Goal: Task Accomplishment & Management: Use online tool/utility

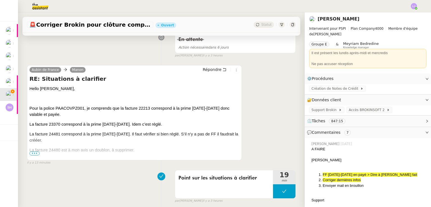
scroll to position [88, 0]
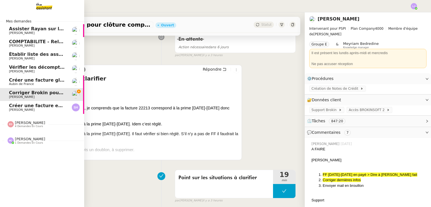
click at [17, 108] on span "[PERSON_NAME]" at bounding box center [22, 110] width 26 height 4
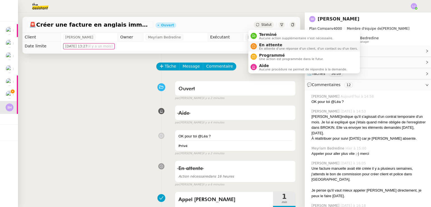
click at [267, 47] on span "En attente d'une réponse d'un client, d'un contact ou d'un tiers." at bounding box center [308, 48] width 99 height 3
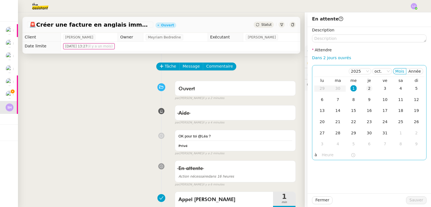
click at [366, 86] on div "2" at bounding box center [369, 88] width 6 height 6
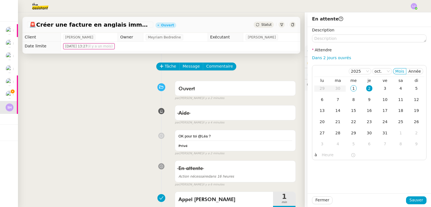
click at [415, 196] on div "Fermer Sauver" at bounding box center [369, 200] width 123 height 14
click at [417, 197] on span "Sauver" at bounding box center [416, 200] width 14 height 6
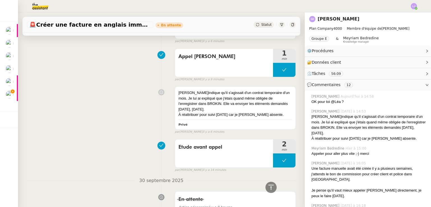
scroll to position [150, 0]
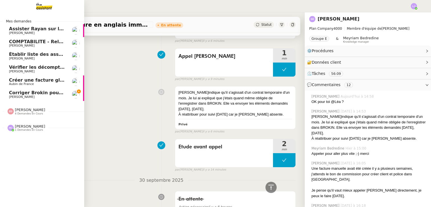
click at [26, 93] on span "Corriger Brokin pour clôture comptable" at bounding box center [59, 92] width 100 height 5
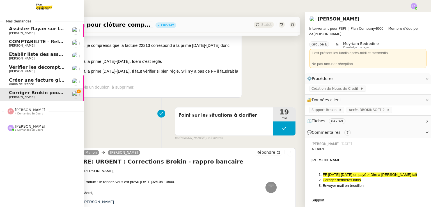
click at [40, 113] on span "Eva Dubois 4 demandes en cours" at bounding box center [26, 111] width 44 height 7
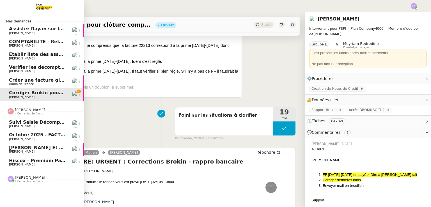
click at [64, 134] on span "octobre 2025 - FACTURATION - Paiement commissions apporteurs" at bounding box center [93, 134] width 168 height 5
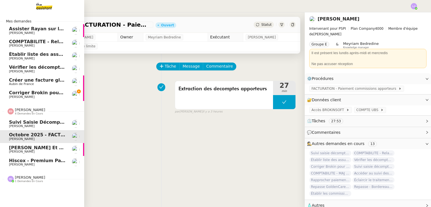
click at [12, 123] on span "Suivi saisie décomptes non-confiés Ecohub - octobre 2025" at bounding box center [84, 122] width 150 height 5
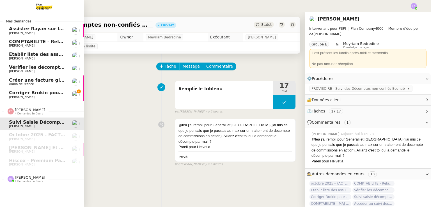
click at [61, 93] on span "Corriger Brokin pour clôture comptable" at bounding box center [59, 92] width 100 height 5
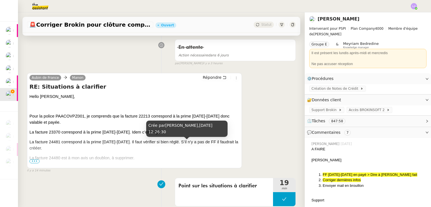
scroll to position [82, 0]
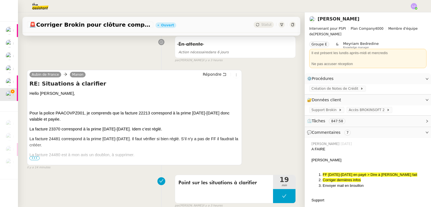
click at [37, 160] on span "•••" at bounding box center [34, 158] width 10 height 4
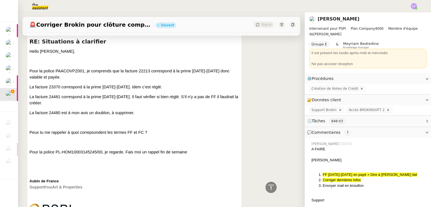
scroll to position [114, 0]
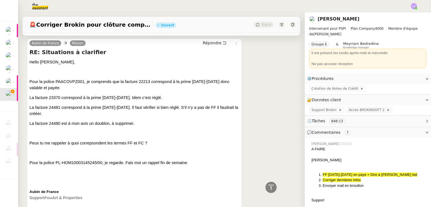
click at [73, 84] on span "Pour la police PAACOVPZ001, je comprends que la facture 22213 correspond à la p…" at bounding box center [129, 84] width 200 height 11
copy span "PAACOVPZ001"
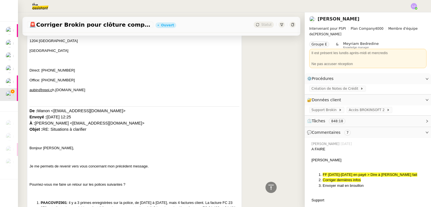
scroll to position [408, 0]
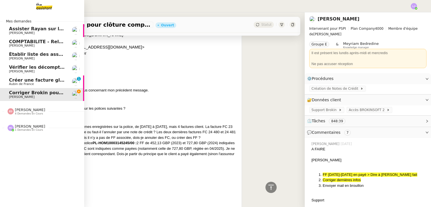
click at [19, 82] on span "Aubin de France" at bounding box center [21, 84] width 25 height 4
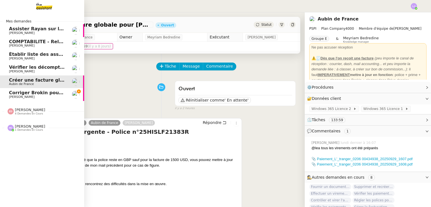
click at [16, 100] on link "Corriger Brokin pour clôture comptable Pierrick Morel" at bounding box center [42, 94] width 84 height 13
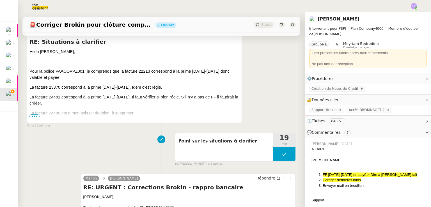
scroll to position [125, 0]
click at [28, 116] on div "Aubin de France Manon Répondre RE: Situations à clarifier Hello Manon, Pour la …" at bounding box center [134, 75] width 215 height 95
click at [32, 117] on span "•••" at bounding box center [34, 116] width 10 height 4
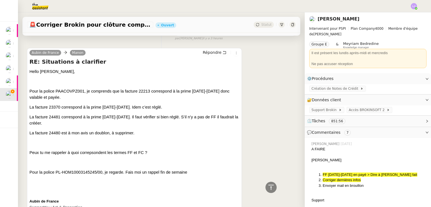
scroll to position [101, 0]
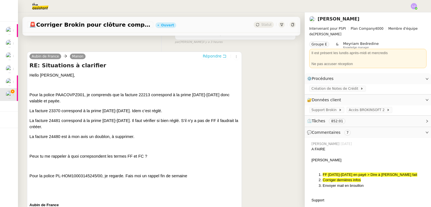
click at [211, 59] on span "Répondre" at bounding box center [212, 56] width 19 height 6
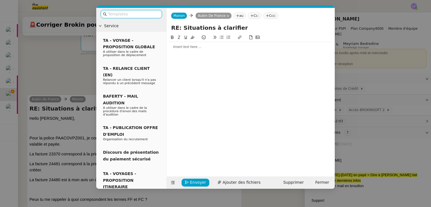
click at [192, 45] on div at bounding box center [251, 46] width 164 height 5
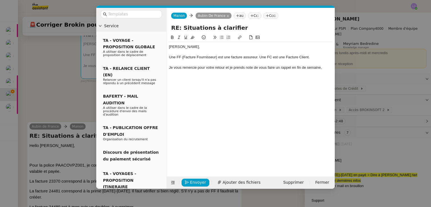
click at [361, 90] on nz-modal-container "Service TA - VOYAGE - PROPOSITION GLOBALE A utiliser dans le cadre de propositi…" at bounding box center [215, 103] width 431 height 207
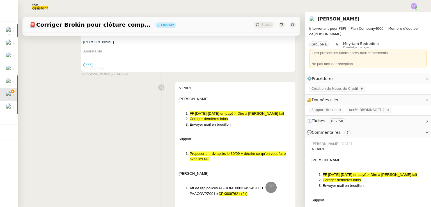
scroll to position [5084, 0]
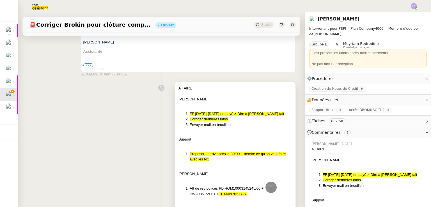
click at [240, 134] on div "A FAIRE Pierrick FF 2018-2022 en payé > Dire à pierrick qd fait Corriger derniè…" at bounding box center [235, 187] width 114 height 203
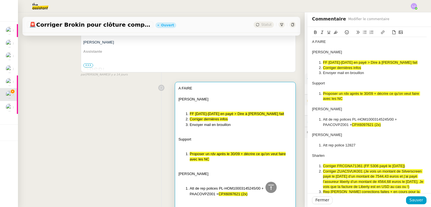
click at [346, 72] on li "Envoyer mail en brouillon" at bounding box center [372, 72] width 109 height 5
click at [347, 97] on li "Proposer un rdv après le 30/09 + décrire ce qu'on veut faire avec les NC" at bounding box center [372, 96] width 109 height 10
click at [331, 126] on li "Att de rep polices PL-HOM10003145245/00 + PAACOVPZ001 + CPX6097621 (2x)" at bounding box center [372, 122] width 109 height 10
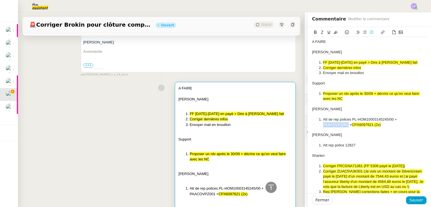
click at [331, 126] on li "Att de rep polices PL-HOM10003145245/00 + PAACOVPZ001 + CPX6097621 (2x)" at bounding box center [372, 122] width 109 height 10
click at [334, 33] on icon at bounding box center [336, 32] width 4 height 3
click at [344, 146] on li "Att rep police 12827" at bounding box center [372, 145] width 109 height 5
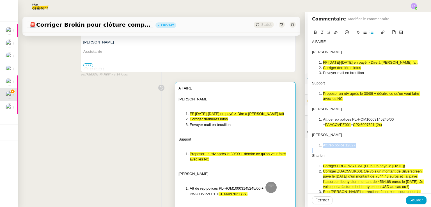
click at [334, 33] on icon at bounding box center [336, 32] width 4 height 4
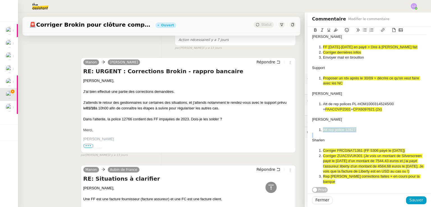
scroll to position [3730, 0]
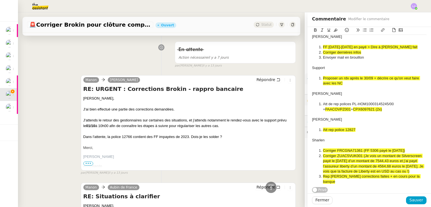
click at [345, 55] on li "Envoyer mail en brouillon" at bounding box center [372, 57] width 109 height 5
click at [334, 31] on icon at bounding box center [336, 30] width 4 height 4
click at [411, 198] on span "Sauver" at bounding box center [416, 200] width 14 height 6
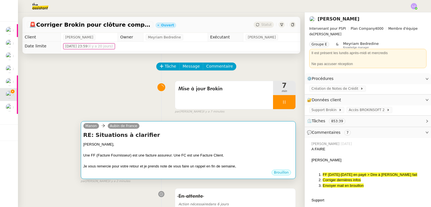
click at [243, 146] on div "[PERSON_NAME]," at bounding box center [188, 145] width 210 height 6
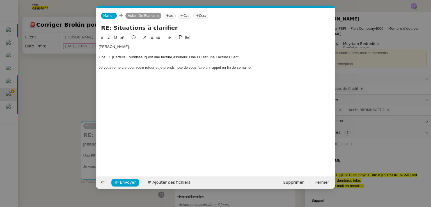
scroll to position [0, 12]
click at [125, 182] on span "Envoyer" at bounding box center [128, 182] width 16 height 6
click at [125, 182] on span "Confirmer l'envoi" at bounding box center [137, 182] width 34 height 6
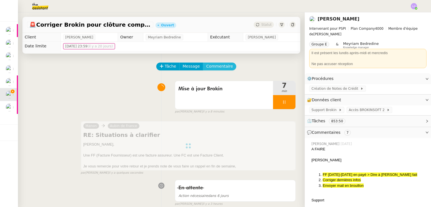
click at [214, 65] on span "Commentaire" at bounding box center [219, 66] width 27 height 6
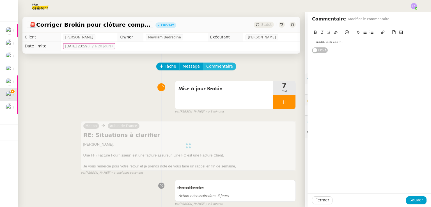
click at [203, 63] on button "Commentaire" at bounding box center [219, 67] width 33 height 8
click at [344, 41] on div at bounding box center [369, 41] width 114 height 5
click at [315, 52] on div "Rappel aubin vendredi" at bounding box center [369, 52] width 114 height 5
click at [414, 200] on span "Sauver" at bounding box center [416, 200] width 14 height 6
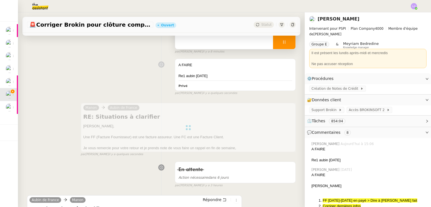
scroll to position [58, 0]
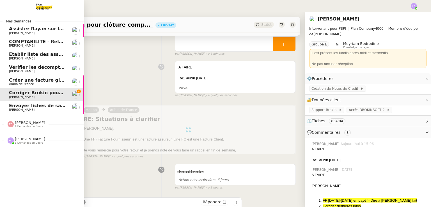
click at [25, 106] on span "Envoyer fiches de salaire JEMA" at bounding box center [48, 105] width 78 height 5
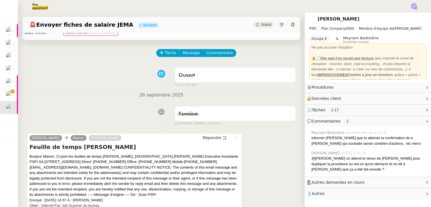
scroll to position [13, 0]
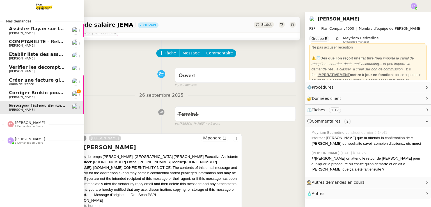
click at [40, 95] on span "[PERSON_NAME]" at bounding box center [37, 96] width 57 height 3
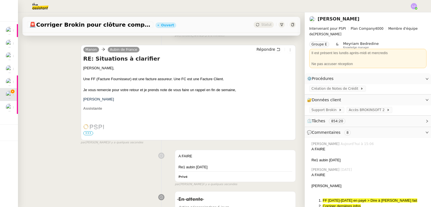
scroll to position [34, 0]
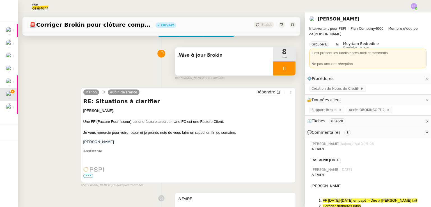
click at [283, 71] on div at bounding box center [284, 68] width 22 height 14
click at [288, 71] on icon at bounding box center [290, 68] width 4 height 4
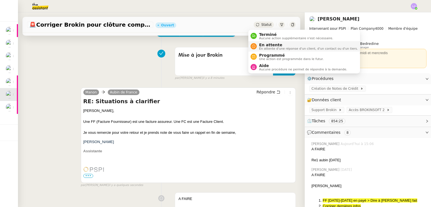
click at [267, 45] on span "En attente" at bounding box center [308, 45] width 99 height 4
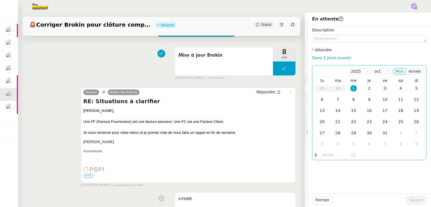
click at [384, 91] on td "3" at bounding box center [385, 88] width 16 height 11
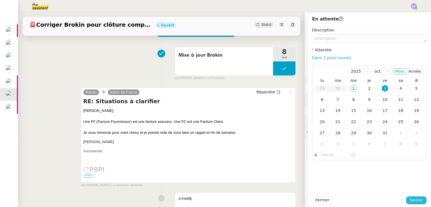
click at [410, 201] on span "Sauver" at bounding box center [416, 200] width 14 height 6
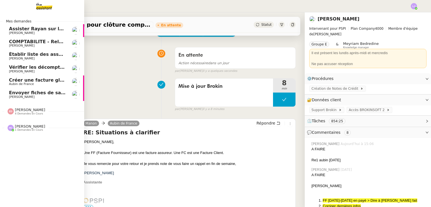
click at [16, 77] on link "Créer une facture globale pour [PERSON_NAME] Aubin de [GEOGRAPHIC_DATA]" at bounding box center [42, 81] width 84 height 13
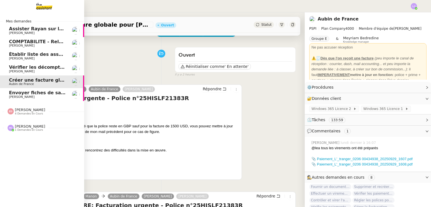
click at [34, 68] on span "Vérifier les décomptes apporteurs" at bounding box center [52, 67] width 86 height 5
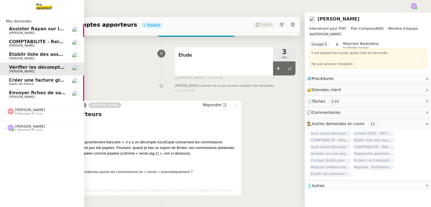
click at [68, 49] on link "COMPTABILITE - Relances factures impayées - octobre 2025 Pierrick Morel" at bounding box center [42, 43] width 84 height 13
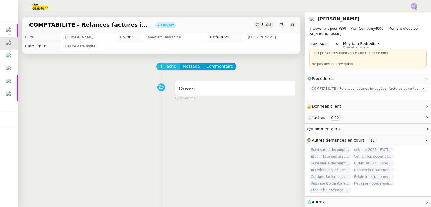
click at [165, 66] on span "Tâche" at bounding box center [171, 66] width 12 height 6
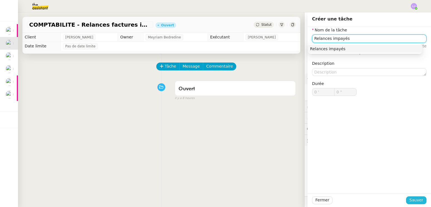
type input "Relances impayés"
click at [409, 198] on span "Sauver" at bounding box center [416, 200] width 14 height 6
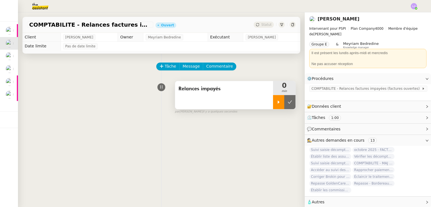
click at [273, 106] on div at bounding box center [278, 102] width 11 height 14
click at [350, 91] on span "COMPTABILITE - Relances factures impayées (factures ouvertes)" at bounding box center [366, 89] width 110 height 6
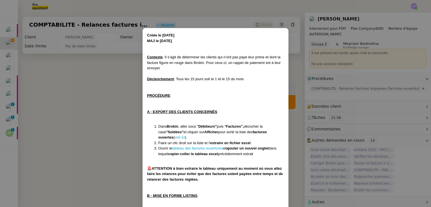
click at [82, 97] on nz-modal-container "Créée le 05/11/2024 MAJ le 2/09/ 2025 Contexte : Il s’agit de déterminer les cl…" at bounding box center [215, 103] width 431 height 207
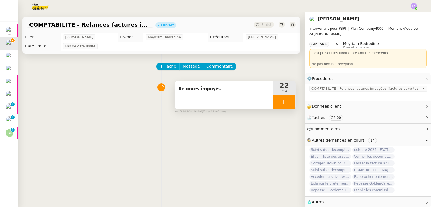
click at [282, 104] on icon at bounding box center [284, 102] width 4 height 4
drag, startPoint x: 277, startPoint y: 104, endPoint x: 260, endPoint y: 98, distance: 18.1
click at [260, 98] on div "Relances impayés 22 min" at bounding box center [235, 95] width 121 height 29
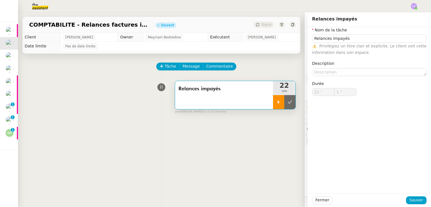
click at [276, 102] on div at bounding box center [278, 102] width 11 height 14
type input "Relances impayés"
type input "22 '"
type input "1 ""
type input "Relances impayés"
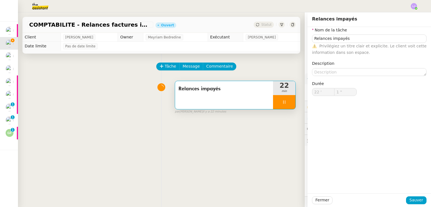
type input "22 '"
type input "2 ""
click at [323, 201] on button "Fermer" at bounding box center [322, 200] width 20 height 8
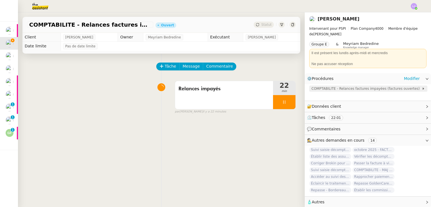
click at [334, 88] on span "COMPTABILITE - Relances factures impayées (factures ouvertes)" at bounding box center [366, 89] width 110 height 6
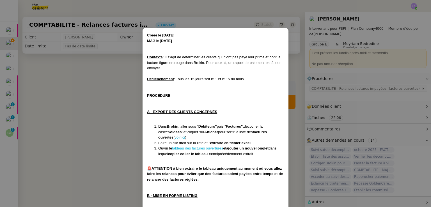
click at [194, 148] on link "tableau des factures ouvertures" at bounding box center [197, 148] width 51 height 4
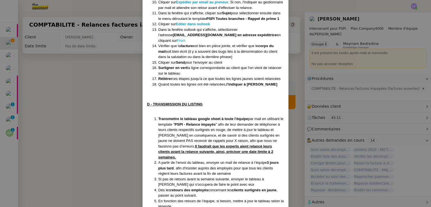
scroll to position [451, 0]
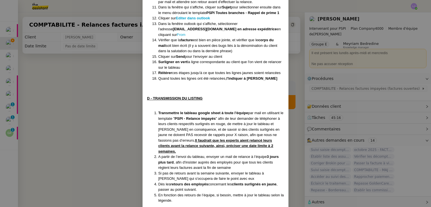
click at [166, 85] on div at bounding box center [215, 88] width 137 height 6
click at [108, 178] on nz-modal-container "Créée le 05/11/2024 MAJ le 2/09/ 2025 Contexte : Il s’agit de déterminer les cl…" at bounding box center [215, 103] width 431 height 207
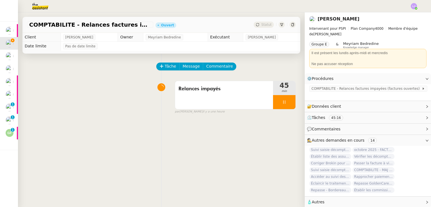
scroll to position [423, 0]
click at [186, 68] on span "Message" at bounding box center [191, 66] width 17 height 6
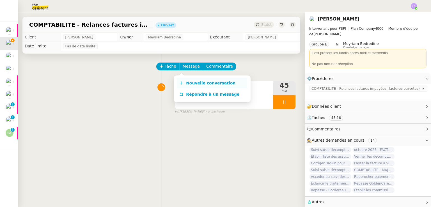
click at [195, 84] on span "Nouvelle conversation" at bounding box center [210, 83] width 49 height 4
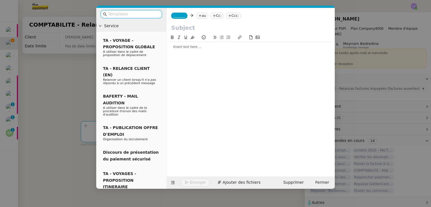
click at [150, 15] on input "text" at bounding box center [133, 14] width 51 height 6
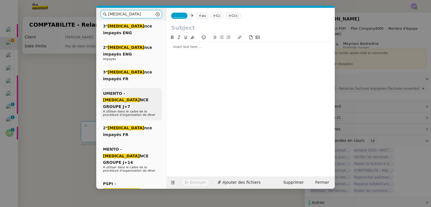
scroll to position [114, 0]
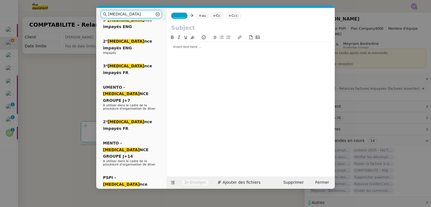
type input "rela"
click at [147, 149] on div "Rela nce Bon de Commande LBP A utiliser dans le cadre de la procédure de rela n…" at bounding box center [131, 186] width 61 height 531
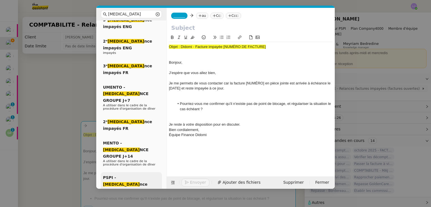
click at [134, 194] on p "À utiliser dans le cadre de la procédure de rela nce d'impayés" at bounding box center [131, 199] width 57 height 10
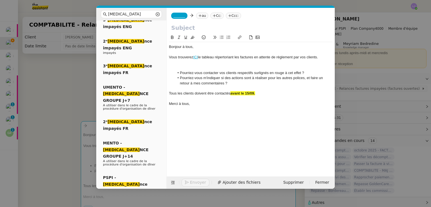
click at [248, 93] on strong "avant le 15/09." at bounding box center [242, 93] width 25 height 4
click at [254, 93] on strong "avant le 15/09." at bounding box center [242, 93] width 25 height 4
click at [199, 66] on div at bounding box center [251, 67] width 164 height 5
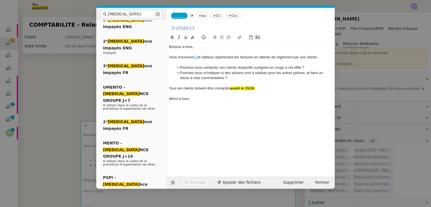
click at [176, 16] on span "_______" at bounding box center [179, 16] width 12 height 4
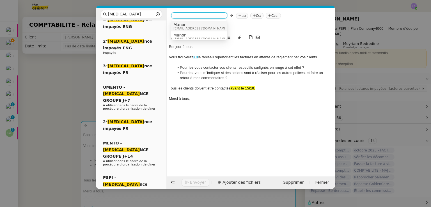
click at [195, 23] on span "Manon" at bounding box center [200, 24] width 54 height 4
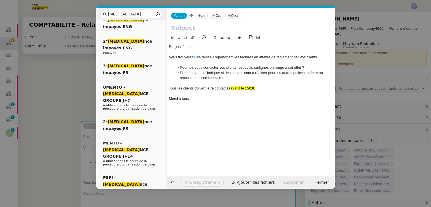
click at [389, 70] on nz-modal-container "rela Service Rela nce Bon de Commande LBP A utiliser dans le cadre de la procéd…" at bounding box center [215, 103] width 431 height 207
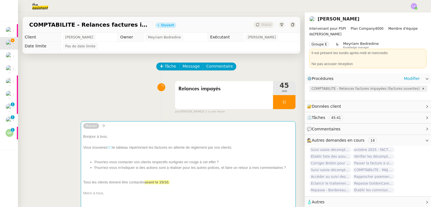
click at [322, 91] on span "COMPTABILITE - Relances factures impayées (factures ouvertes)" at bounding box center [366, 89] width 110 height 6
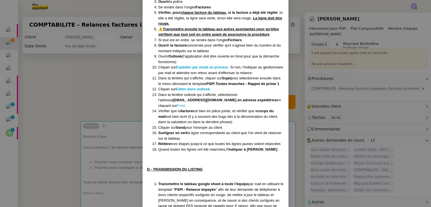
scroll to position [451, 0]
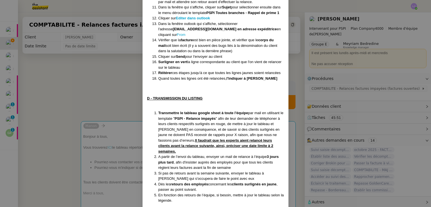
click at [62, 82] on nz-modal-container "Créée le 05/11/2024 MAJ le 2/09/ 2025 Contexte : Il s’agit de déterminer les cl…" at bounding box center [215, 103] width 431 height 207
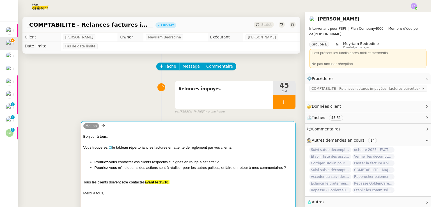
click at [119, 141] on div at bounding box center [188, 142] width 210 height 6
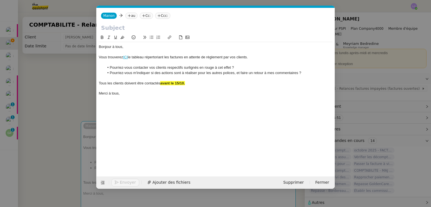
scroll to position [0, 18]
click at [128, 17] on icon at bounding box center [129, 15] width 3 height 3
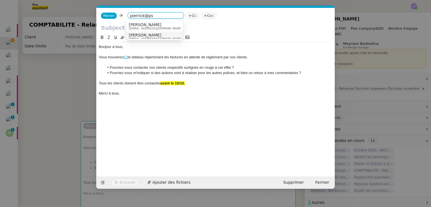
click at [157, 36] on div "Pierrick Morel pierrick@pspi.ch" at bounding box center [155, 37] width 52 height 8
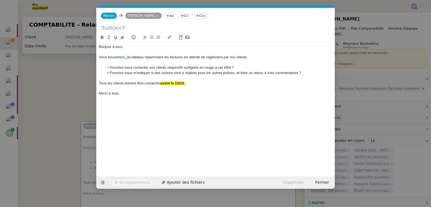
click at [164, 13] on nz-tag "au" at bounding box center [170, 16] width 12 height 6
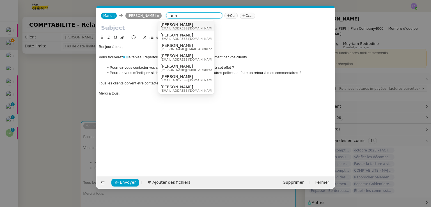
click at [173, 24] on span "[PERSON_NAME]" at bounding box center [187, 24] width 54 height 4
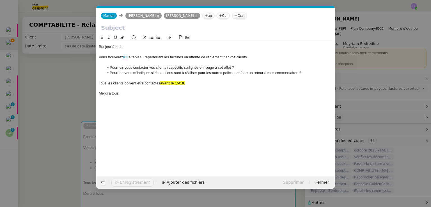
click at [206, 15] on icon at bounding box center [206, 15] width 0 height 3
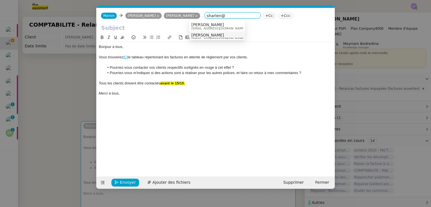
type input "sharlen@"
click at [202, 37] on span "[EMAIL_ADDRESS][DOMAIN_NAME]" at bounding box center [218, 38] width 54 height 3
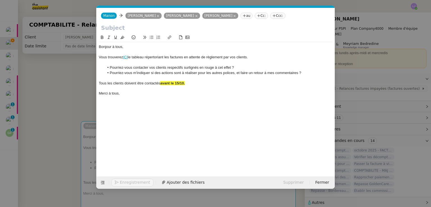
click at [240, 15] on nz-tag "au" at bounding box center [246, 16] width 12 height 6
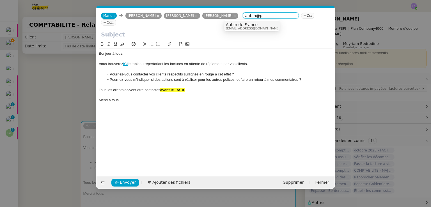
type input "aubin@ps"
click at [242, 27] on span "[EMAIL_ADDRESS][DOMAIN_NAME]" at bounding box center [253, 28] width 54 height 3
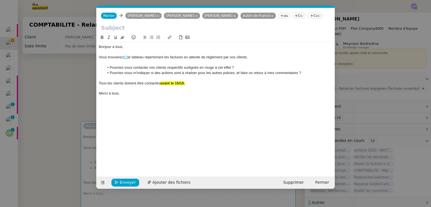
click at [280, 16] on icon at bounding box center [281, 15] width 3 height 3
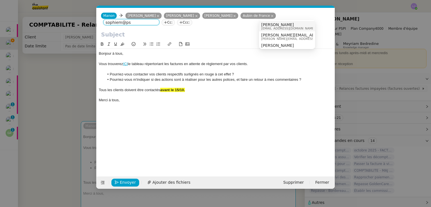
click at [275, 24] on span "[PERSON_NAME]" at bounding box center [288, 24] width 54 height 4
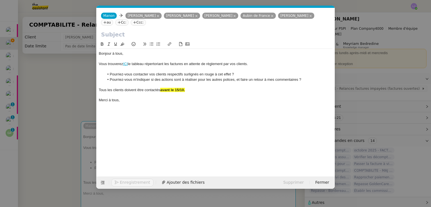
click at [113, 19] on nz-tag "au" at bounding box center [107, 22] width 12 height 6
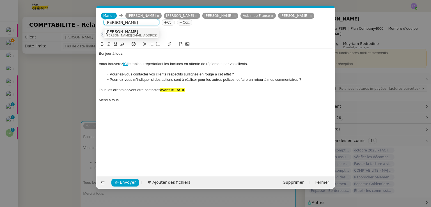
click at [136, 31] on div "Sarah Hadj sarah@pspi.ch" at bounding box center [132, 33] width 52 height 8
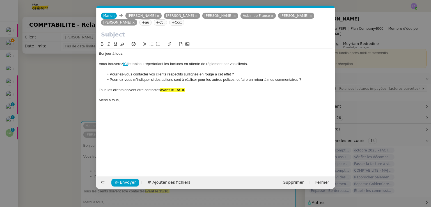
click at [139, 22] on nz-tag "au" at bounding box center [145, 22] width 12 height 6
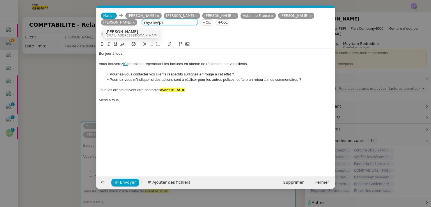
type input "rayan@ps"
click at [118, 32] on span "Rayan Ouafi" at bounding box center [133, 31] width 54 height 4
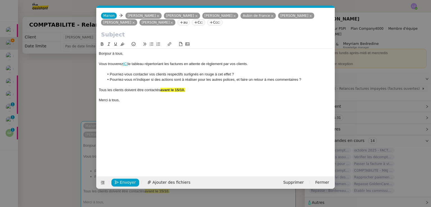
click at [180, 22] on icon at bounding box center [181, 22] width 3 height 0
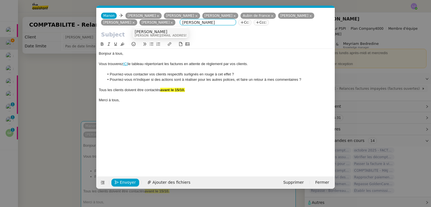
type input "rebecca@ps"
click at [156, 31] on span "[PERSON_NAME]" at bounding box center [175, 31] width 80 height 4
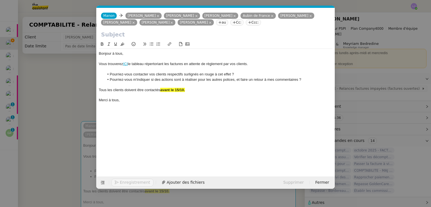
click at [216, 20] on nz-tag "au" at bounding box center [222, 22] width 12 height 6
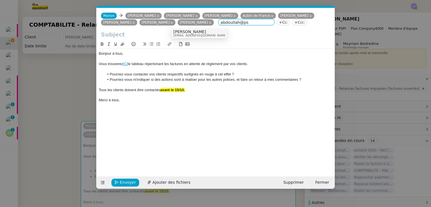
type input "abdoullah@ps"
click at [187, 34] on span "abdoullah@pspi.ch" at bounding box center [200, 35] width 54 height 3
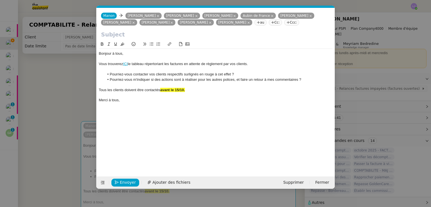
click at [125, 35] on input "text" at bounding box center [215, 34] width 229 height 8
type input "Relances impayés"
click at [128, 63] on link "ICI" at bounding box center [125, 64] width 5 height 4
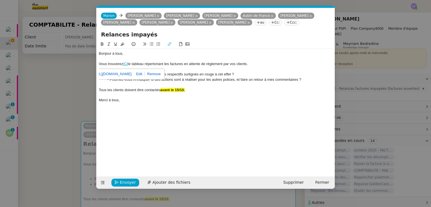
click at [132, 74] on link "https://docs.google.com/spreadsheets/d/1hj39QO9w5r_-LuvFcEMtuNbz3MBI78JmXx4zEFS…" at bounding box center [112, 73] width 38 height 7
click at [160, 75] on link at bounding box center [153, 74] width 16 height 4
click at [126, 63] on div "Vous trouverez ICI le tableau répertoriant les factures en attente de règlement…" at bounding box center [216, 63] width 234 height 5
click at [169, 43] on icon at bounding box center [170, 44] width 4 height 4
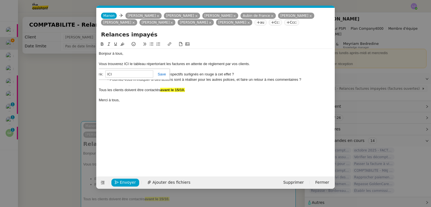
paste input "https://docs.google.com/spreadsheets/d/1hj39QO9w5r_-LuvFcEMtuNbz3MBI78JmXx4zEFS…"
type input "https://docs.google.com/spreadsheets/d/1hj39QO9w5r_-LuvFcEMtuNbz3MBI78JmXx4zEFS…"
click at [171, 104] on div at bounding box center [216, 105] width 234 height 5
click at [122, 181] on span "Envoyer" at bounding box center [128, 182] width 16 height 6
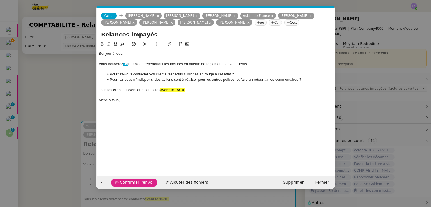
click at [122, 181] on span "Confirmer l'envoi" at bounding box center [137, 182] width 34 height 6
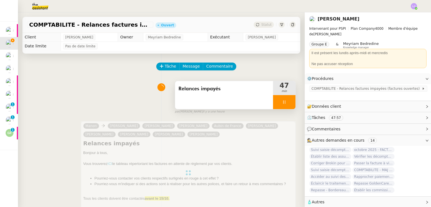
click at [285, 101] on div at bounding box center [284, 102] width 22 height 14
click at [285, 101] on button at bounding box center [289, 102] width 11 height 14
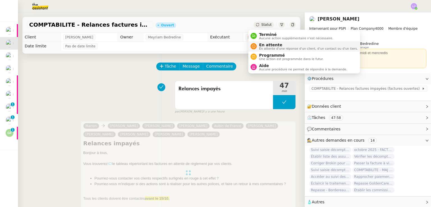
click at [267, 43] on span "En attente" at bounding box center [308, 45] width 99 height 4
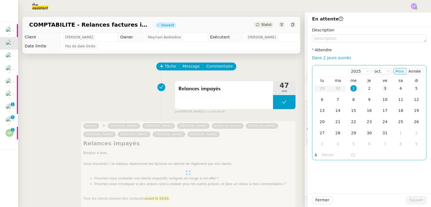
click at [383, 88] on div "3" at bounding box center [385, 88] width 6 height 6
click at [319, 102] on div "6" at bounding box center [322, 100] width 6 height 6
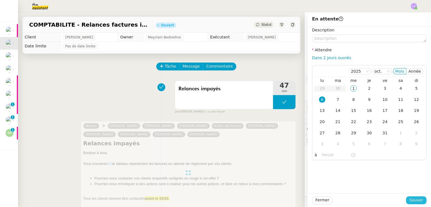
click at [412, 199] on span "Sauver" at bounding box center [416, 200] width 14 height 6
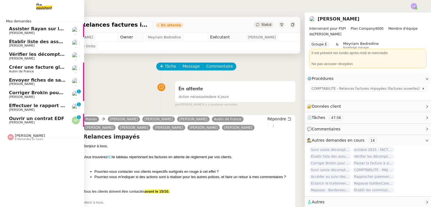
click at [22, 120] on span "Ouvrir un contrat EDF" at bounding box center [36, 118] width 55 height 5
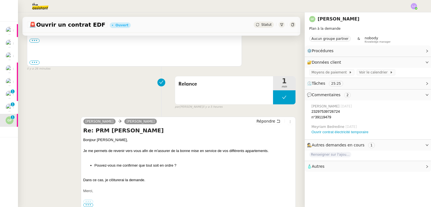
scroll to position [155, 0]
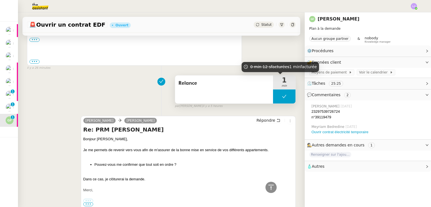
click at [273, 94] on button at bounding box center [284, 97] width 22 height 14
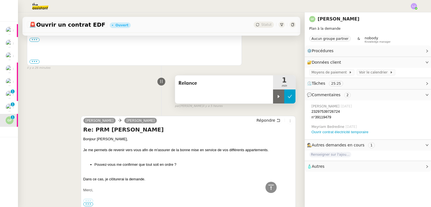
click at [273, 94] on div at bounding box center [278, 97] width 11 height 14
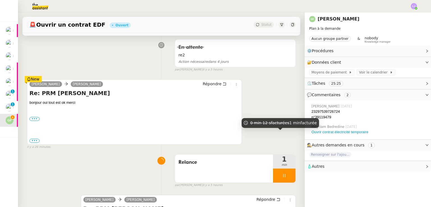
scroll to position [72, 0]
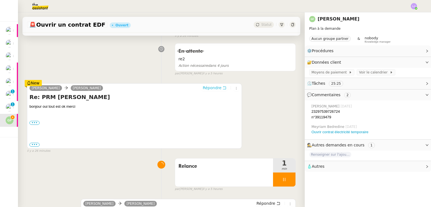
click at [211, 87] on div "Guillaume FONTES Andrea Répondre Re: PRM Emile ZOLA bonjour oui tout est ok mer…" at bounding box center [134, 115] width 215 height 65
click at [211, 87] on span "Répondre" at bounding box center [212, 88] width 19 height 6
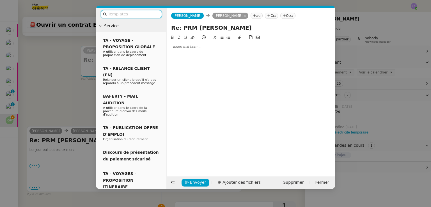
click at [153, 13] on input "text" at bounding box center [133, 14] width 51 height 6
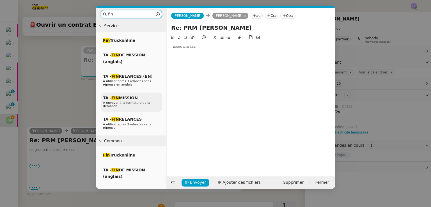
type input "fin"
click at [138, 106] on div "TA - FIN MISSION À envoyer à la fermeture de la demande" at bounding box center [131, 102] width 61 height 19
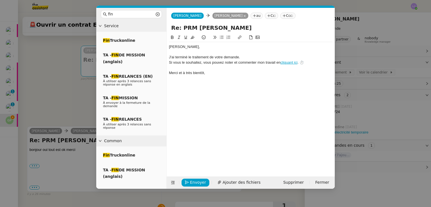
click at [74, 125] on nz-modal-container "fin Service Fin Truckonline TA - FIN DE MISSION (anglais) TA - FIN RELANCES (EN…" at bounding box center [215, 103] width 431 height 207
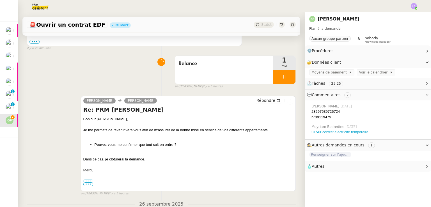
scroll to position [264, 0]
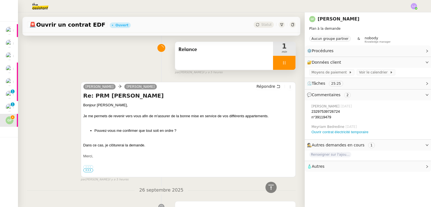
click at [285, 61] on div at bounding box center [284, 63] width 22 height 14
click at [285, 61] on button at bounding box center [289, 63] width 11 height 14
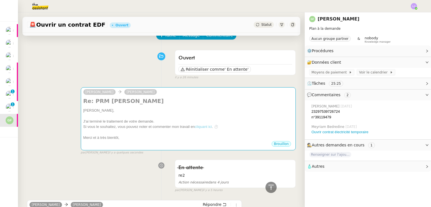
scroll to position [0, 0]
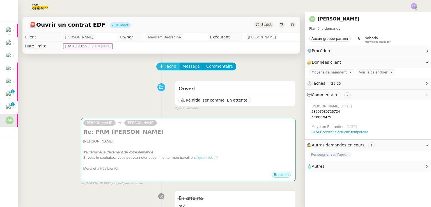
click at [165, 66] on span "Tâche" at bounding box center [171, 66] width 12 height 6
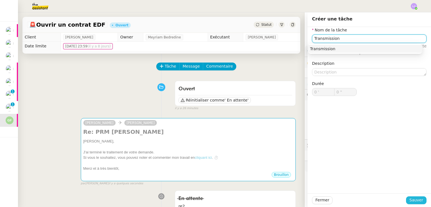
type input "Transmission"
click at [406, 197] on button "Sauver" at bounding box center [416, 200] width 20 height 8
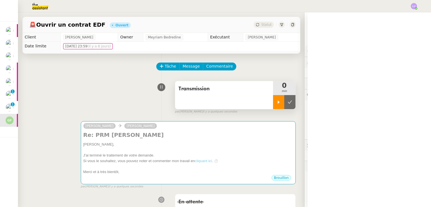
click at [276, 104] on icon at bounding box center [278, 102] width 4 height 4
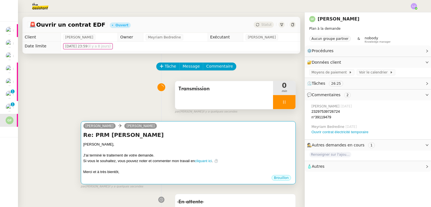
click at [250, 135] on h4 "Re: PRM Emile ZOLA" at bounding box center [188, 135] width 210 height 8
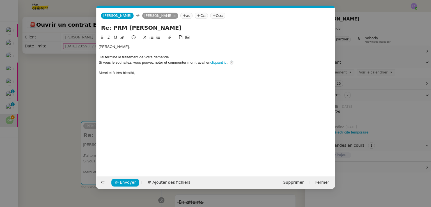
scroll to position [0, 16]
click at [156, 44] on div "Guillaume﻿, J'ai terminé le traitement de votre demande. Si vous le souhaitez, …" at bounding box center [216, 60] width 234 height 36
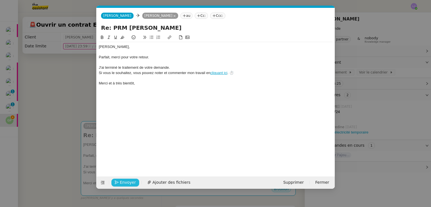
click at [126, 180] on span "Envoyer" at bounding box center [128, 182] width 16 height 6
click at [126, 180] on span "Confirmer l'envoi" at bounding box center [137, 182] width 34 height 6
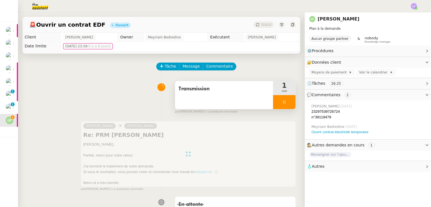
click at [281, 102] on div at bounding box center [284, 102] width 22 height 14
click at [288, 102] on icon at bounding box center [290, 102] width 4 height 4
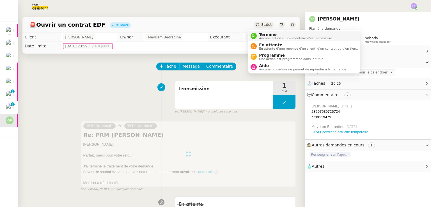
click at [264, 36] on span "Terminé" at bounding box center [296, 34] width 74 height 4
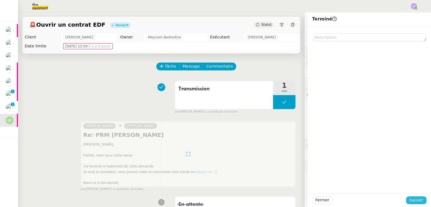
click at [409, 199] on span "Sauver" at bounding box center [416, 200] width 14 height 6
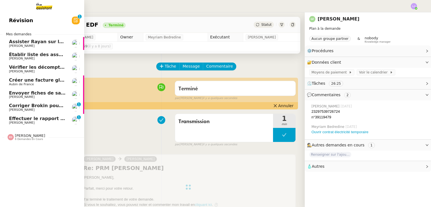
click at [36, 121] on span "[PERSON_NAME]" at bounding box center [37, 122] width 57 height 3
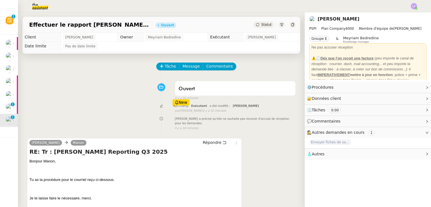
scroll to position [75, 0]
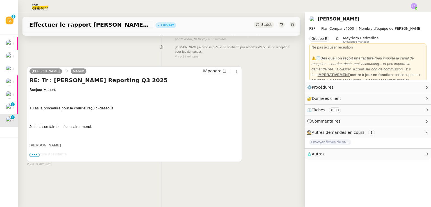
click at [31, 152] on span "Executive Assistante" at bounding box center [47, 154] width 37 height 4
click at [32, 153] on span "•••" at bounding box center [34, 155] width 10 height 4
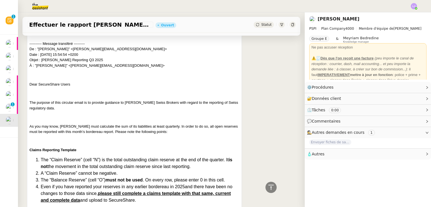
scroll to position [341, 0]
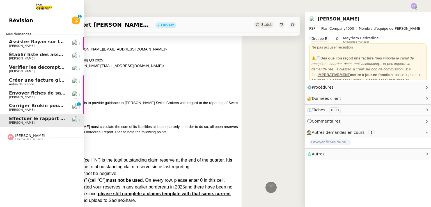
click at [19, 109] on span "[PERSON_NAME]" at bounding box center [22, 110] width 26 height 4
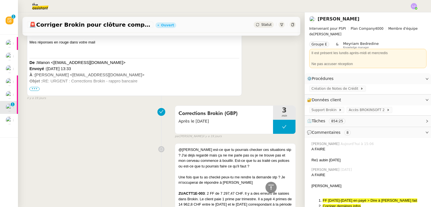
scroll to position [4198, 0]
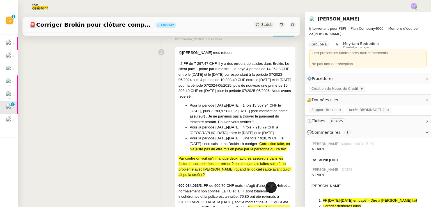
click at [268, 187] on icon at bounding box center [270, 187] width 5 height 5
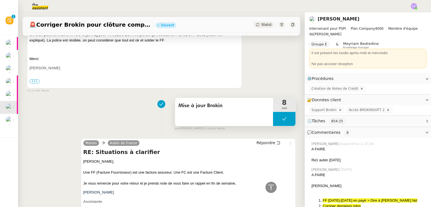
scroll to position [155, 0]
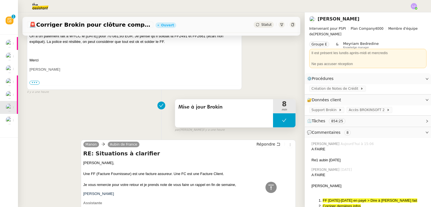
click at [282, 122] on icon at bounding box center [284, 120] width 4 height 4
click at [276, 121] on icon at bounding box center [278, 120] width 4 height 4
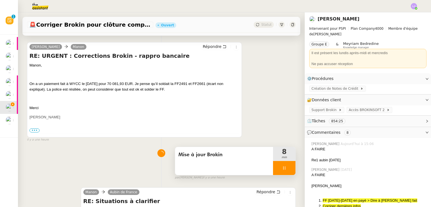
click at [36, 130] on span "•••" at bounding box center [34, 131] width 10 height 4
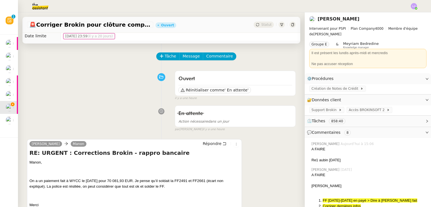
scroll to position [9, 0]
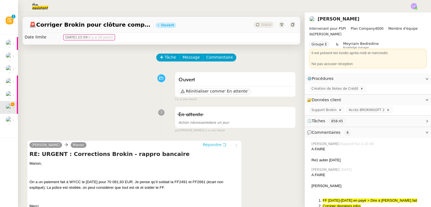
click at [223, 145] on icon at bounding box center [224, 144] width 3 height 3
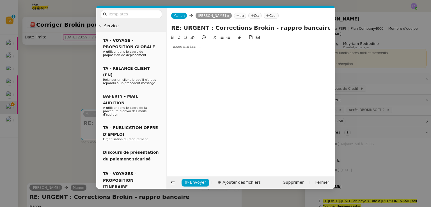
click at [185, 46] on div at bounding box center [251, 46] width 164 height 5
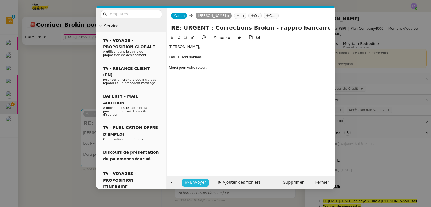
click at [196, 182] on span "Envoyer" at bounding box center [198, 182] width 16 height 6
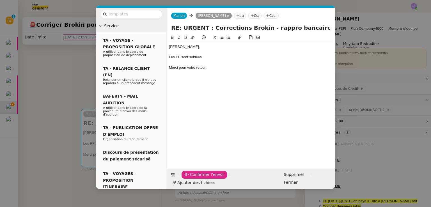
click at [196, 178] on span "Confirmer l'envoi" at bounding box center [207, 174] width 34 height 6
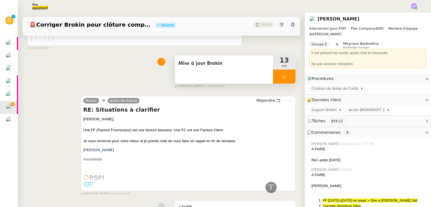
scroll to position [4877, 0]
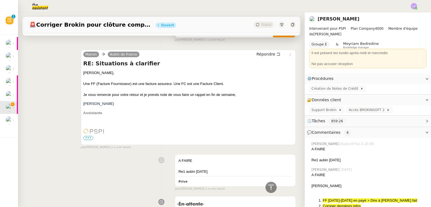
click at [36, 169] on div "A FAIRE Re1 aubin vendredi Privé false par Léa J. il y a une heure" at bounding box center [161, 171] width 269 height 39
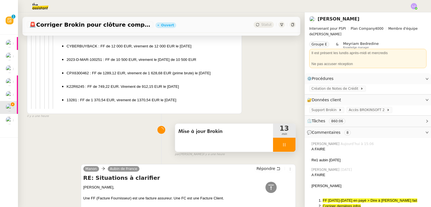
scroll to position [4764, 0]
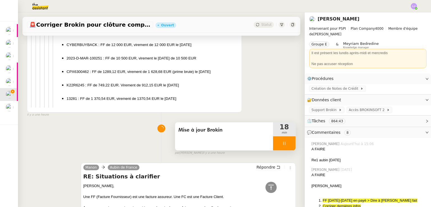
click at [281, 150] on div at bounding box center [284, 143] width 22 height 14
click at [285, 150] on button at bounding box center [289, 143] width 11 height 14
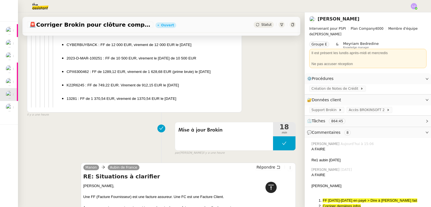
click at [268, 189] on icon at bounding box center [270, 187] width 5 height 5
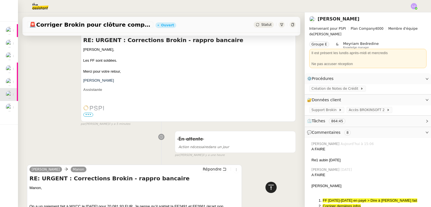
scroll to position [0, 0]
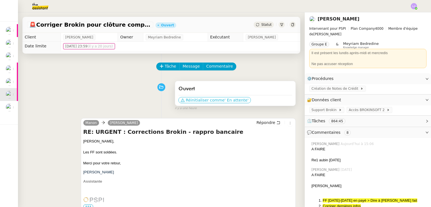
click at [224, 100] on span "' En attente'" at bounding box center [236, 100] width 24 height 6
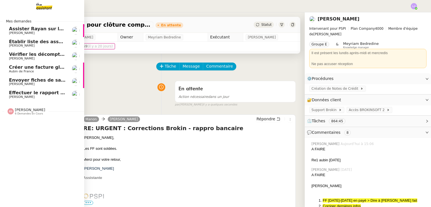
click at [55, 81] on span "Envoyer fiches de salaire JEMA" at bounding box center [48, 79] width 78 height 5
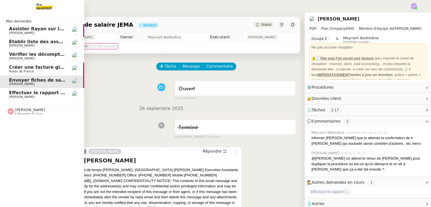
click at [70, 31] on link "Assister Rayan sur la souscription Opal Fanny Eyraud" at bounding box center [42, 30] width 84 height 13
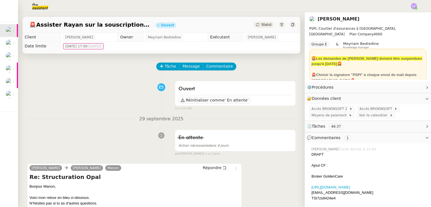
click at [356, 131] on div "⏲️ Tâches 46:37" at bounding box center [368, 126] width 126 height 11
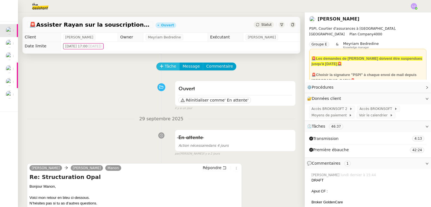
click at [165, 66] on span "Tâche" at bounding box center [171, 66] width 12 height 6
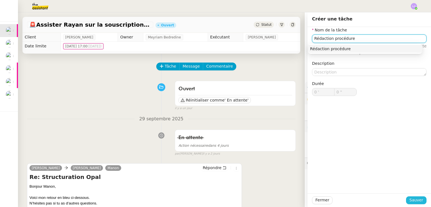
type input "Rédaction procédure"
click at [409, 199] on span "Sauver" at bounding box center [416, 200] width 14 height 6
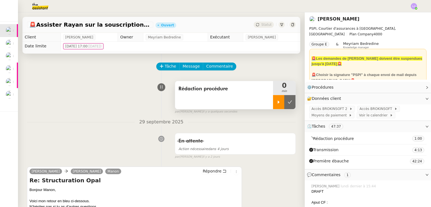
click at [273, 105] on div at bounding box center [278, 102] width 11 height 14
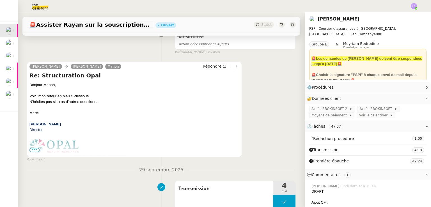
scroll to position [106, 0]
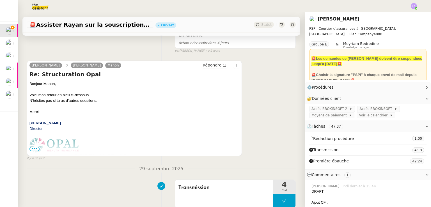
click at [35, 148] on span "•••" at bounding box center [34, 149] width 10 height 4
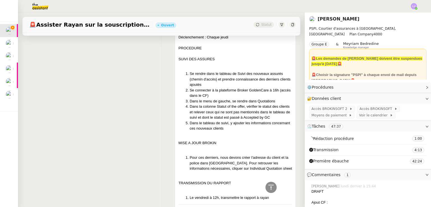
scroll to position [2273, 0]
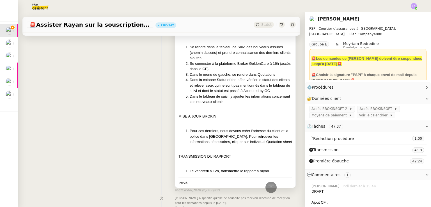
click at [219, 77] on li "Dans la colonne Statut of the offer, vérifier le statut des clients et relever …" at bounding box center [241, 85] width 102 height 17
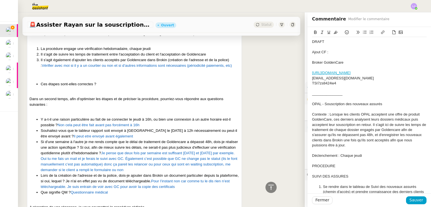
scroll to position [352, 0]
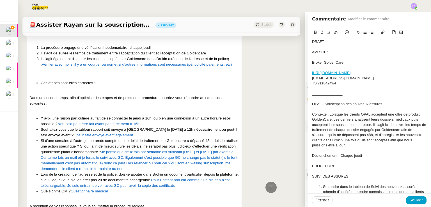
click at [356, 157] on div "Déclenchement : Chaque jeudi" at bounding box center [369, 155] width 114 height 5
click at [339, 155] on div "Déclenchement : Chaque mardi et jeudi" at bounding box center [369, 155] width 114 height 5
click at [372, 162] on div at bounding box center [369, 161] width 114 height 5
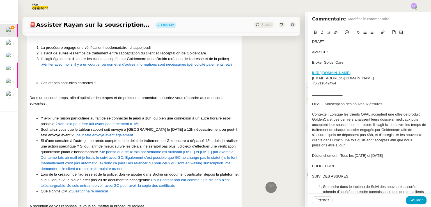
click at [349, 155] on div "Déclenchement : Tous les mardi et jeudi" at bounding box center [369, 155] width 114 height 5
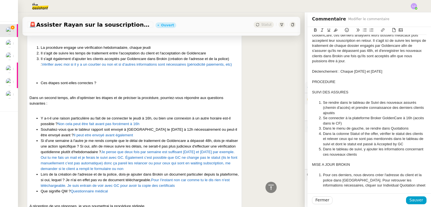
scroll to position [85, 0]
click at [411, 115] on li "Se connecter à la plateforme Broker GoldenCare à 16h (accès dans le CF)" at bounding box center [372, 120] width 109 height 10
drag, startPoint x: 379, startPoint y: 114, endPoint x: 347, endPoint y: 107, distance: 33.2
click at [347, 107] on li "Se rendre dans le tableau de Suivi des nouveaux assurés (chemin d'accès) et pre…" at bounding box center [372, 107] width 109 height 15
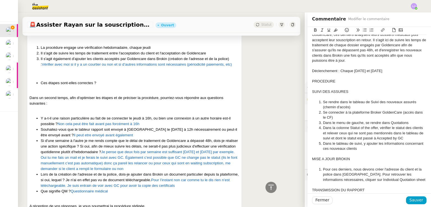
click at [404, 140] on li "Dans la colonne Statut of the offer, vérifier le statut des clients et relever …" at bounding box center [372, 132] width 109 height 15
click at [394, 148] on li "Dans le tableau de suivi, y ajouter les informations concernant ces nouveaux cl…" at bounding box center [372, 146] width 109 height 10
click at [415, 198] on span "Sauver" at bounding box center [416, 200] width 14 height 6
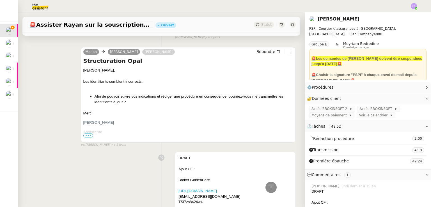
scroll to position [2006, 0]
click at [230, 183] on div at bounding box center [235, 186] width 114 height 6
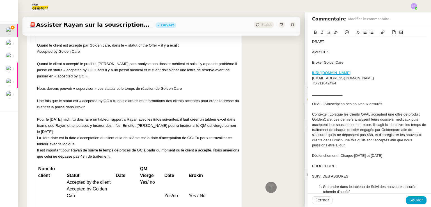
scroll to position [1212, 0]
click at [327, 73] on link "https://broker.mygoldencare.com/" at bounding box center [331, 73] width 38 height 4
click at [319, 82] on link "https://broker.mygoldencare.com/" at bounding box center [326, 82] width 38 height 7
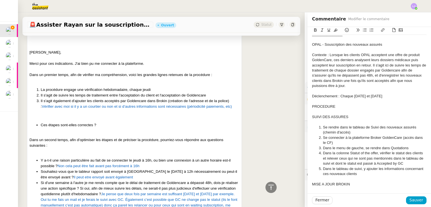
scroll to position [61, 0]
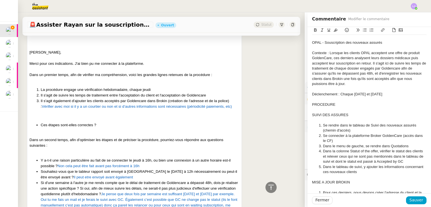
click at [375, 151] on li "Dans la colonne Statut of the offer, vérifier le statut des clients et relever …" at bounding box center [372, 156] width 109 height 15
click at [416, 146] on li "Dans le menu de gauche, se rendre dans Quotations" at bounding box center [372, 146] width 109 height 5
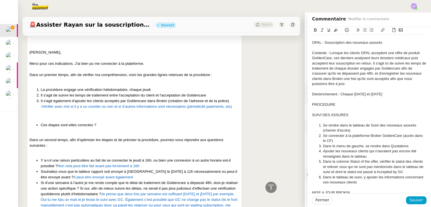
click at [319, 167] on li "Dans la colonne Statut of the offer, vérifier le statut des clients et relever …" at bounding box center [372, 166] width 109 height 15
drag, startPoint x: 340, startPoint y: 165, endPoint x: 350, endPoint y: 167, distance: 10.5
click at [350, 167] on li "Dans la colonne Statut of the offer, vérifier le statut des clients du tableau …" at bounding box center [372, 166] width 109 height 15
click at [341, 167] on li "Dans la colonne Statut of the offer, vérifier le statut des clients du tableau …" at bounding box center [372, 166] width 109 height 15
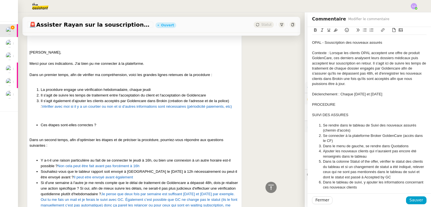
click at [331, 172] on li "Dans la colonne Statut of the offer, vérifier le statut des clients du tableau …" at bounding box center [372, 169] width 109 height 21
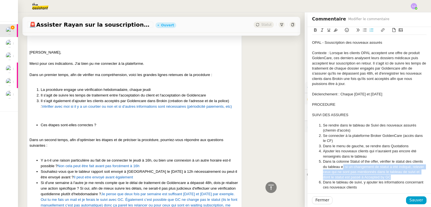
drag, startPoint x: 410, startPoint y: 178, endPoint x: 338, endPoint y: 167, distance: 72.7
click at [338, 167] on li "Dans la colonne Statut of the offer, vérifier le statut des clients du tableau …" at bounding box center [372, 169] width 109 height 21
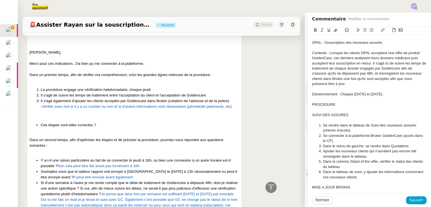
click at [375, 155] on li "Ajouter les nouveaux clients qui n'auraient pas encore été renseignés dans le t…" at bounding box center [372, 154] width 109 height 10
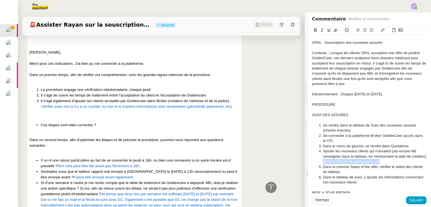
drag, startPoint x: 397, startPoint y: 161, endPoint x: 331, endPoint y: 162, distance: 65.7
click at [331, 162] on li "Ajouter les nouveaux clients qui n'auraient pas encore été renseignés dans le t…" at bounding box center [372, 156] width 109 height 15
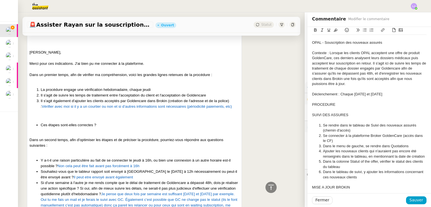
drag, startPoint x: 377, startPoint y: 172, endPoint x: 323, endPoint y: 173, distance: 53.6
click at [323, 169] on li "Dans la colonne Statut of the offer, vérifier le statut des clients du tableau" at bounding box center [372, 164] width 109 height 10
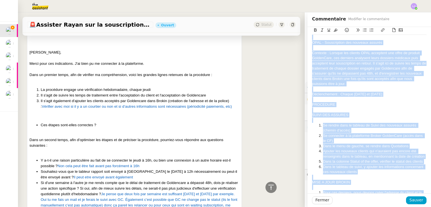
copy div "DRAFT Ajout CF : Broker GoldenCare https://broker.mygoldencare.com/ info@opal-i…"
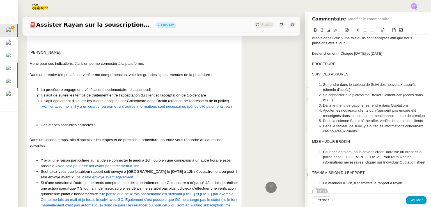
scroll to position [111, 0]
click at [418, 117] on li "Dans la colonne Statut of the offer, vérifier le statut des clients" at bounding box center [372, 119] width 109 height 5
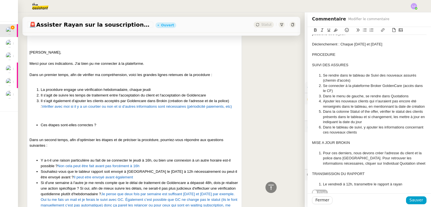
click at [375, 134] on li "Dans le tableau de suivi, y ajouter les informations concernant ces nouveaux cl…" at bounding box center [372, 130] width 109 height 10
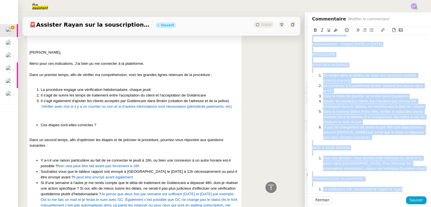
copy div "DRAFT Ajout CF : Broker GoldenCare https://broker.mygoldencare.com/ info@opal-i…"
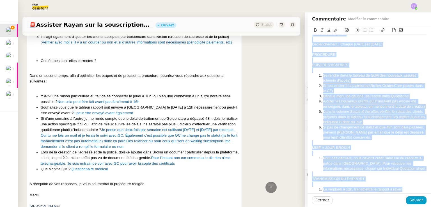
scroll to position [374, 0]
click at [372, 140] on li "Si pas de changement de statut et que 48h sont déjà passées, prévenir Rayan par…" at bounding box center [372, 132] width 109 height 15
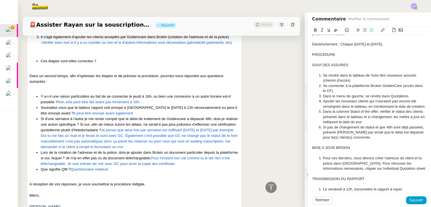
click at [374, 125] on li "Dans la colonne Statut of the offer, vérifier le statut des clients présents da…" at bounding box center [372, 116] width 109 height 15
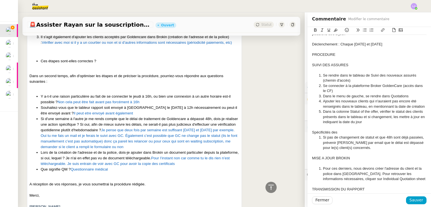
click at [329, 135] on div "Spécificités des" at bounding box center [369, 132] width 114 height 5
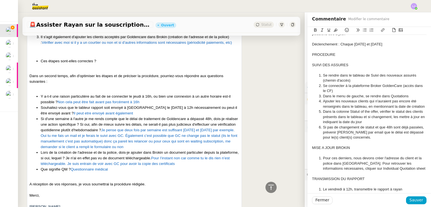
click at [374, 125] on li "Dans la colonne Statut of the offer, vérifier le statut des clients présents da…" at bounding box center [372, 116] width 109 height 15
click at [370, 140] on li "Si pas de changement de statut et que 48h sont déjà passées, prévenir Rayan par…" at bounding box center [372, 132] width 109 height 15
click at [320, 137] on li "Si pas de changement de statut et que 48h sont déjà passées, prévenir Rayan par…" at bounding box center [372, 132] width 109 height 15
click at [350, 138] on li "Vérifier le tableau : si pas de changement de statut et que 48h sont déjà passé…" at bounding box center [372, 132] width 109 height 15
click at [324, 137] on li "Vérifier le tableau : si pas de changement de statut et que 48h sont déjà passé…" at bounding box center [372, 132] width 109 height 15
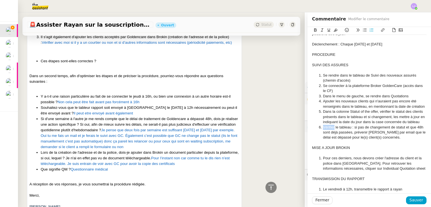
click at [324, 137] on li "Vérifier le tableau : si pas de changement de statut et que 48h sont déjà passé…" at bounding box center [372, 132] width 109 height 15
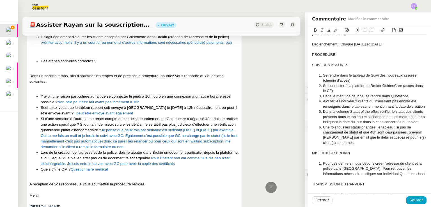
click at [354, 136] on li "Une fois tous les status changés, le tableau : si pas de changement de statut e…" at bounding box center [372, 135] width 109 height 21
click at [375, 137] on li "Une fois tous les statuts changés, le tableau : si pas de changement de statut …" at bounding box center [372, 135] width 109 height 21
click at [374, 146] on li "Une fois tous les statuts changés, vérifier les clients dont le statut reste in…" at bounding box center [372, 135] width 109 height 21
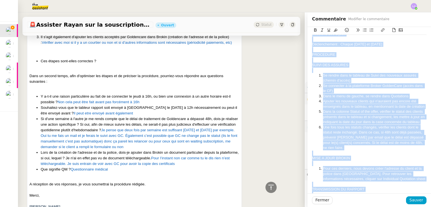
copy div "DRAFT Ajout CF : Broker GoldenCare https://broker.mygoldencare.com/ info@opal-i…"
click at [333, 151] on li "Une fois tous les statuts changés, vérifier les clients dont le statut reste in…" at bounding box center [372, 138] width 109 height 26
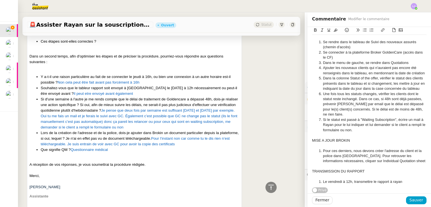
scroll to position [109, 0]
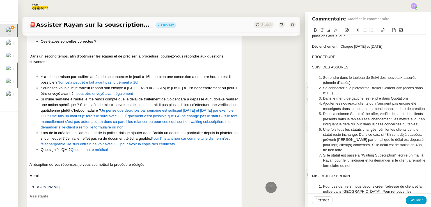
click at [330, 107] on li "Ajouter les nouveaux clients qui n'auraient pas encore été renseignés dans le t…" at bounding box center [372, 106] width 109 height 10
click at [375, 108] on li "Ajouter les nouveaux clients qui ne figureraient pas encore dans le tableau, en…" at bounding box center [372, 106] width 109 height 10
click at [345, 107] on li "Ajouter les nouveaux clients qui ne figureraient pas encore dans le tableau, en…" at bounding box center [372, 106] width 109 height 10
click at [356, 107] on li "Ajouter les nouveaux clients qui ne figureraient pas encore dans le tableau, en…" at bounding box center [372, 106] width 109 height 10
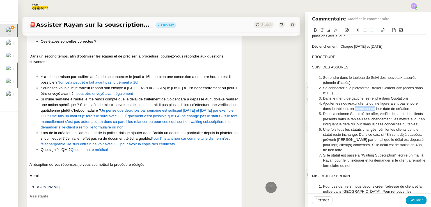
click at [356, 107] on li "Ajouter les nouveaux clients qui ne figureraient pas encore dans le tableau, en…" at bounding box center [372, 106] width 109 height 10
click at [338, 107] on li "Ajouter les nouveaux clients qui ne figureraient pas encore dans le tableau, en…" at bounding box center [372, 106] width 109 height 10
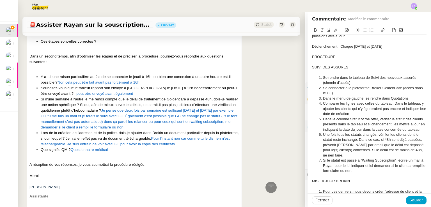
click at [352, 104] on li "Comparer les lignes avec celles du tableau. Dans le tableau, y ajouter les clie…" at bounding box center [372, 108] width 109 height 15
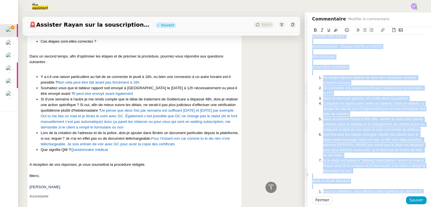
copy div "DRAFT Ajout CF : Broker GoldenCare https://broker.mygoldencare.com/ info@opal-i…"
click at [359, 114] on li "Comparer les lignes avec celles du tableau. Dans le tableau, y ajouter les clie…" at bounding box center [372, 108] width 109 height 15
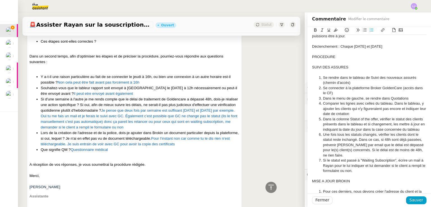
click at [351, 102] on li "Comparer les lignes avec celles du tableau. Dans le tableau, y ajouter les clie…" at bounding box center [372, 108] width 109 height 15
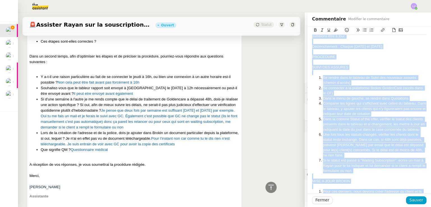
copy div "DRAFT Ajout CF : Broker GoldenCare https://broker.mygoldencare.com/ info@opal-i…"
click at [363, 122] on li "Dans la colonne Statut of the offer, vérifier le statut des clients présents da…" at bounding box center [372, 124] width 109 height 15
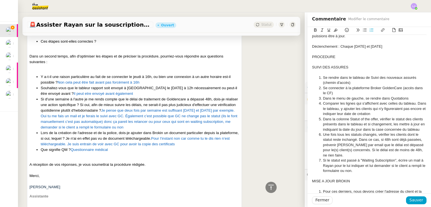
click at [321, 109] on li "Comparer les lignes qui s'affichent avec celles du tableau. Dans le tableau, y …" at bounding box center [372, 108] width 109 height 15
click at [376, 131] on li "Dans la colonne Statut of the offer, vérifier le statut des clients présents da…" at bounding box center [372, 124] width 109 height 15
click at [326, 124] on li "Dans la colonne Statut of the offer, vérifier le statut des clients présents da…" at bounding box center [372, 124] width 109 height 15
click at [343, 124] on li "Dans la colonne Statut of the offer, vérifier le statut des clients et mettre à…" at bounding box center [372, 124] width 109 height 15
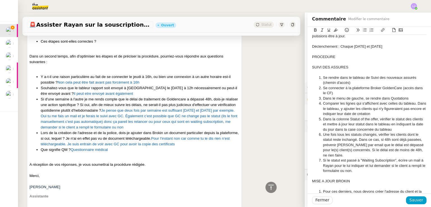
click at [355, 123] on li "Dans la colonne Statut of the offer, vérifier le statut des clients et mettre à…" at bounding box center [372, 124] width 109 height 15
click at [321, 125] on li "Dans la colonne Statut of the offer, vérifier le statut des clients et mettre à…" at bounding box center [372, 124] width 109 height 15
click at [371, 124] on li "Dans la colonne Statut of the offer, vérifier le statut des clients et le mettr…" at bounding box center [372, 124] width 109 height 15
click at [368, 129] on li "Dans la colonne Statut of the offer, vérifier le statut des clients et le mettr…" at bounding box center [372, 124] width 109 height 15
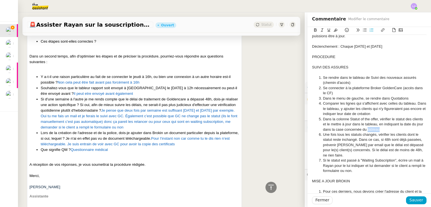
click at [368, 129] on li "Dans la colonne Statut of the offer, vérifier le statut des clients et le mettr…" at bounding box center [372, 124] width 109 height 15
click at [339, 128] on li "Dans la colonne Statut of the offer, vérifier le statut des clients et le mettr…" at bounding box center [372, 124] width 109 height 15
click at [373, 129] on li "Dans la colonne Statut of the offer, vérifier le statut des clients et le mettr…" at bounding box center [372, 124] width 109 height 15
click at [404, 118] on li "Dans la colonne Statut of the offer, vérifier le statut des clients et le mettr…" at bounding box center [372, 124] width 109 height 15
click at [328, 124] on li "Dans la colonne Statut of the offer, vérifier le statut de chaque clients et le…" at bounding box center [372, 124] width 109 height 15
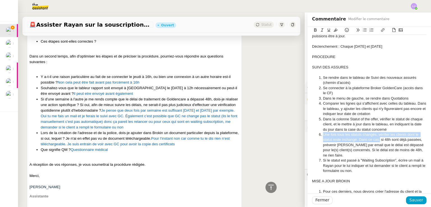
drag, startPoint x: 375, startPoint y: 139, endPoint x: 317, endPoint y: 134, distance: 58.6
click at [318, 134] on li "Une fois tous les statuts changés, vérifier les clients dont le statut reste in…" at bounding box center [372, 145] width 109 height 26
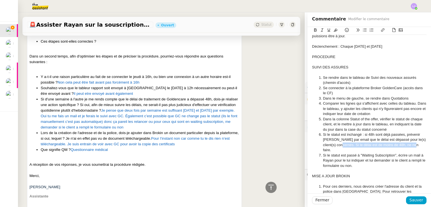
drag, startPoint x: 416, startPoint y: 145, endPoint x: 338, endPoint y: 144, distance: 78.3
click at [338, 144] on li "Si le statut est inchangé : si 48h sont déjà passées, prévenir Rayan par email …" at bounding box center [372, 142] width 109 height 21
click at [364, 134] on li "Si le statut est inchangé : si 48h sont déjà passées, prévenir Rayan par email …" at bounding box center [372, 142] width 109 height 21
click at [362, 134] on li "Si le statut est inchangé : si 48h sont déjà passées, prévenir Rayan par email …" at bounding box center [372, 142] width 109 height 21
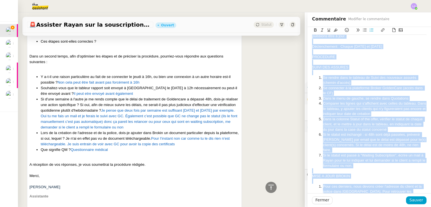
copy div "DRAFT Ajout CF : Broker GoldenCare https://broker.mygoldencare.com/ info@opal-i…"
click at [363, 135] on li "Si le statut est inchangé : si 48h sont déjà passées, prévenir Rayan par email …" at bounding box center [372, 142] width 109 height 21
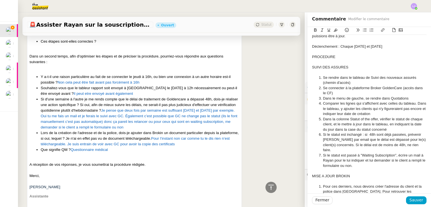
click at [383, 133] on li "Si le statut est inchangé : si 48h sont déjà passées, prévenir Rayan par email …" at bounding box center [372, 142] width 109 height 21
click at [366, 134] on li "Si le statut est inchangé : si 48h sont passées, prévenir Rayan par email que l…" at bounding box center [372, 142] width 109 height 21
click at [393, 135] on li "Si le statut est inchangé : si 48h sont passées, prévenir Rayan par email que l…" at bounding box center [372, 142] width 109 height 21
drag, startPoint x: 387, startPoint y: 139, endPoint x: 337, endPoint y: 145, distance: 50.6
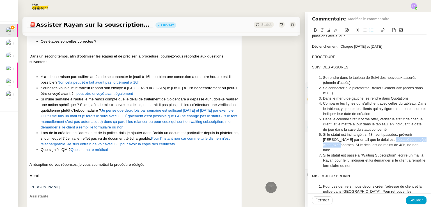
click at [337, 145] on li "Si le statut est inchangé : si 48h sont passées, prévenir Rayan par email que l…" at bounding box center [372, 142] width 109 height 21
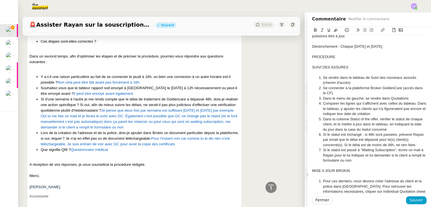
click at [385, 160] on li "Si le statut est passé à "Waiting Subscription", écrire un mail à Rayan pour le…" at bounding box center [372, 155] width 109 height 15
click at [362, 155] on li "Si le statut est passé à "Waiting Subscription", écrire un mail à Rayan pour le…" at bounding box center [372, 155] width 109 height 15
click at [387, 129] on li "Dans la colonne Statut of the offer, vérifier le statut de chaque client, et le…" at bounding box center [372, 124] width 109 height 15
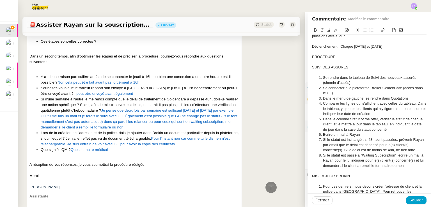
click at [352, 134] on li "Ecrire un mail à Rayan" at bounding box center [372, 134] width 109 height 5
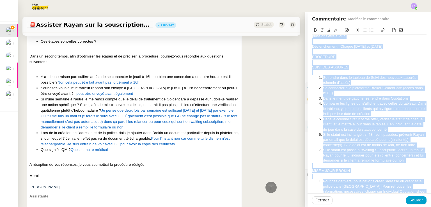
copy div "DRAFT Ajout CF : Broker GoldenCare https://broker.mygoldencare.com/ info@opal-i…"
click at [347, 146] on li "Si le statut est inchangé : si 48h sont passées, prévenir Rayan par email que l…" at bounding box center [372, 139] width 109 height 15
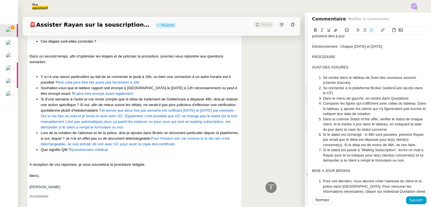
scroll to position [143, 0]
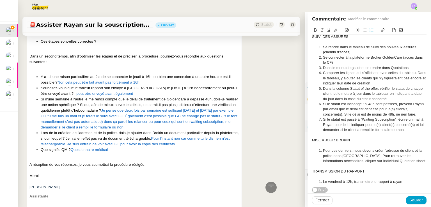
click at [318, 148] on li "Pour ces derniers, nous devons créer l'adresse du client et la police dans Brok…" at bounding box center [372, 155] width 109 height 15
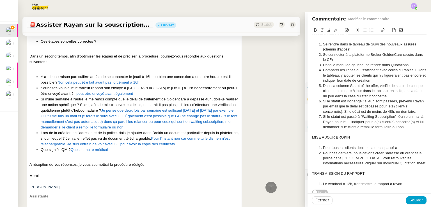
click at [318, 145] on li "Pour tous les clients dont le statut est passé à" at bounding box center [372, 147] width 109 height 5
click at [397, 148] on div "Pour tous les clients dont le statut est passé à" at bounding box center [369, 147] width 114 height 5
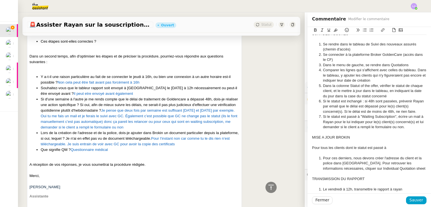
click at [394, 147] on div "Pour tous les clients dont le statut est passé à" at bounding box center [369, 147] width 114 height 5
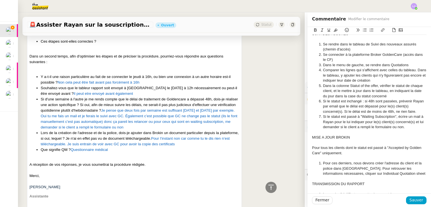
click at [338, 163] on li "Pour ces derniers, nous devons créer l'adresse du client et la police dans Brok…" at bounding box center [372, 168] width 109 height 15
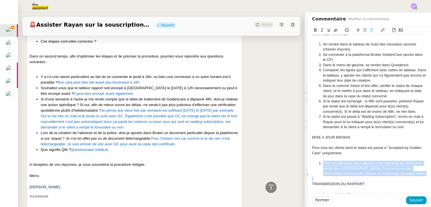
click at [338, 163] on li "Pour ces derniers, nous devons créer l'adresse du client et la police dans Brok…" at bounding box center [372, 168] width 109 height 15
click at [337, 161] on li "Pour ces derniers, nous devons créer l'adresse du client et la police dans Brok…" at bounding box center [372, 168] width 109 height 15
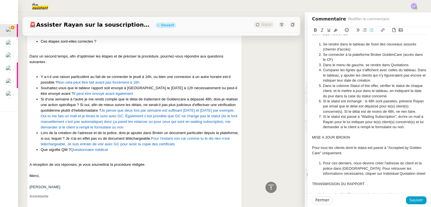
click at [340, 162] on li "Pour ces derniers, nous devons créer l'adresse du client et la police dans Brok…" at bounding box center [372, 168] width 109 height 15
click at [349, 162] on li "Pour ces derniers, nous devons créer l'adresse du client et la police dans Brok…" at bounding box center [372, 168] width 109 height 15
click at [345, 162] on li "Pour ces derniers, créer l'adresse du client et la police dans Brokin. Pour ret…" at bounding box center [372, 168] width 109 height 15
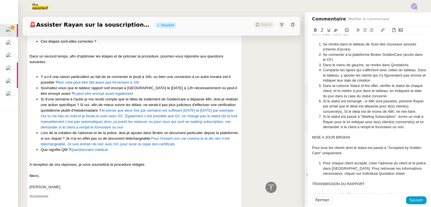
click at [350, 162] on li "Pour chaque client accepté, créer l'adresse du client et la police dans Brokin.…" at bounding box center [372, 168] width 109 height 15
click at [376, 164] on li "Pour chaque client une fois accepté, créer l'adresse du client et la police dan…" at bounding box center [372, 168] width 109 height 15
click at [375, 162] on li "Pour chaque client une fois accepté, créer l'adresse du client et la police dan…" at bounding box center [372, 168] width 109 height 15
click at [398, 164] on li "Pour chacun de ces clients, créer l'adresse du client et la police dans Brokin.…" at bounding box center [372, 168] width 109 height 15
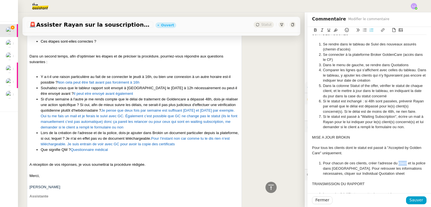
click at [398, 164] on li "Pour chacun de ces clients, créer l'adresse du client et la police dans Brokin.…" at bounding box center [372, 168] width 109 height 15
click at [332, 168] on li "Pour chacun de ces clients, créer l'adresse et la police dans Brokin. Pour retr…" at bounding box center [372, 168] width 109 height 15
click at [367, 180] on li "Pour retrouver les informations nécessaires, cliquer sur Individual Quotation s…" at bounding box center [372, 176] width 109 height 10
click at [347, 167] on li "Pour chacun de ces clients, créer l'adresse et la police dans Brokin." at bounding box center [372, 166] width 109 height 10
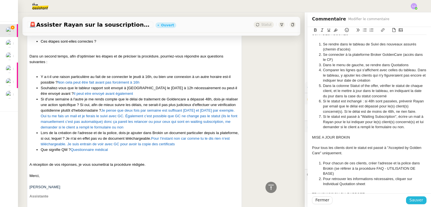
click at [414, 198] on span "Sauver" at bounding box center [416, 200] width 14 height 6
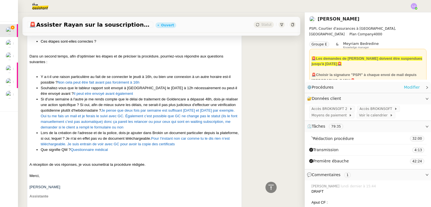
click at [407, 86] on link "Modifier" at bounding box center [412, 87] width 16 height 6
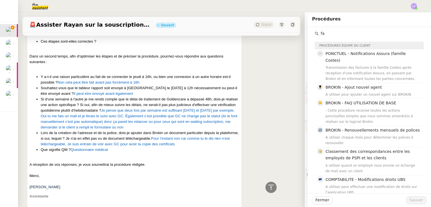
click at [346, 33] on input "fa" at bounding box center [371, 34] width 105 height 8
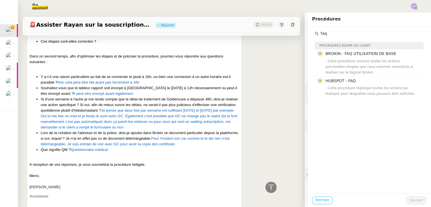
type input "faq"
click at [315, 201] on span "Fermer" at bounding box center [322, 200] width 14 height 6
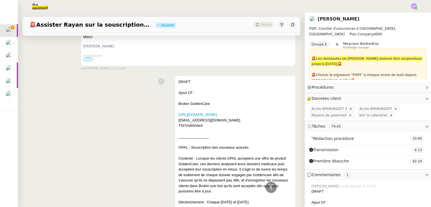
scroll to position [2191, 0]
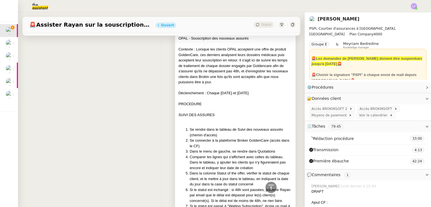
click at [254, 118] on div at bounding box center [235, 121] width 114 height 6
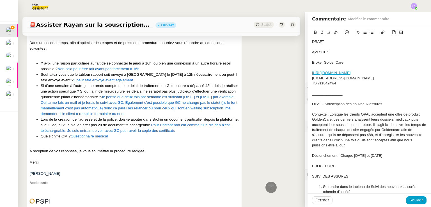
scroll to position [168, 0]
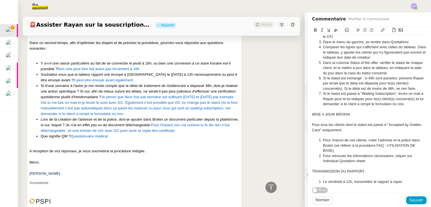
click at [381, 142] on li "Pour chacun de ces clients, créer l'adresse et la police dans Brokin (se référe…" at bounding box center [372, 145] width 109 height 15
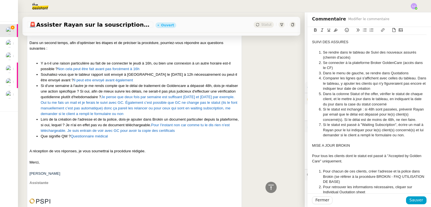
scroll to position [131, 0]
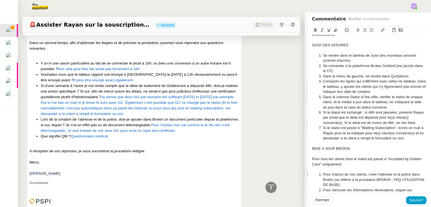
click at [371, 49] on div at bounding box center [369, 50] width 114 height 5
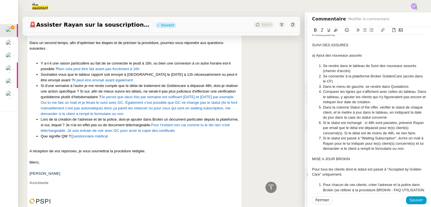
click at [352, 55] on div "a) Ajout des nouveaux assurés" at bounding box center [369, 55] width 114 height 5
click at [350, 56] on div "a) Ajout des nouveaux clients" at bounding box center [369, 55] width 114 height 5
click at [350, 56] on div "a) Ajout des nouveaux a" at bounding box center [369, 55] width 114 height 5
click at [397, 100] on li "Comparer les lignes qui s'affichent avec celles du tableau. Dans le tableau, y …" at bounding box center [372, 96] width 109 height 15
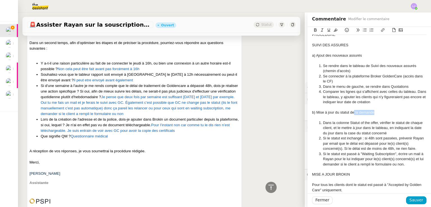
drag, startPoint x: 370, startPoint y: 114, endPoint x: 349, endPoint y: 113, distance: 20.8
click at [349, 113] on div "b) Mise à jour du statut de la demande" at bounding box center [369, 112] width 114 height 5
click at [384, 144] on li "Si le statut est inchangé : si 48h sont passées, prévenir Rayan par email que l…" at bounding box center [372, 143] width 109 height 15
click at [328, 127] on li "Dans la colonne Statut of the offer, vérifier le statut de chaque client, et le…" at bounding box center [372, 127] width 109 height 15
drag, startPoint x: 384, startPoint y: 129, endPoint x: 331, endPoint y: 129, distance: 53.3
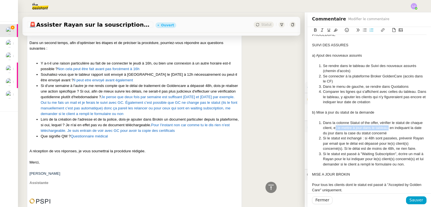
click at [331, 129] on li "Dans la colonne Statut of the offer, vérifier le statut de chaque client, et le…" at bounding box center [372, 127] width 109 height 15
click at [360, 113] on div "b) Mise à jour du statut de la demande" at bounding box center [369, 112] width 114 height 5
click at [350, 56] on div "a) Ajout des nouveaux assurés" at bounding box center [369, 55] width 114 height 5
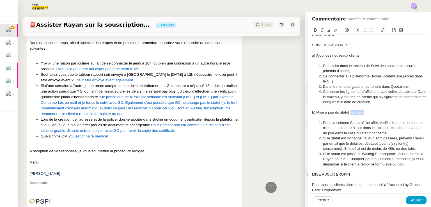
drag, startPoint x: 361, startPoint y: 113, endPoint x: 346, endPoint y: 114, distance: 15.2
click at [346, 114] on div "b) Mise à jour du statut du client" at bounding box center [369, 112] width 114 height 5
click at [318, 97] on li "Comparer les lignes qui s'affichent avec celles du tableau. Dans le tableau, y …" at bounding box center [372, 96] width 109 height 15
drag, startPoint x: 349, startPoint y: 98, endPoint x: 318, endPoint y: 93, distance: 32.1
click at [318, 93] on li "Comparer les lignes qui s'affichent avec celles du tableau. Dans le tableau, y …" at bounding box center [372, 96] width 109 height 15
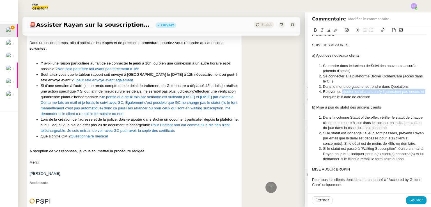
drag, startPoint x: 322, startPoint y: 96, endPoint x: 338, endPoint y: 91, distance: 16.2
click at [338, 91] on li "Relever les ajouter les clients qui n'y figureraient pas encore et indiquer leu…" at bounding box center [372, 94] width 109 height 10
click at [327, 91] on li "Relever les clients qui ne figureraient pas encore dans le tableau et y indique…" at bounding box center [372, 94] width 109 height 10
click at [319, 91] on li "Ajouter les clients qui ne figureraient pas encore dans le tableau et y indique…" at bounding box center [372, 94] width 109 height 10
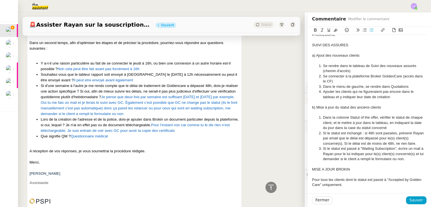
click at [412, 84] on li "Dans le menu de gauche, se rendre dans Quotations" at bounding box center [372, 86] width 109 height 5
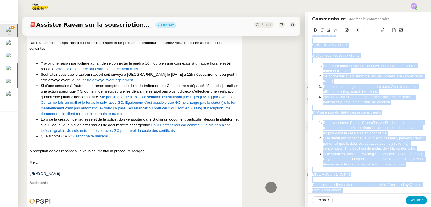
copy div "DRAFT Ajout CF : Broker GoldenCare https://broker.mygoldencare.com/ info@opal-i…"
click at [358, 113] on div "b) Mise à jour du statut des anciens clients" at bounding box center [369, 112] width 114 height 5
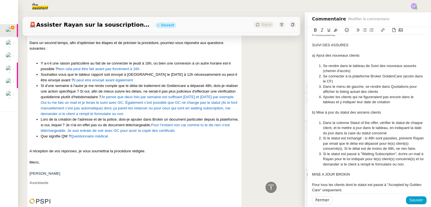
click at [361, 91] on li "Dans le menu de gauche, se rendre dans Quotations pour afficher le listing actu…" at bounding box center [372, 89] width 109 height 10
click at [350, 91] on li "Dans le menu de gauche, se rendre dans Quotations pour afficher le listing actu…" at bounding box center [372, 89] width 109 height 10
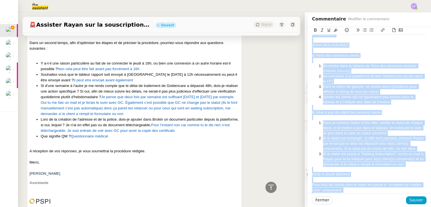
copy div "DRAFT Ajout CF : Broker GoldenCare https://broker.mygoldencare.com/ info@opal-i…"
click at [400, 118] on div at bounding box center [369, 117] width 114 height 5
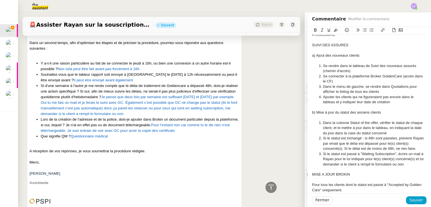
click at [328, 129] on li "Dans la colonne Statut of the offer, vérifier le statut de chaque client, et le…" at bounding box center [372, 127] width 109 height 15
click at [389, 128] on li "Dans la colonne Statut of the offer, vérifier le statut de chaque client et le …" at bounding box center [372, 127] width 109 height 15
click at [390, 132] on li "Dans la colonne Statut of the offer, vérifier le statut de chaque client et le …" at bounding box center [372, 127] width 109 height 15
click at [318, 138] on li "Si le statut est inchangé : si 48h sont passées, prévenir Rayan par email que l…" at bounding box center [372, 143] width 109 height 15
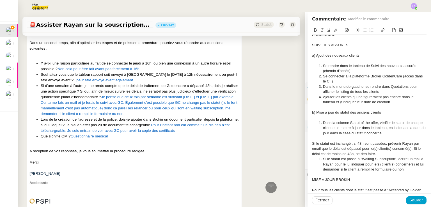
click at [317, 148] on div "Si le statut est inchangé : si 48h sont passées, prévenir Rayan par email que l…" at bounding box center [369, 148] width 114 height 15
click at [322, 149] on div "Si le statut est inchangé : si 48h sont passées, prévenir Rayan par email (voir…" at bounding box center [369, 148] width 114 height 15
click at [312, 143] on div "Si le statut est inchangé : si 48h sont passées, prévenir Rayan par email (au p…" at bounding box center [369, 148] width 114 height 15
click at [330, 164] on li "Si le statut est passé à "Waiting Subscription", écrire un mail à Rayan pour le…" at bounding box center [372, 164] width 109 height 15
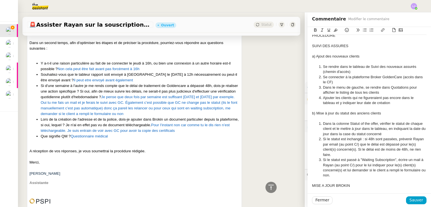
scroll to position [131, 0]
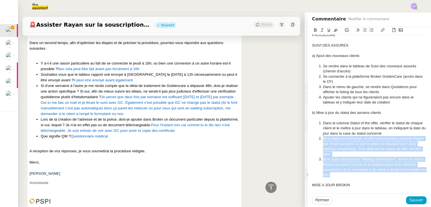
drag, startPoint x: 335, startPoint y: 174, endPoint x: 315, endPoint y: 139, distance: 40.0
click at [315, 139] on ol "Dans la colonne Statut of the offer, vérifier le statut de chaque client et le …" at bounding box center [369, 149] width 114 height 57
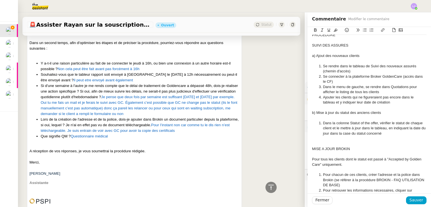
click at [317, 113] on div "b) Mise à jour du statut des anciens clients" at bounding box center [369, 112] width 114 height 5
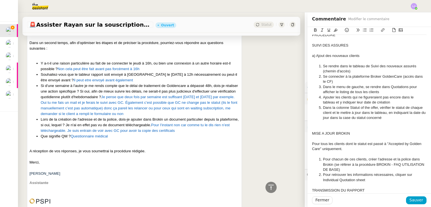
click at [320, 57] on div "a) Ajout des nouveaux clients" at bounding box center [369, 55] width 114 height 5
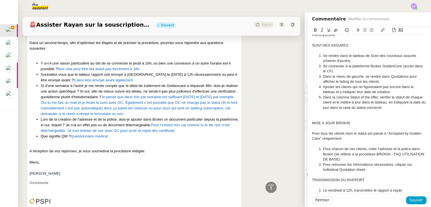
click at [336, 117] on div at bounding box center [369, 117] width 114 height 5
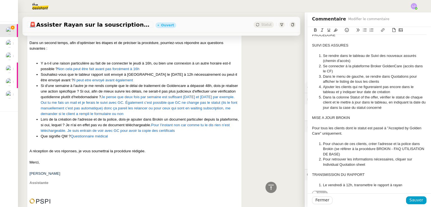
scroll to position [137, 0]
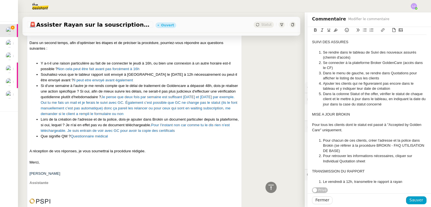
click at [368, 174] on div at bounding box center [369, 176] width 114 height 5
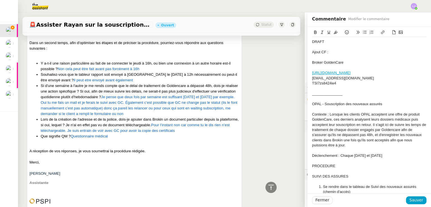
scroll to position [184, 0]
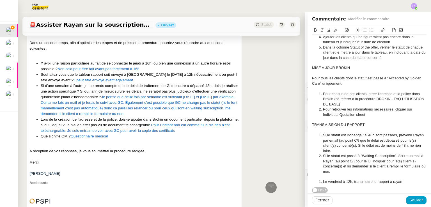
click at [367, 179] on li "Le vendredi à 12h, transmettre le rapport à rayan" at bounding box center [372, 181] width 109 height 5
click at [373, 128] on div at bounding box center [369, 130] width 114 height 5
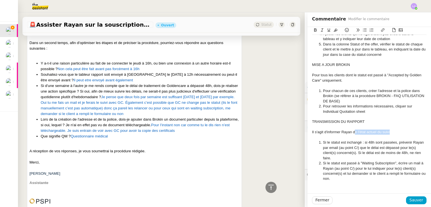
drag, startPoint x: 389, startPoint y: 133, endPoint x: 351, endPoint y: 132, distance: 37.9
click at [351, 132] on div "Il s'agit d'informer Rayan de l'état actuel du suivi" at bounding box center [369, 132] width 114 height 5
click at [374, 134] on div "Il s'agit d'informer Rayan de l'état actuel du suivi" at bounding box center [369, 132] width 114 height 5
click at [382, 133] on div "Il s'agit d'informer Rayan de l'état actuel du suivi" at bounding box center [369, 132] width 114 height 5
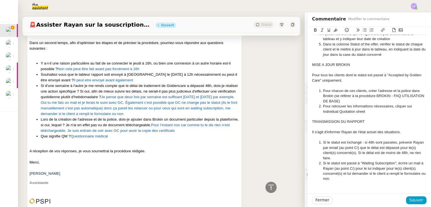
click at [318, 143] on li "Si le statut est inchangé : si 48h sont passées, prévenir Rayan par email (au p…" at bounding box center [372, 150] width 109 height 21
drag, startPoint x: 396, startPoint y: 132, endPoint x: 352, endPoint y: 133, distance: 44.1
click at [352, 133] on div "Il s'agit d'informer Rayan de l'état actuel des situations." at bounding box center [369, 132] width 114 height 5
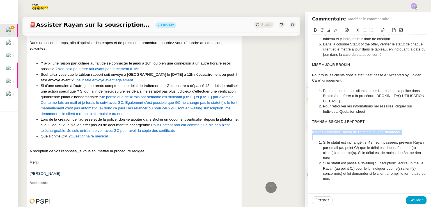
click at [352, 133] on div "Il s'agit d'informer Rayan de l'état actuel des situations." at bounding box center [369, 132] width 114 height 5
drag, startPoint x: 367, startPoint y: 150, endPoint x: 345, endPoint y: 148, distance: 21.6
click at [345, 148] on li "Si le statut est inchangé : si 48h sont passées, prévenir Rayan par email (au p…" at bounding box center [372, 150] width 109 height 21
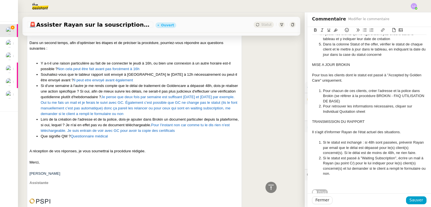
click at [341, 147] on li "Si le statut est inchangé : si 48h sont passées, prévenir Rayan par email que l…" at bounding box center [372, 147] width 109 height 15
drag, startPoint x: 350, startPoint y: 164, endPoint x: 331, endPoint y: 163, distance: 19.1
drag, startPoint x: 331, startPoint y: 163, endPoint x: 339, endPoint y: 165, distance: 8.0
click at [339, 165] on li "Si le statut est passé à "Waiting Subscription", écrire un mail à Rayan (au poi…" at bounding box center [372, 166] width 109 height 21
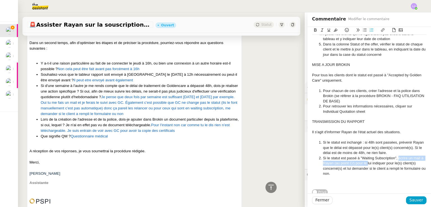
drag, startPoint x: 363, startPoint y: 164, endPoint x: 394, endPoint y: 156, distance: 32.0
click at [394, 156] on li "Si le statut est passé à "Waiting Subscription", écrire un mail à Rayan (au poi…" at bounding box center [372, 166] width 109 height 21
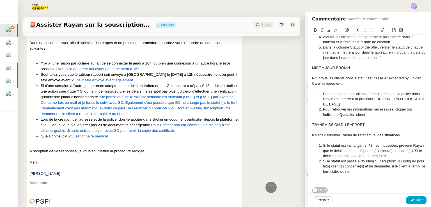
click at [369, 169] on li "Si le statut est passé à "Waiting Subscription", lui indiquer pour le(s) client…" at bounding box center [372, 166] width 109 height 15
drag, startPoint x: 400, startPoint y: 132, endPoint x: 350, endPoint y: 131, distance: 50.2
click at [350, 133] on div "Il s'agit d'informer Rayan de l'état actuel des situations." at bounding box center [369, 135] width 114 height 5
click at [319, 143] on li "Si le statut est inchangé : si 48h sont passées, prévenir Rayan que le délai es…" at bounding box center [372, 150] width 109 height 15
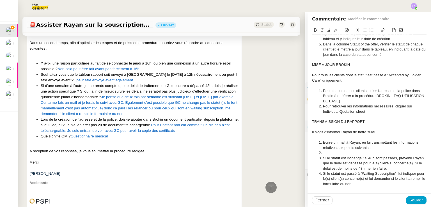
click at [319, 143] on li "Ecrire un mail à Rayan, en lui transmettant les informations relatives aux poin…" at bounding box center [372, 145] width 109 height 10
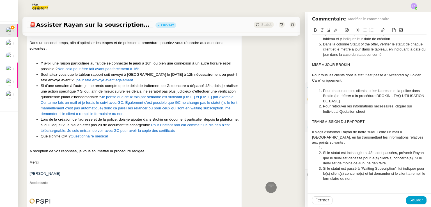
click at [412, 137] on div "Il s'agit d'informer Rayan de notre suivi. Ecrire un mail à Rayan, en lui trans…" at bounding box center [369, 137] width 114 height 15
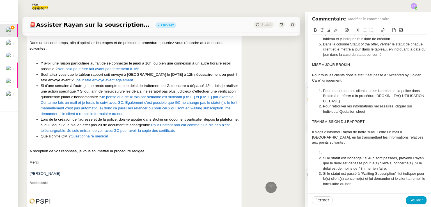
click at [340, 150] on li at bounding box center [372, 152] width 109 height 5
click at [366, 150] on li "Lui indiquer que le tableau a été mis à jour" at bounding box center [372, 152] width 109 height 5
click at [401, 150] on li "Lui indiquer que le tableau a bien été mis à jour" at bounding box center [372, 152] width 109 height 5
click at [372, 108] on li "Pour retrouver les informations nécessaires, cliquer sur Individual Quotation s…" at bounding box center [372, 109] width 109 height 10
click at [376, 110] on li "Pour retrouver les informations nécessaires, cliquer sur Individual Quotation s…" at bounding box center [372, 109] width 109 height 10
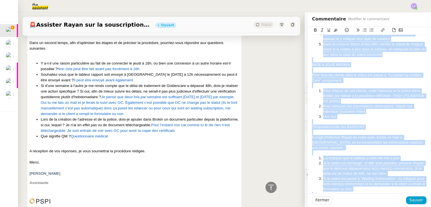
click at [370, 115] on li "Une fois" at bounding box center [372, 116] width 109 height 5
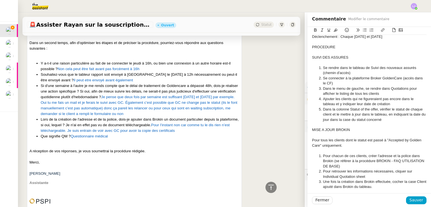
scroll to position [119, 0]
click at [331, 106] on li "Ajouter les clients qui ne figureraient pas encore dans le tableau et y indique…" at bounding box center [372, 102] width 109 height 10
click at [389, 103] on li "Ajouter les clients qui ne figureraient pas encore dans le tableau et y indique…" at bounding box center [372, 102] width 109 height 10
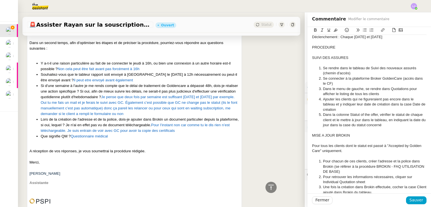
click at [331, 104] on li "Ajouter les clients qui ne figureraient pas encore dans le tableau et y indique…" at bounding box center [372, 104] width 109 height 15
click at [337, 109] on li "Ajouter les clients qui ne figureraient pas encore dans le tableau : ajouter le…" at bounding box center [372, 104] width 109 height 15
click at [373, 114] on li "Dans la colonne Statut of the offer, vérifier le statut de chaque client et le …" at bounding box center [372, 119] width 109 height 15
click at [320, 114] on li "Dans la colonne Statut of the offer, vérifier le statut de chaque client et le …" at bounding box center [372, 119] width 109 height 15
click at [361, 118] on li "Sur la plateforme, dans la colonne Statut of the offer, vérifier le statut de c…" at bounding box center [372, 119] width 109 height 15
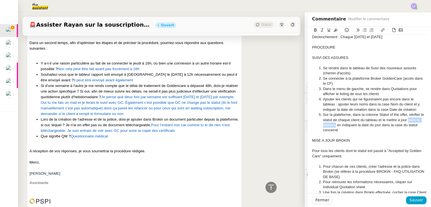
drag, startPoint x: 407, startPoint y: 120, endPoint x: 331, endPoint y: 125, distance: 76.5
click at [331, 125] on li "Sur la plateforme, dans la colonne Statut of the offer, vérifier le statut de c…" at bounding box center [372, 122] width 109 height 21
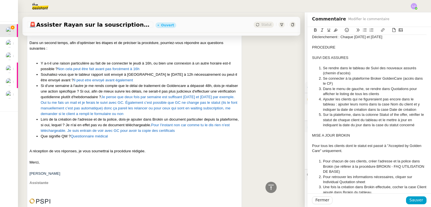
click at [410, 128] on div at bounding box center [369, 130] width 114 height 5
click at [411, 123] on li "Sur la plateforme, dans la colonne Statut of the offer, vérifier le statut de c…" at bounding box center [372, 119] width 109 height 15
click at [407, 120] on li "Sur la plateforme, dans la colonne Statut of the offer, vérifier le statut de c…" at bounding box center [372, 119] width 109 height 15
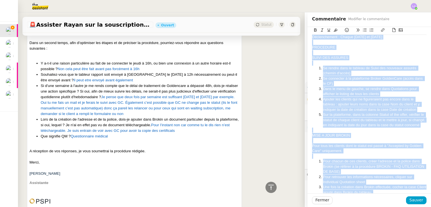
click at [386, 133] on div at bounding box center [369, 130] width 114 height 5
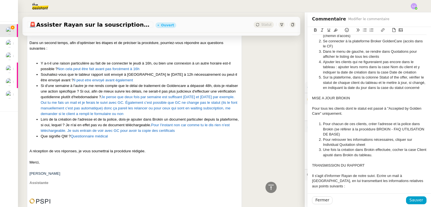
scroll to position [158, 0]
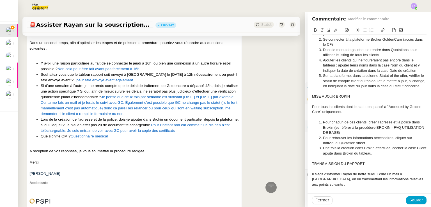
click at [375, 115] on div "Pour tous les clients dont le statut est passé à "Accepted by Golden Care" uniq…" at bounding box center [369, 109] width 114 height 10
click at [388, 143] on li "Pour retrouver les informations nécessaires, cliquer sur Individual Quotation s…" at bounding box center [372, 141] width 109 height 10
click at [389, 146] on li "Pour retrouver les informations nécessaires à la création, cliquer sur Individu…" at bounding box center [372, 141] width 109 height 10
click at [347, 115] on div "Pour tous les clients dont le statut est passé à "Accepted by Golden Care" uniq…" at bounding box center [369, 109] width 114 height 10
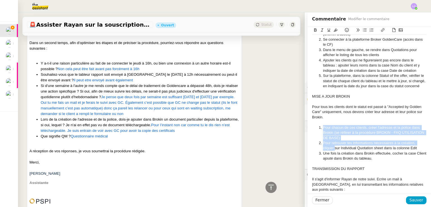
drag, startPoint x: 330, startPoint y: 153, endPoint x: 319, endPoint y: 132, distance: 24.2
click at [319, 132] on ol "Pour chacun de ces clients, créer l'adresse et la police dans Brokin (se référe…" at bounding box center [369, 143] width 114 height 36
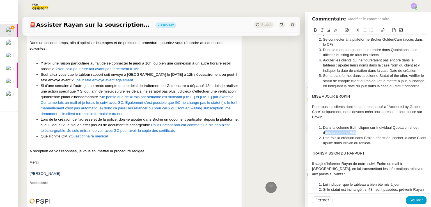
drag, startPoint x: 352, startPoint y: 137, endPoint x: 321, endPoint y: 137, distance: 31.7
click at [321, 136] on li "Dans la colonne Edit, cliquer sur Individual Quotation sheet dans la colonne Ed…" at bounding box center [372, 130] width 109 height 10
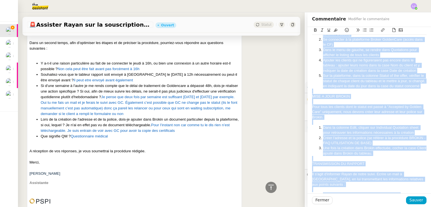
click at [392, 176] on div "Il s'agit d'informer Rayan de notre suivi. Ecrire un mail à Rayan, en lui trans…" at bounding box center [369, 179] width 114 height 15
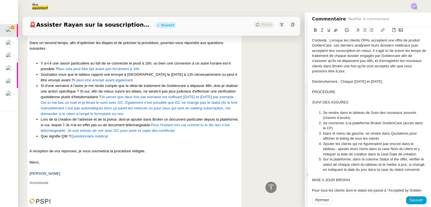
scroll to position [76, 0]
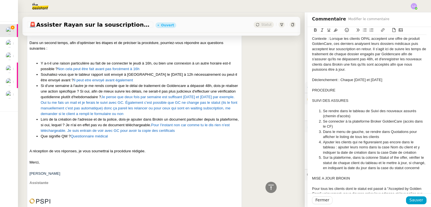
click at [354, 100] on div "SUIVI DES ASSURES" at bounding box center [369, 100] width 114 height 5
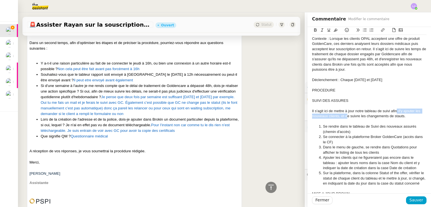
drag, startPoint x: 343, startPoint y: 117, endPoint x: 393, endPoint y: 111, distance: 49.5
click at [393, 111] on div "Il s'agit ici de mettre à jour notre tableau de suivi afin d'y ajouter les nouv…" at bounding box center [369, 114] width 114 height 10
click at [403, 115] on div "Il s'agit ici de mettre à jour notre tableau de suivi afin d'y ajouter les nouv…" at bounding box center [369, 114] width 114 height 10
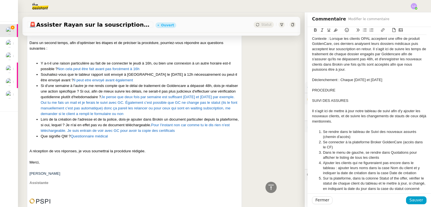
click at [398, 117] on div "Il s'agit ici de mettre à jour notre tableau de suivi afin d'y ajouter les nouv…" at bounding box center [369, 116] width 114 height 15
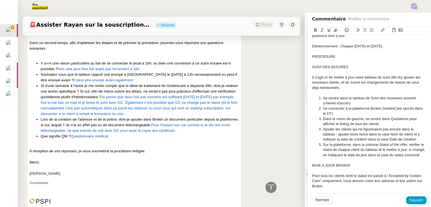
scroll to position [110, 0]
drag, startPoint x: 350, startPoint y: 144, endPoint x: 318, endPoint y: 144, distance: 31.1
click at [318, 144] on li "Sur la plateforme, dans la colonne Statut of the offer, vérifier le statut de c…" at bounding box center [372, 149] width 109 height 15
click at [382, 144] on li "A l'aide de la colonne Statut of the offer, vérifier le statut de chaque client…" at bounding box center [372, 149] width 109 height 15
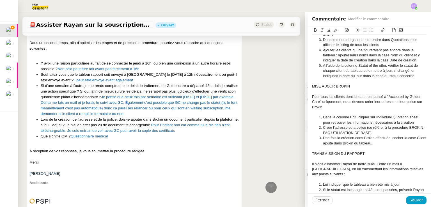
scroll to position [190, 0]
click at [412, 201] on span "Sauver" at bounding box center [416, 200] width 14 height 6
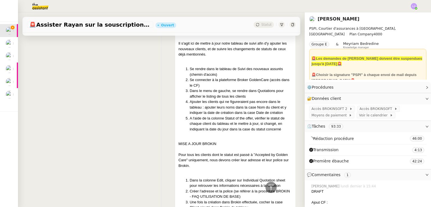
scroll to position [2289, 0]
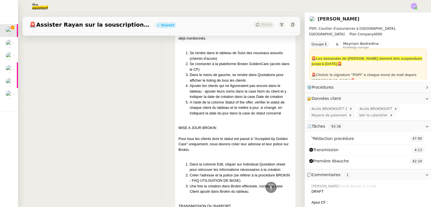
click at [246, 100] on li "A l'aide de la colonne Statut of the offer, vérifier le statut de chaque client…" at bounding box center [241, 108] width 102 height 17
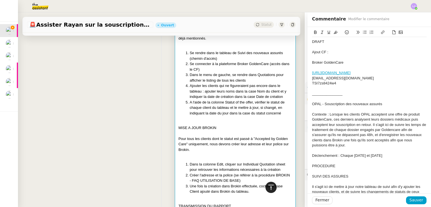
click at [268, 187] on icon at bounding box center [271, 187] width 7 height 7
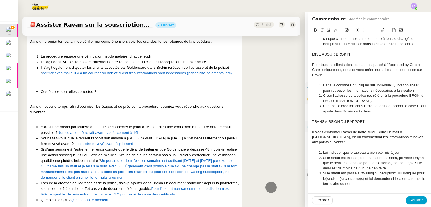
scroll to position [221, 0]
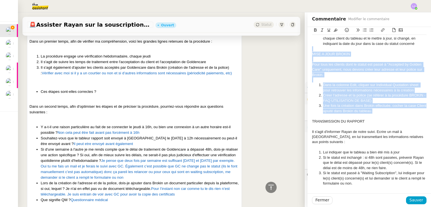
drag, startPoint x: 386, startPoint y: 111, endPoint x: 305, endPoint y: 49, distance: 101.9
click at [308, 49] on div "DRAFT Ajout CF : Broker GoldenCare https://broker.mygoldencare.com/ info@opal-i…" at bounding box center [369, 3] width 123 height 394
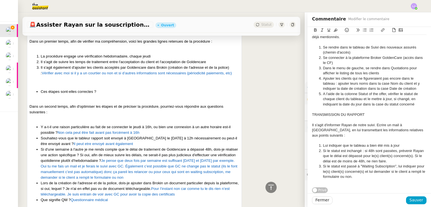
scroll to position [158, 0]
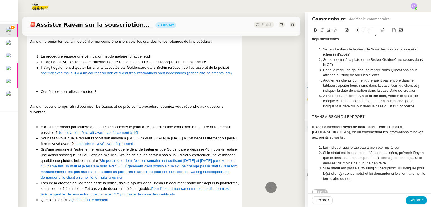
click at [382, 182] on div at bounding box center [369, 184] width 114 height 5
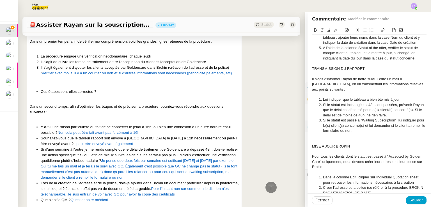
scroll to position [231, 0]
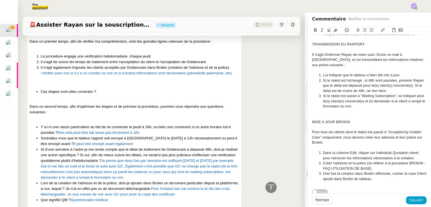
click at [331, 114] on div at bounding box center [369, 116] width 114 height 5
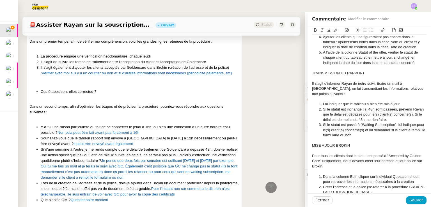
scroll to position [201, 0]
click at [370, 139] on div at bounding box center [369, 141] width 114 height 5
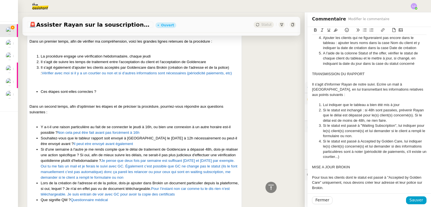
click at [336, 153] on li "Si le statut est passé à Accepted by Golden Care, lui indiquer le(s) client(s) …" at bounding box center [372, 149] width 109 height 21
click at [359, 145] on li "Si le statut est passé à Accepted by Golden Care, lui indiquer le(s) client(s) …" at bounding box center [372, 149] width 109 height 21
click at [395, 153] on li "Si le statut est passé à Accepted by Golden Care, lui indiquer le(s) client(s) …" at bounding box center [372, 149] width 109 height 21
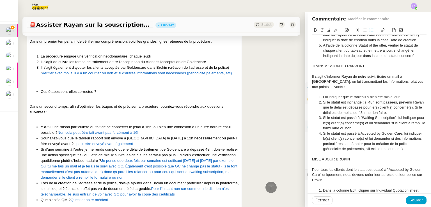
scroll to position [209, 0]
click at [405, 143] on li "Si le statut est passé à Accepted by Golden Care, lui indiquer le(s) client(s) …" at bounding box center [372, 141] width 109 height 21
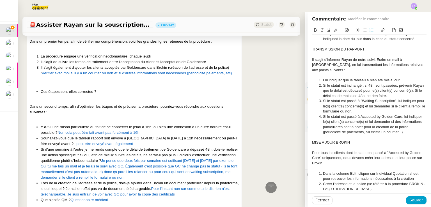
scroll to position [228, 0]
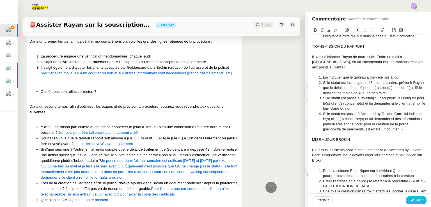
click at [412, 197] on span "Sauver" at bounding box center [416, 200] width 14 height 6
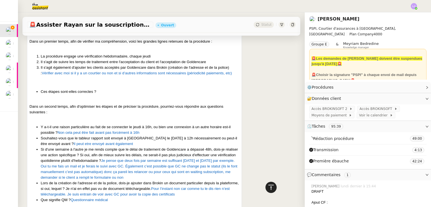
click at [268, 186] on icon at bounding box center [271, 187] width 7 height 7
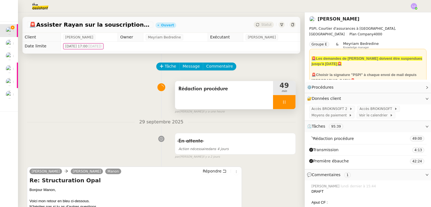
click at [226, 98] on div "Rédaction procédure" at bounding box center [224, 95] width 98 height 28
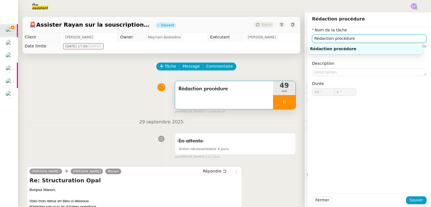
click at [313, 39] on input "Rédaction procédure" at bounding box center [369, 39] width 114 height 8
type input "5 ""
click at [313, 39] on input "Rédaction procédure" at bounding box center [369, 39] width 114 height 8
type input "Créati procédure"
type input "6 ""
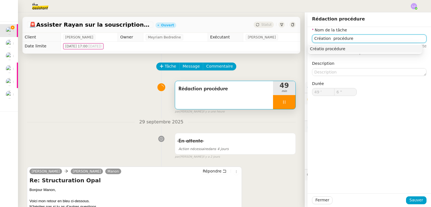
type input "Création e procédure"
type input "7 ""
type input "Création et procédure"
type input "8 ""
type input "Création procédure"
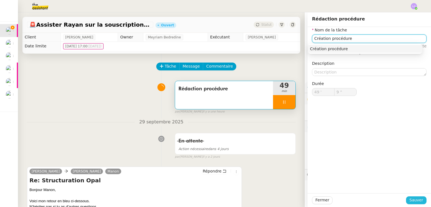
type input "10 ""
type input "Création procédure"
click at [413, 200] on span "Sauver" at bounding box center [416, 200] width 14 height 6
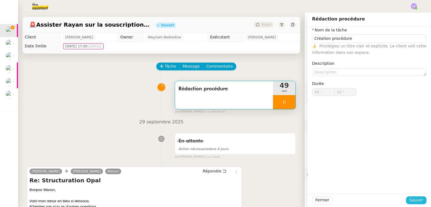
type input "11 ""
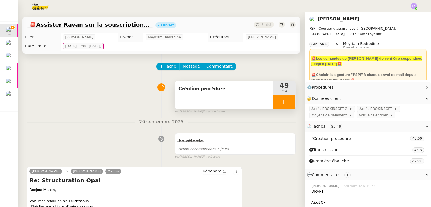
click at [277, 99] on div at bounding box center [284, 102] width 22 height 14
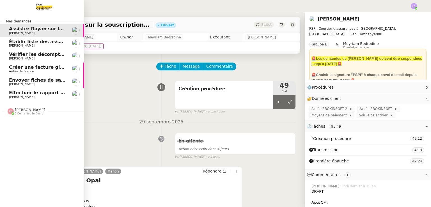
click at [52, 44] on span "[PERSON_NAME]" at bounding box center [37, 45] width 57 height 3
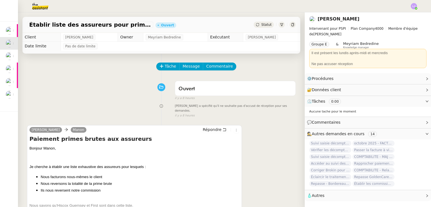
scroll to position [75, 0]
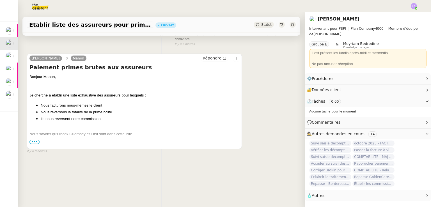
click at [36, 140] on span "•••" at bounding box center [34, 142] width 10 height 4
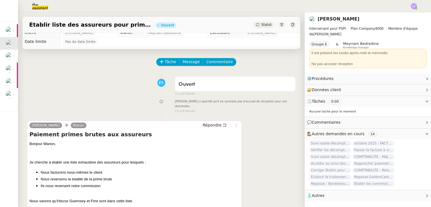
scroll to position [0, 0]
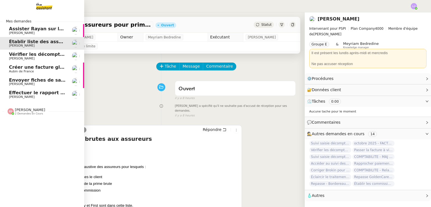
click at [18, 56] on span "Vérifier les décomptes apporteurs" at bounding box center [52, 54] width 86 height 5
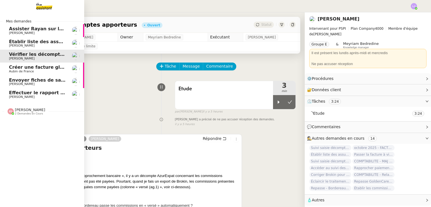
click at [38, 45] on span "[PERSON_NAME]" at bounding box center [37, 45] width 57 height 3
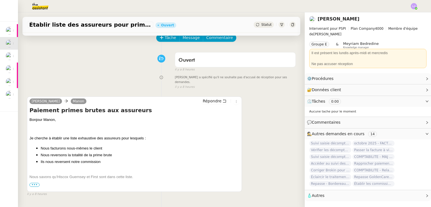
scroll to position [29, 0]
click at [33, 183] on p at bounding box center [134, 186] width 210 height 6
click at [33, 183] on span "•••" at bounding box center [34, 185] width 10 height 4
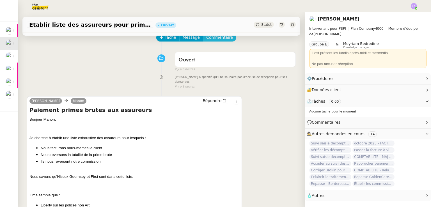
click at [217, 39] on span "Commentaire" at bounding box center [219, 37] width 27 height 6
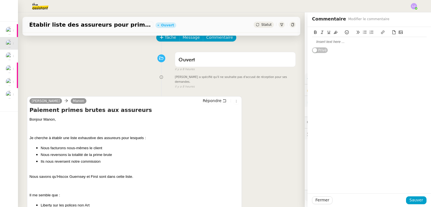
click at [320, 45] on div at bounding box center [369, 42] width 114 height 10
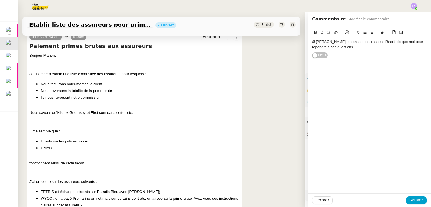
scroll to position [93, 0]
click at [414, 199] on span "Sauver" at bounding box center [416, 200] width 14 height 6
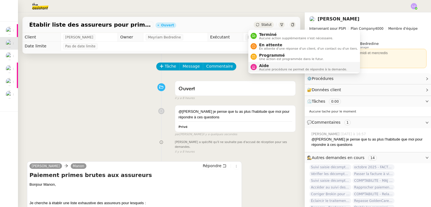
click at [274, 65] on span "Aide" at bounding box center [303, 65] width 88 height 4
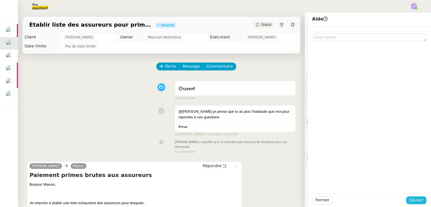
click at [418, 197] on span "Sauver" at bounding box center [416, 200] width 14 height 6
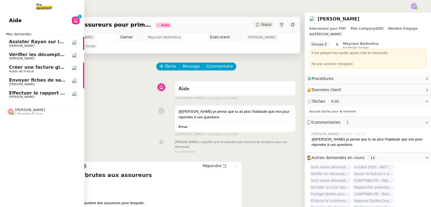
click at [17, 56] on span "Vérifier les décomptes apporteurs" at bounding box center [52, 54] width 86 height 5
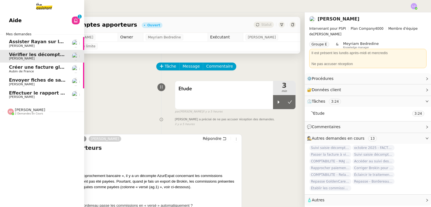
click at [30, 70] on span "Aubin de France" at bounding box center [21, 72] width 25 height 4
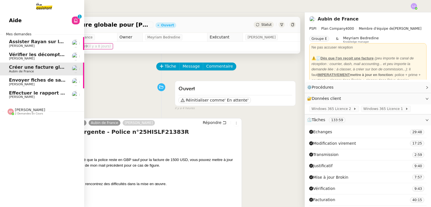
click at [22, 85] on span "[PERSON_NAME]" at bounding box center [22, 84] width 26 height 4
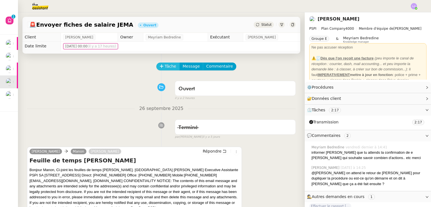
click at [169, 69] on span "Tâche" at bounding box center [171, 66] width 12 height 6
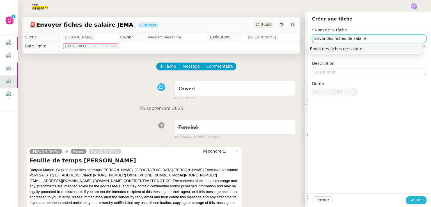
type input "Envoi des fiches de salaire"
click at [413, 201] on span "Sauver" at bounding box center [416, 200] width 14 height 6
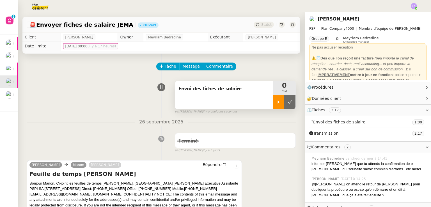
click at [276, 104] on icon at bounding box center [278, 102] width 4 height 4
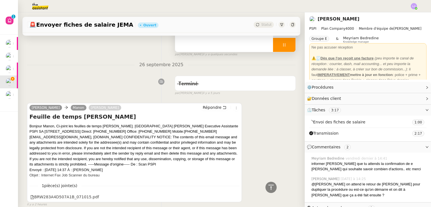
scroll to position [53, 0]
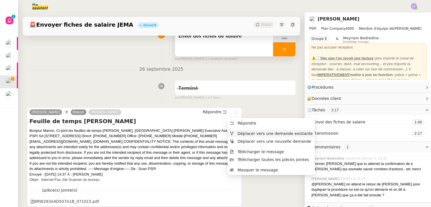
click at [246, 132] on span "Déplacer vers une demande existante" at bounding box center [274, 133] width 75 height 4
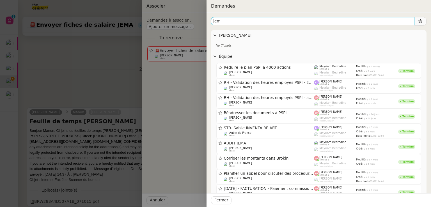
type input "jema"
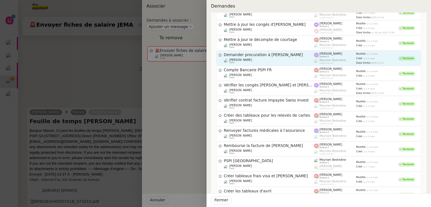
scroll to position [72, 0]
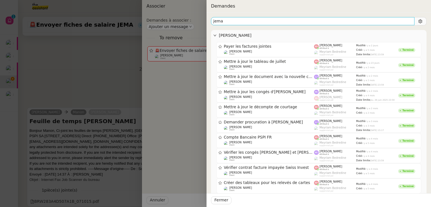
click at [239, 18] on input "jema" at bounding box center [312, 21] width 203 height 8
click at [239, 18] on input "v" at bounding box center [312, 21] width 203 height 8
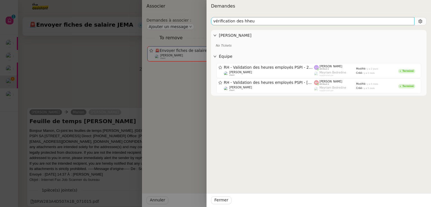
click at [221, 23] on input "vérification des hheu" at bounding box center [312, 21] width 203 height 8
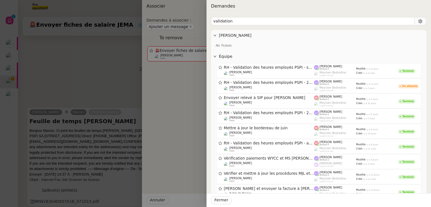
type input "validation"
click at [171, 144] on div at bounding box center [215, 103] width 431 height 207
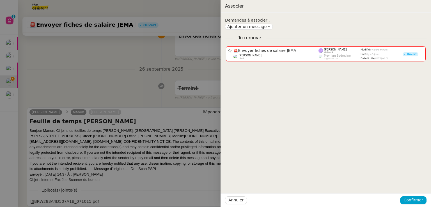
click at [86, 81] on div at bounding box center [215, 103] width 431 height 207
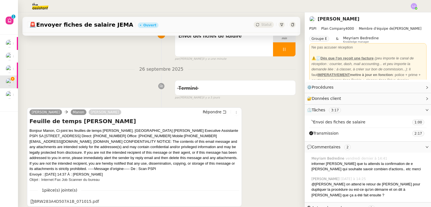
click at [33, 5] on img at bounding box center [35, 6] width 43 height 12
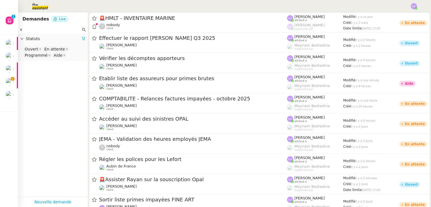
click at [59, 32] on input "v" at bounding box center [50, 29] width 61 height 6
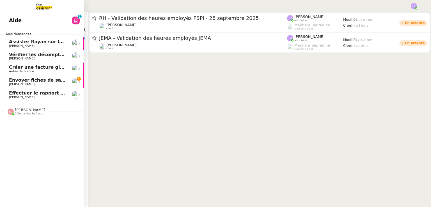
type input "validat"
click at [23, 87] on link "Envoyer fiches de salaire [PERSON_NAME]" at bounding box center [42, 81] width 84 height 13
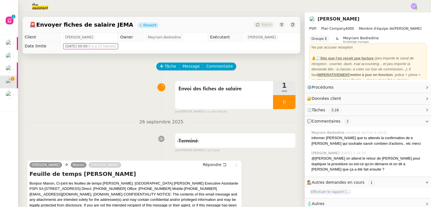
scroll to position [90, 0]
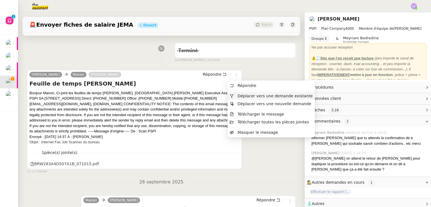
click at [245, 94] on span "Déplacer vers une demande existante" at bounding box center [274, 96] width 75 height 4
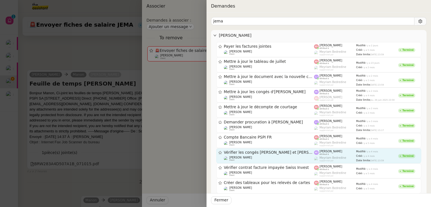
click at [243, 151] on span "Vérifier les congés [PERSON_NAME] et [PERSON_NAME]" at bounding box center [269, 153] width 90 height 4
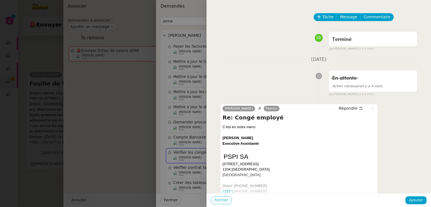
click at [224, 199] on span "Fermer" at bounding box center [221, 200] width 14 height 6
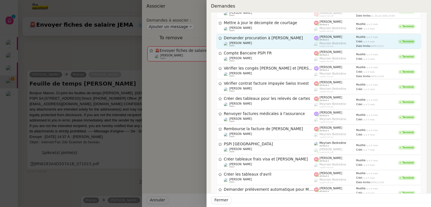
scroll to position [0, 0]
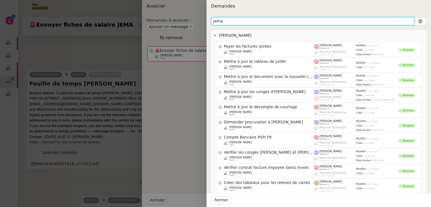
click at [248, 22] on input "jema" at bounding box center [312, 21] width 203 height 8
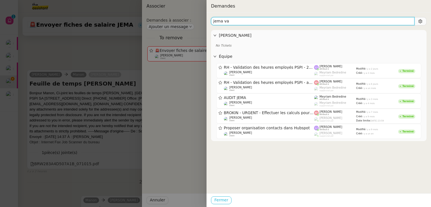
type input "jema va"
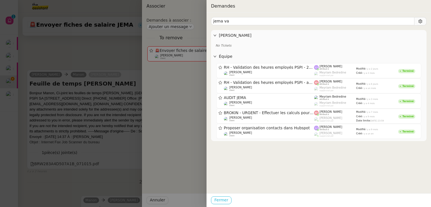
click at [224, 202] on span "Fermer" at bounding box center [221, 200] width 14 height 6
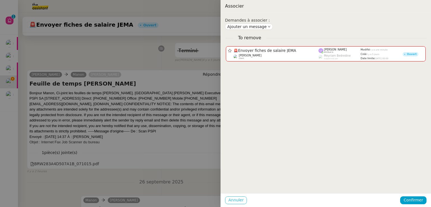
click at [238, 199] on span "Annuler" at bounding box center [235, 200] width 15 height 6
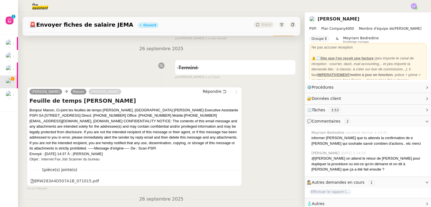
scroll to position [74, 0]
click at [38, 4] on img at bounding box center [35, 6] width 43 height 12
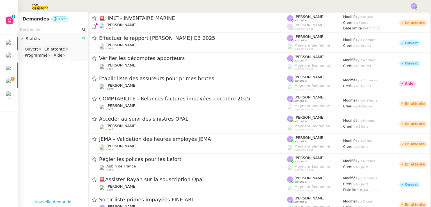
click at [50, 26] on nz-input-group at bounding box center [53, 30] width 70 height 8
click at [52, 31] on input "text" at bounding box center [50, 29] width 61 height 6
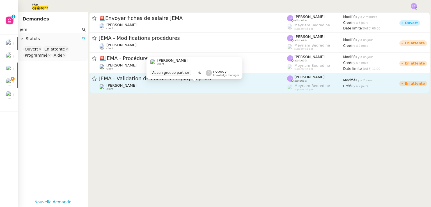
type input "jem"
click at [162, 90] on div "[PERSON_NAME] client" at bounding box center [193, 86] width 188 height 7
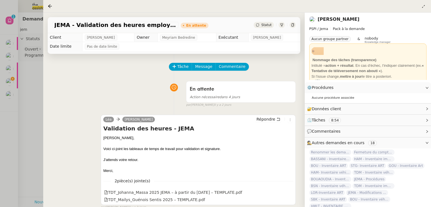
click at [140, 27] on span "JEMA - Validation des heures employés JEMA" at bounding box center [115, 25] width 122 height 6
copy span "JEMA - Validation des heures employés JEMA"
click at [27, 135] on div at bounding box center [215, 103] width 431 height 207
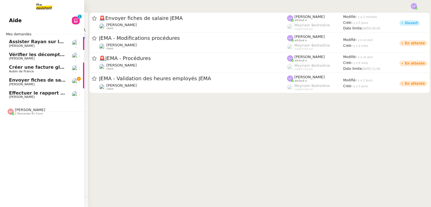
click at [8, 84] on link "Envoyer fiches de salaire [PERSON_NAME]" at bounding box center [42, 81] width 84 height 13
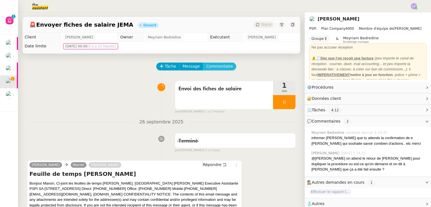
click at [220, 65] on span "Commentaire" at bounding box center [219, 66] width 27 height 6
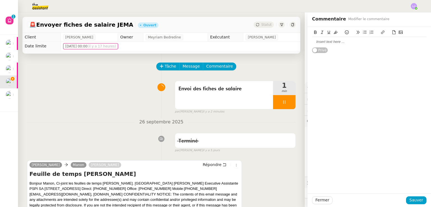
click at [321, 44] on div at bounding box center [369, 41] width 114 height 5
click at [410, 200] on span "Sauver" at bounding box center [416, 200] width 14 height 6
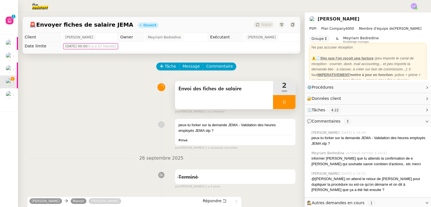
click at [231, 97] on div "Envoi des fiches de salaire" at bounding box center [224, 95] width 98 height 28
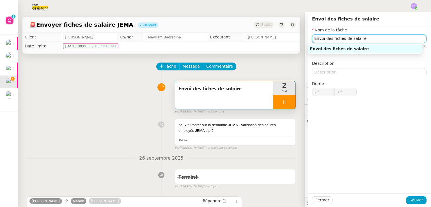
click at [335, 35] on input "Envoi des fiches de salaire" at bounding box center [369, 39] width 114 height 8
type input "9 ""
click at [335, 35] on input "Envoi des fiches de salaire" at bounding box center [369, 39] width 114 height 8
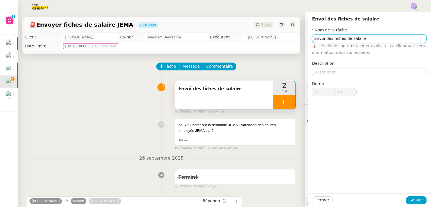
type input "T"
type input "10 ""
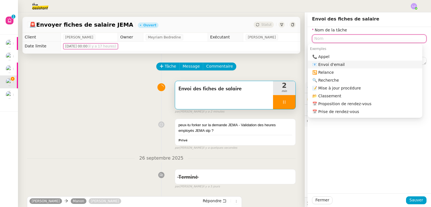
scroll to position [88, 0]
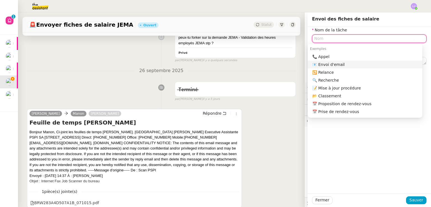
type input "12 ""
click at [317, 202] on span "Fermer" at bounding box center [322, 200] width 14 height 6
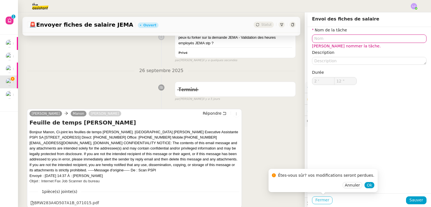
type input "13 ""
click at [364, 185] on button "Ok" at bounding box center [369, 185] width 10 height 6
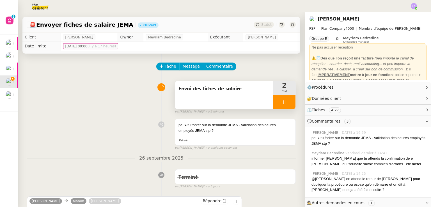
click at [281, 102] on div at bounding box center [284, 102] width 22 height 14
click at [288, 102] on icon at bounding box center [290, 102] width 4 height 4
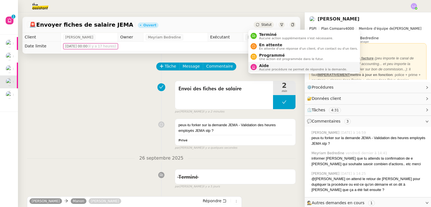
click at [277, 68] on span "Aucune procédure ne permet de répondre à la demande." at bounding box center [303, 69] width 88 height 3
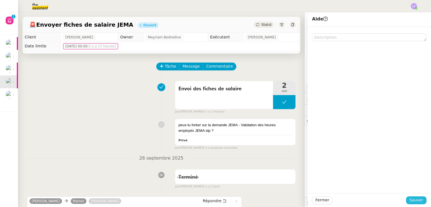
click at [406, 198] on button "Sauver" at bounding box center [416, 200] width 20 height 8
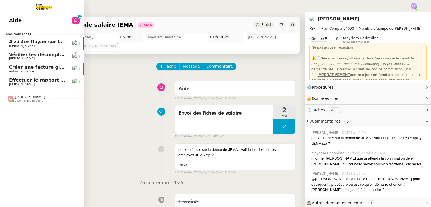
click at [15, 80] on span "Effectuer le rapport [PERSON_NAME] Q3 2025" at bounding box center [67, 79] width 116 height 5
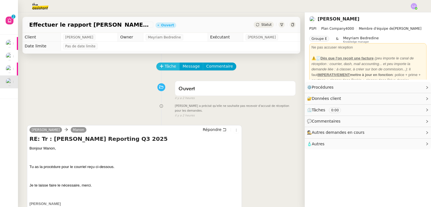
click at [166, 65] on span "Tâche" at bounding box center [171, 66] width 12 height 6
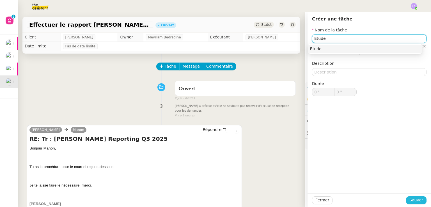
type input "Etude"
click at [409, 199] on span "Sauver" at bounding box center [416, 200] width 14 height 6
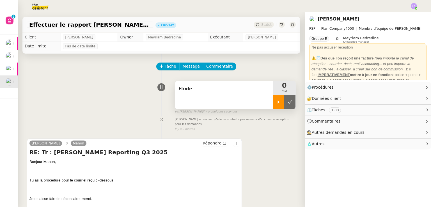
click at [273, 106] on div at bounding box center [278, 102] width 11 height 14
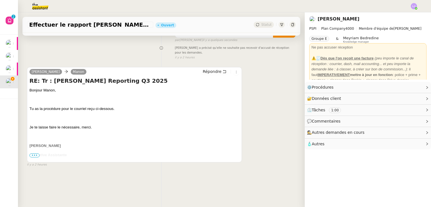
click at [38, 153] on span "•••" at bounding box center [34, 155] width 10 height 4
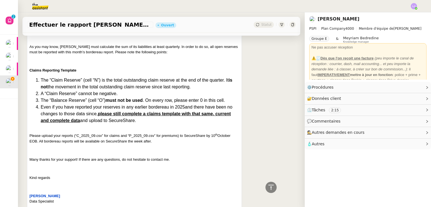
scroll to position [405, 0]
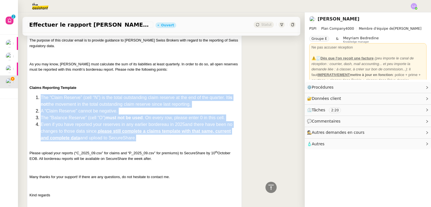
drag, startPoint x: 153, startPoint y: 133, endPoint x: 30, endPoint y: 93, distance: 129.2
click at [30, 94] on ol "The “Claim Reserve” (cell “N”) is the total outstanding claim reserve at the en…" at bounding box center [134, 117] width 210 height 47
copy ol "The “Claim Reserve” (cell “N”) is the total outstanding claim reserve at the en…"
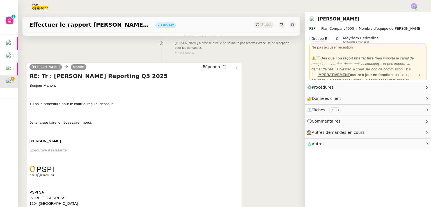
scroll to position [76, 0]
click at [205, 66] on div "Répondre" at bounding box center [220, 67] width 39 height 7
click at [204, 64] on span "Répondre" at bounding box center [212, 67] width 19 height 6
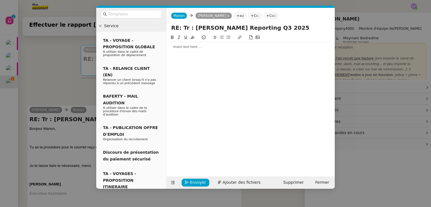
click at [193, 50] on div at bounding box center [251, 47] width 164 height 10
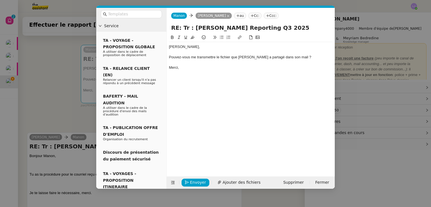
click at [62, 134] on nz-modal-container "Service TA - VOYAGE - PROPOSITION GLOBALE A utiliser dans le cadre de propositi…" at bounding box center [215, 103] width 431 height 207
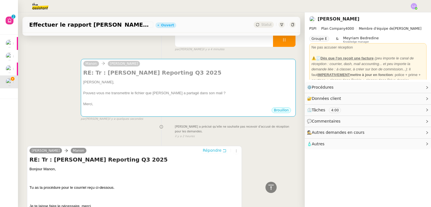
scroll to position [48, 0]
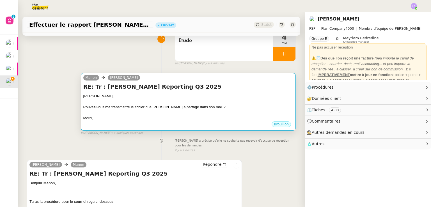
click at [145, 116] on div at bounding box center [188, 113] width 210 height 6
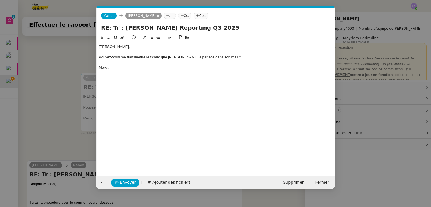
scroll to position [0, 12]
click at [120, 180] on span "Envoyer" at bounding box center [128, 182] width 16 height 6
click at [120, 180] on span "Confirmer l'envoi" at bounding box center [137, 182] width 34 height 6
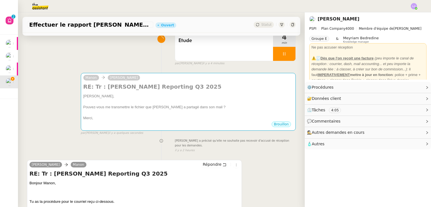
scroll to position [0, 0]
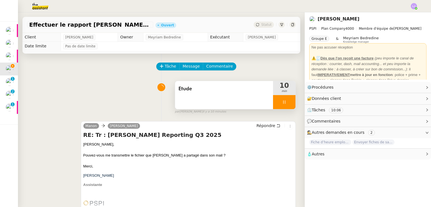
click at [285, 104] on div at bounding box center [284, 102] width 22 height 14
click at [288, 104] on icon at bounding box center [290, 102] width 4 height 4
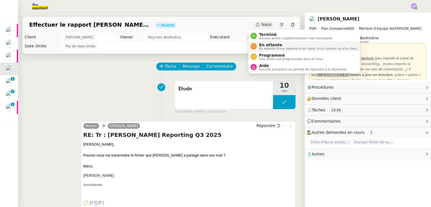
click at [265, 44] on span "En attente" at bounding box center [308, 45] width 99 height 4
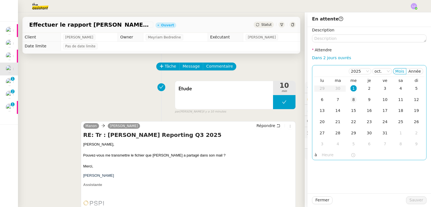
click at [351, 103] on td "8" at bounding box center [354, 99] width 16 height 11
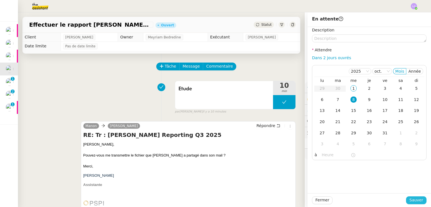
click at [414, 199] on span "Sauver" at bounding box center [416, 200] width 14 height 6
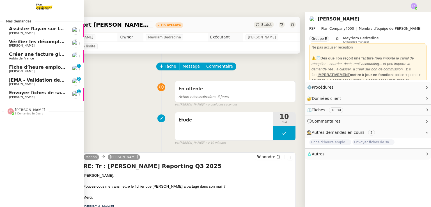
click at [10, 69] on span "Fiche d’heure employé Pspi" at bounding box center [44, 67] width 70 height 5
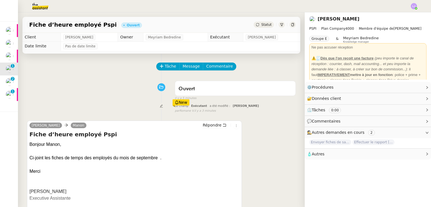
scroll to position [75, 0]
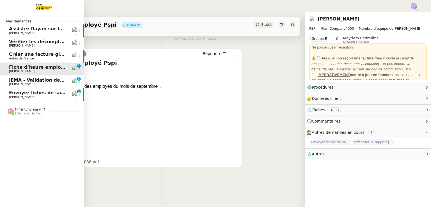
click at [24, 95] on span "Envoyer fiches de salaire JEMA" at bounding box center [48, 92] width 78 height 5
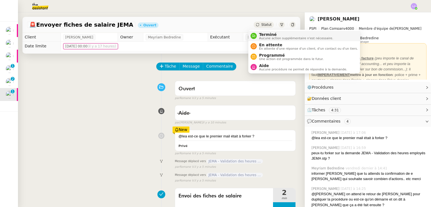
click at [265, 38] on span "Aucune action supplémentaire n'est nécessaire." at bounding box center [296, 38] width 74 height 3
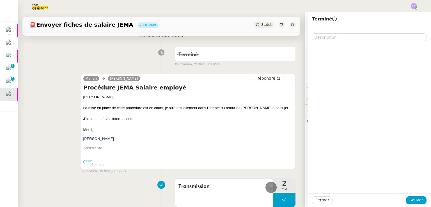
scroll to position [230, 0]
click at [345, 37] on textarea at bounding box center [369, 37] width 114 height 8
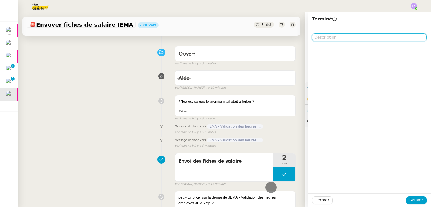
scroll to position [10, 0]
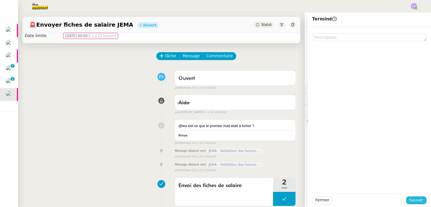
click at [410, 198] on span "Sauver" at bounding box center [416, 200] width 14 height 6
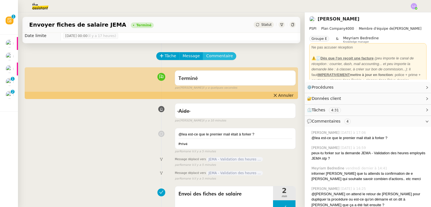
click at [220, 56] on span "Commentaire" at bounding box center [219, 56] width 27 height 6
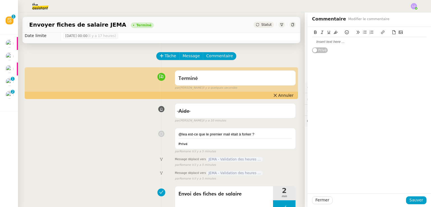
click at [334, 40] on div at bounding box center [369, 41] width 114 height 5
click at [409, 202] on span "Sauver" at bounding box center [416, 200] width 14 height 6
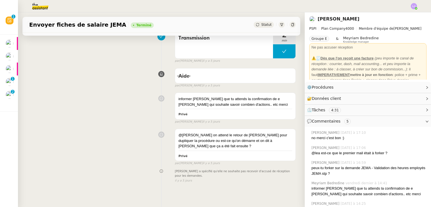
scroll to position [419, 0]
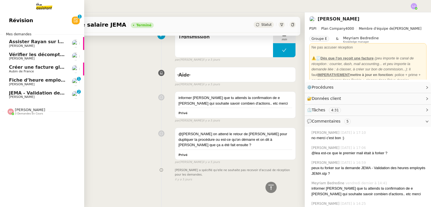
click at [54, 87] on link "Fiche d’heure employé Pspi [PERSON_NAME] 0 1 2 3 4 5 6 7 8 9" at bounding box center [42, 81] width 84 height 13
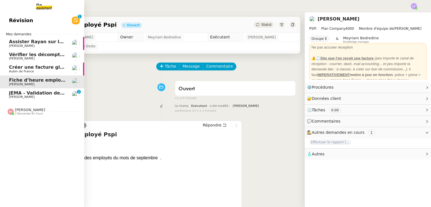
click at [42, 95] on span "JEMA - Validation des heures employés JEMA" at bounding box center [65, 92] width 113 height 5
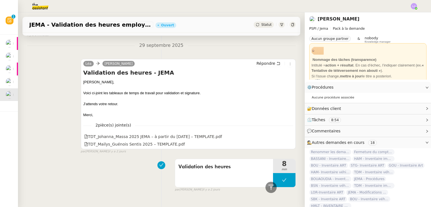
scroll to position [336, 0]
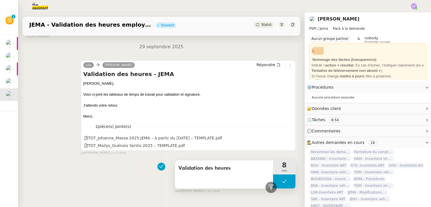
click at [273, 175] on button at bounding box center [284, 182] width 22 height 14
click at [273, 175] on div at bounding box center [278, 182] width 11 height 14
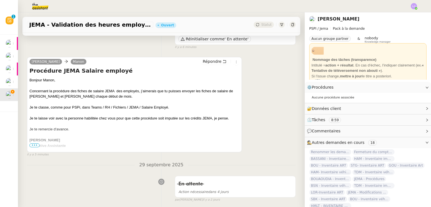
scroll to position [57, 0]
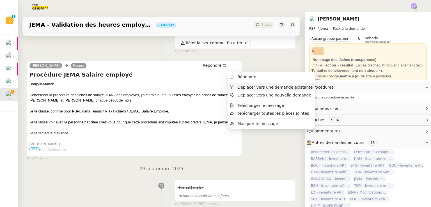
click at [247, 88] on span "Déplacer vers une demande existante" at bounding box center [274, 87] width 75 height 4
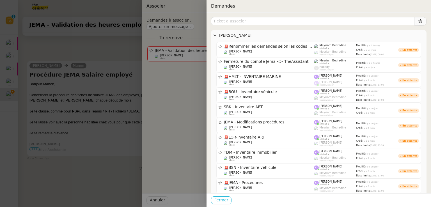
click at [226, 198] on span "Fermer" at bounding box center [221, 200] width 14 height 6
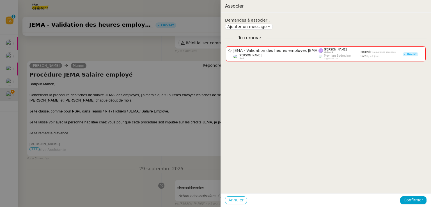
click at [231, 199] on span "Annuler" at bounding box center [235, 200] width 15 height 6
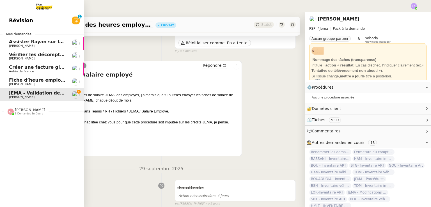
click at [14, 17] on span "Révision" at bounding box center [21, 20] width 24 height 8
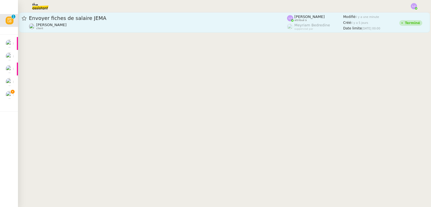
click at [181, 21] on div "Envoyer fiches de salaire JEMA" at bounding box center [158, 18] width 258 height 7
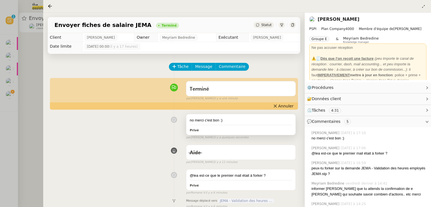
click at [253, 130] on div "Privé" at bounding box center [241, 130] width 102 height 6
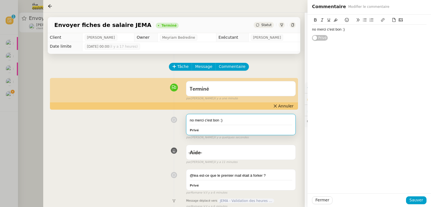
click at [367, 30] on div "no merci c'est bon :)" at bounding box center [369, 29] width 114 height 5
click at [410, 199] on button "Sauver" at bounding box center [416, 200] width 20 height 8
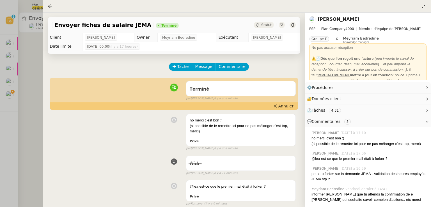
click at [8, 114] on div at bounding box center [215, 103] width 431 height 207
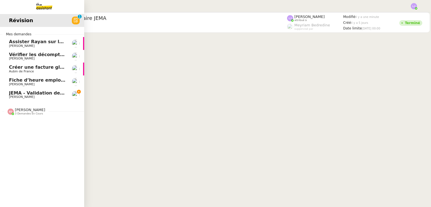
click at [27, 91] on span "JEMA - Validation des heures employés JEMA" at bounding box center [65, 92] width 113 height 5
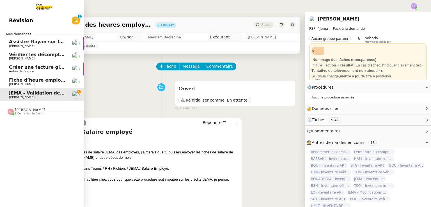
click at [31, 81] on span "Fiche d’heure employé Pspi" at bounding box center [44, 79] width 70 height 5
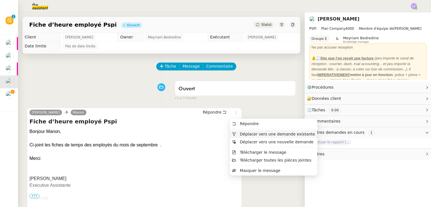
click at [254, 132] on span "Déplacer vers une demande existante" at bounding box center [277, 134] width 75 height 4
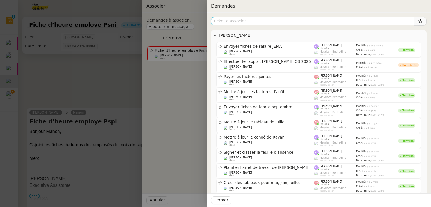
click at [265, 21] on input "text" at bounding box center [312, 21] width 203 height 8
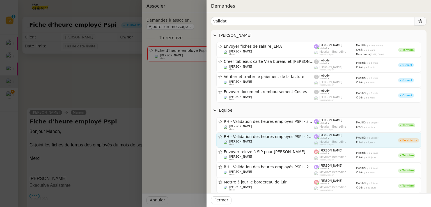
type input "validat"
click at [294, 141] on div "[PERSON_NAME] client" at bounding box center [269, 143] width 90 height 6
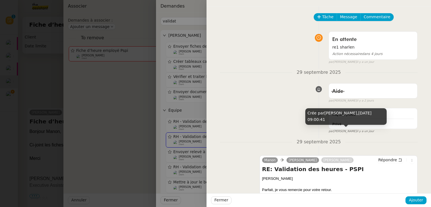
scroll to position [72, 0]
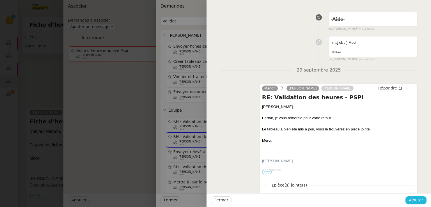
click at [418, 200] on span "Ajouter" at bounding box center [416, 200] width 14 height 6
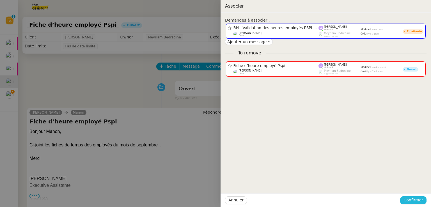
click at [418, 200] on span "Confirmer" at bounding box center [413, 200] width 20 height 6
click at [414, 187] on span "Ajouter" at bounding box center [414, 185] width 14 height 6
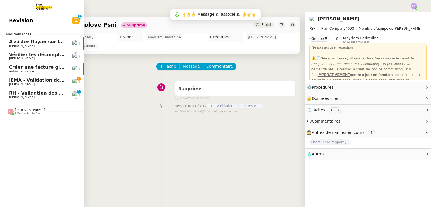
click at [38, 85] on span "[PERSON_NAME]" at bounding box center [37, 84] width 57 height 3
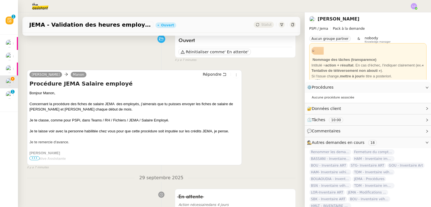
scroll to position [184, 0]
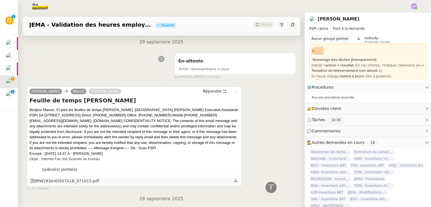
click at [234, 178] on icon at bounding box center [236, 180] width 4 height 4
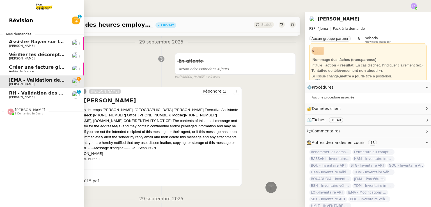
click at [30, 92] on span "RH - Validation des heures employés PSPI - 28 septembre 2025" at bounding box center [89, 92] width 160 height 5
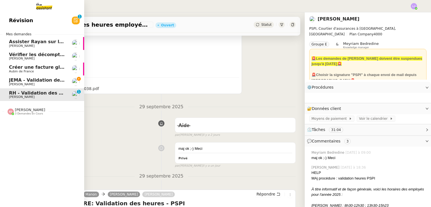
scroll to position [75, 0]
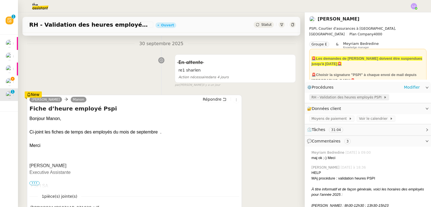
click at [331, 98] on span "RH - Validation des heures employés PSPI" at bounding box center [347, 98] width 72 height 6
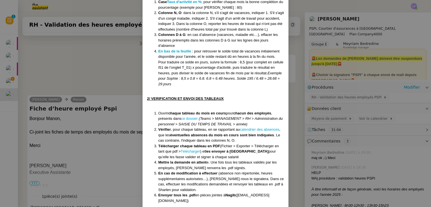
scroll to position [539, 0]
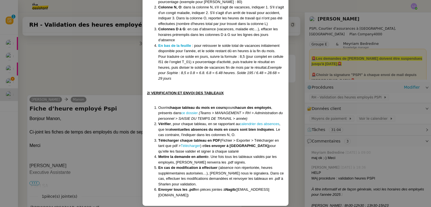
click at [98, 110] on nz-modal-container "Créé le [DATE] Modifiée le 3009/25 Contexte : Chaque mois, nous devons transmet…" at bounding box center [215, 103] width 431 height 207
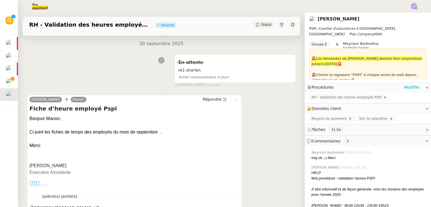
scroll to position [511, 0]
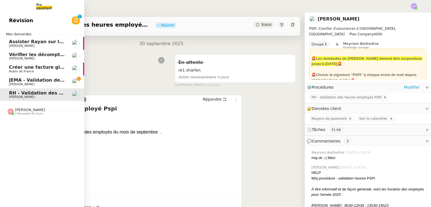
click at [15, 81] on span "JEMA - Validation des heures employés JEMA" at bounding box center [65, 79] width 113 height 5
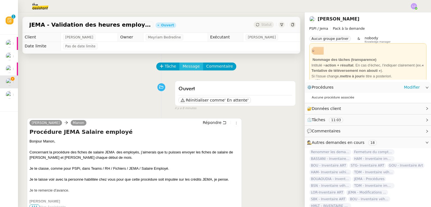
click at [183, 69] on span "Message" at bounding box center [191, 66] width 17 height 6
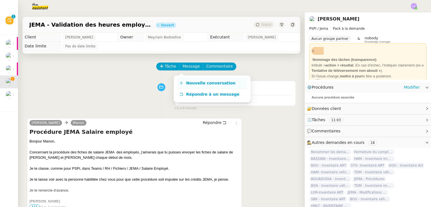
click at [201, 86] on link "Nouvelle conversation" at bounding box center [212, 83] width 70 height 11
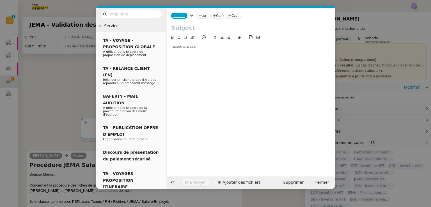
click at [198, 15] on icon at bounding box center [199, 15] width 3 height 3
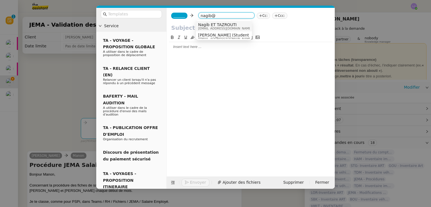
type input "nagib@"
click at [213, 24] on span "Nagib ET TAZROUTI" at bounding box center [225, 24] width 54 height 4
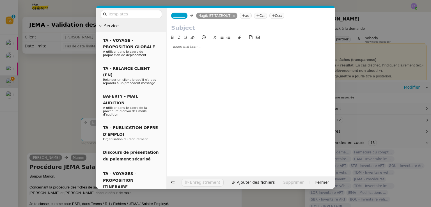
click at [182, 14] on span "_______" at bounding box center [179, 16] width 12 height 4
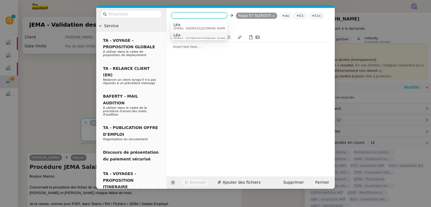
click at [193, 35] on span "Léa" at bounding box center [200, 35] width 54 height 4
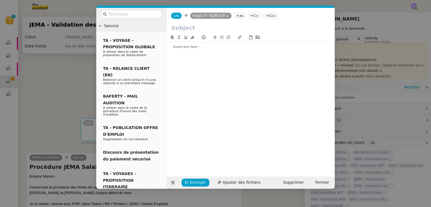
click at [182, 29] on input "text" at bounding box center [250, 28] width 159 height 8
type input "Validation des heures - JEMA"
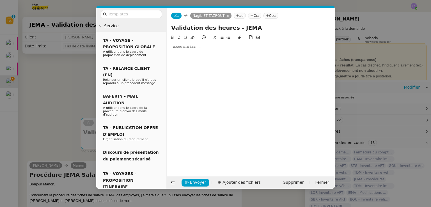
click at [182, 49] on div at bounding box center [251, 46] width 164 height 5
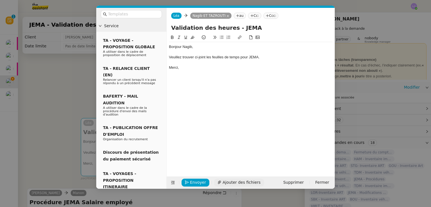
click at [242, 182] on span "Ajouter des fichiers" at bounding box center [242, 182] width 38 height 6
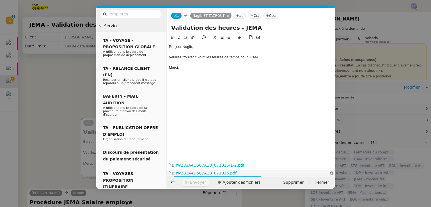
click at [331, 172] on icon "button" at bounding box center [331, 172] width 3 height 3
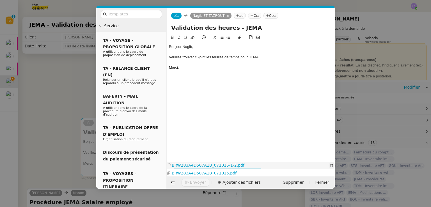
click at [332, 164] on icon "button" at bounding box center [331, 165] width 3 height 3
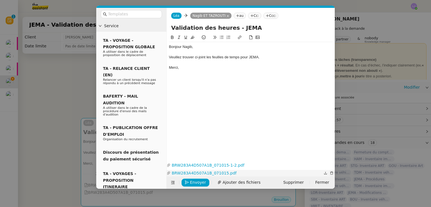
click at [332, 173] on icon "button" at bounding box center [331, 172] width 3 height 3
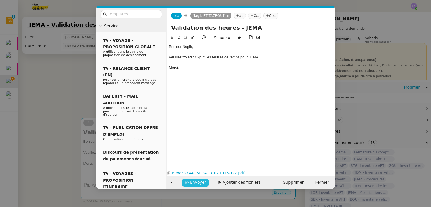
click at [195, 180] on span "Envoyer" at bounding box center [198, 182] width 16 height 6
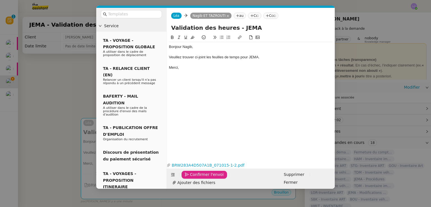
click at [195, 178] on span "Confirmer l'envoi" at bounding box center [207, 174] width 34 height 6
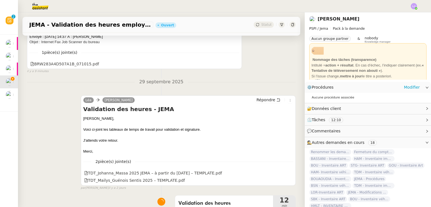
scroll to position [449, 0]
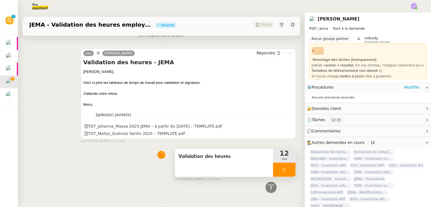
click at [282, 168] on icon at bounding box center [284, 170] width 4 height 4
click at [284, 165] on button at bounding box center [289, 170] width 11 height 14
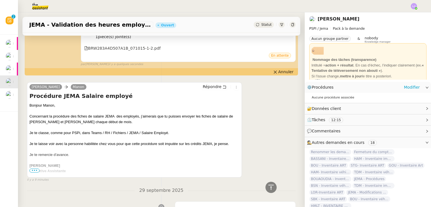
scroll to position [59, 0]
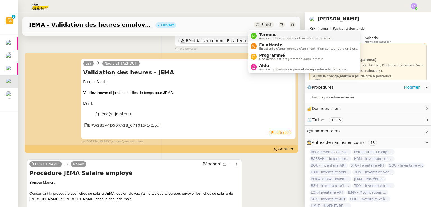
click at [264, 33] on span "Terminé" at bounding box center [296, 34] width 74 height 4
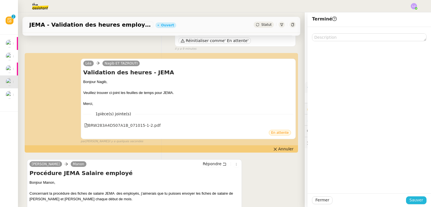
click at [413, 198] on span "Sauver" at bounding box center [416, 200] width 14 height 6
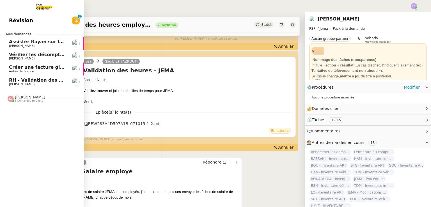
click at [59, 81] on span "RH - Validation des heures employés PSPI - 28 septembre 2025" at bounding box center [89, 79] width 160 height 5
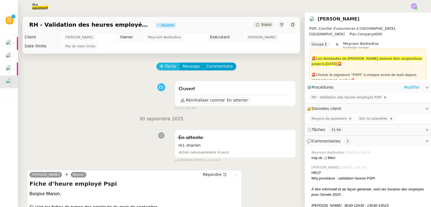
click at [160, 68] on button "Tâche" at bounding box center [167, 67] width 23 height 8
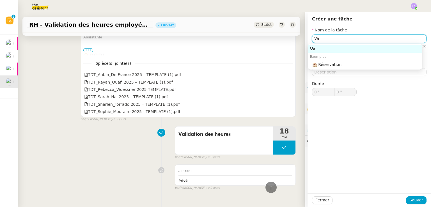
scroll to position [1332, 0]
click at [327, 35] on input "Va" at bounding box center [369, 39] width 114 height 8
click at [327, 35] on input "E" at bounding box center [369, 39] width 114 height 8
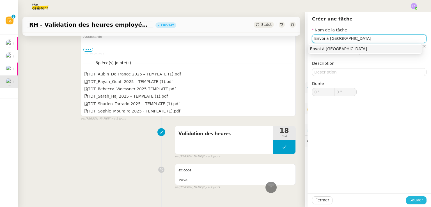
type input "Envoi à [GEOGRAPHIC_DATA]"
click at [419, 200] on span "Sauver" at bounding box center [416, 200] width 14 height 6
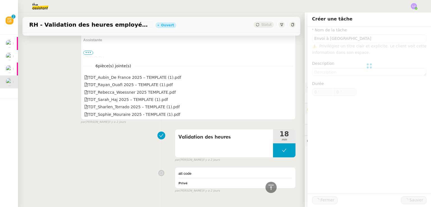
scroll to position [1335, 0]
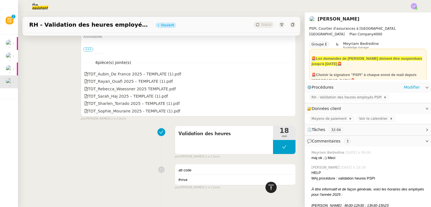
click at [268, 185] on icon at bounding box center [270, 187] width 5 height 5
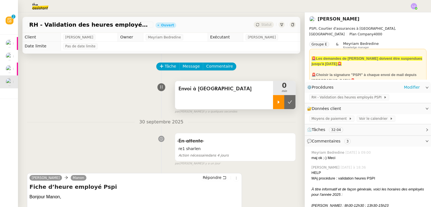
click at [273, 99] on div at bounding box center [278, 102] width 11 height 14
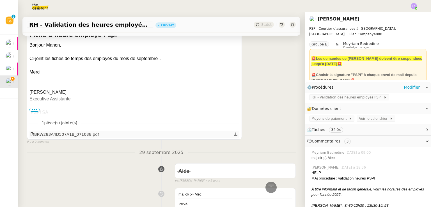
click at [234, 136] on icon at bounding box center [236, 134] width 4 height 4
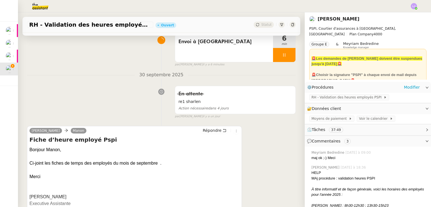
scroll to position [0, 0]
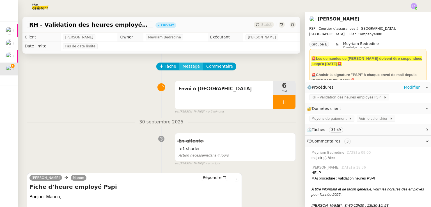
click at [183, 68] on span "Message" at bounding box center [191, 66] width 17 height 6
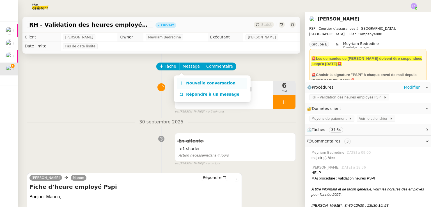
click at [191, 83] on span "Nouvelle conversation" at bounding box center [210, 83] width 49 height 4
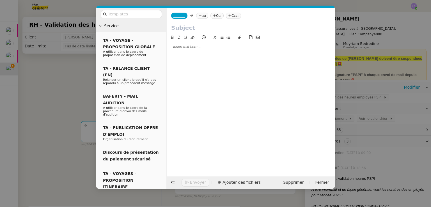
click at [181, 17] on span "_______" at bounding box center [179, 16] width 12 height 4
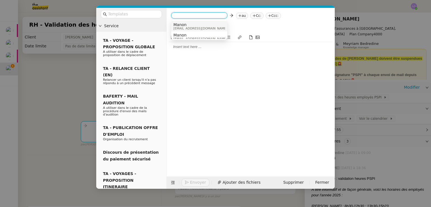
click at [186, 27] on span "[EMAIL_ADDRESS][DOMAIN_NAME]" at bounding box center [200, 28] width 54 height 3
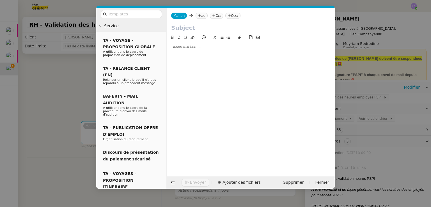
click at [198, 15] on icon at bounding box center [199, 15] width 3 height 3
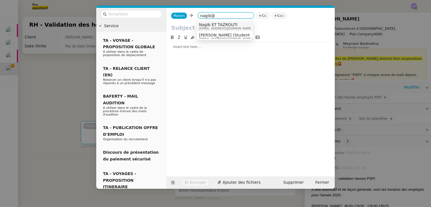
type input "nagib@"
click at [213, 24] on span "Nagib ET TAZROUTI" at bounding box center [226, 24] width 54 height 4
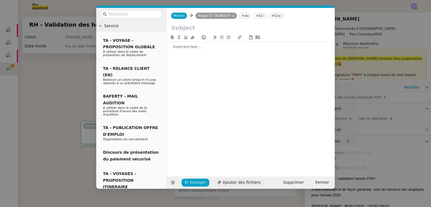
click at [230, 181] on span "Ajouter des fichiers" at bounding box center [242, 182] width 38 height 6
click at [330, 172] on icon "button" at bounding box center [331, 172] width 3 height 3
click at [209, 45] on div at bounding box center [251, 46] width 164 height 5
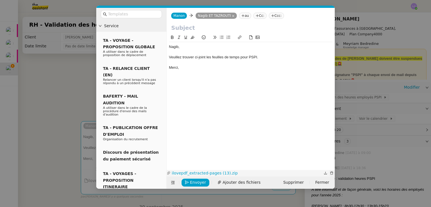
click at [331, 171] on icon "button" at bounding box center [331, 172] width 3 height 3
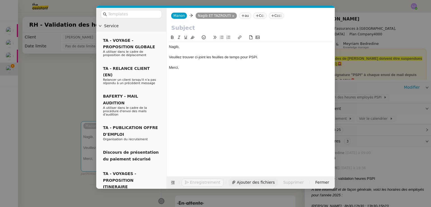
click at [243, 184] on span "Ajouter des fichiers" at bounding box center [256, 182] width 38 height 6
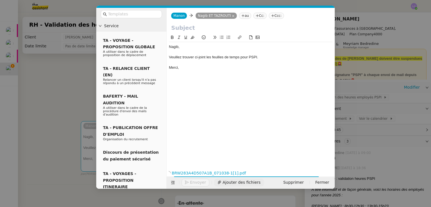
click at [233, 181] on span "Ajouter des fichiers" at bounding box center [242, 182] width 38 height 6
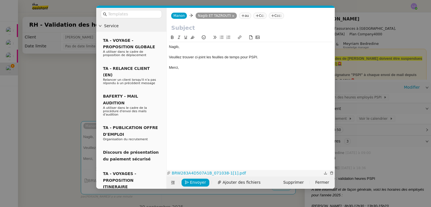
click at [330, 171] on icon "button" at bounding box center [331, 172] width 3 height 3
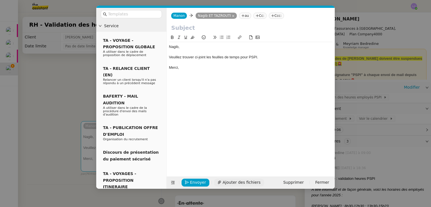
click at [223, 180] on span "Ajouter des fichiers" at bounding box center [242, 182] width 38 height 6
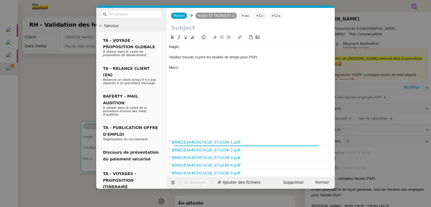
click at [178, 26] on input "text" at bounding box center [250, 28] width 159 height 8
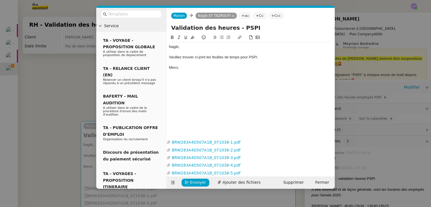
type input "Validation des heures - PSPI"
click at [79, 91] on nz-modal-container "Service TA - VOYAGE - PROPOSITION GLOBALE A utiliser dans le cadre de propositi…" at bounding box center [215, 103] width 431 height 207
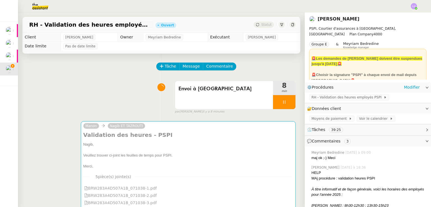
click at [40, 4] on img at bounding box center [35, 6] width 43 height 12
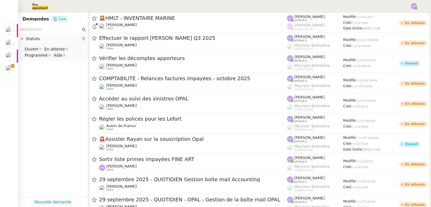
click at [65, 31] on input "text" at bounding box center [50, 29] width 61 height 6
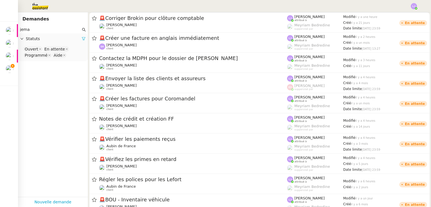
type input "jema"
click at [82, 38] on icon at bounding box center [83, 38] width 3 height 3
click at [78, 38] on span "Statuts" at bounding box center [56, 39] width 60 height 6
click at [43, 48] on nz-select-top-control "Please select" at bounding box center [52, 49] width 61 height 7
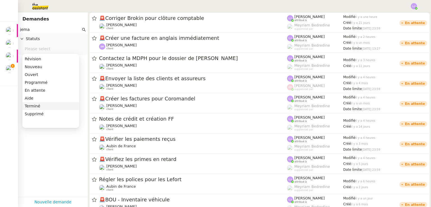
click at [49, 106] on div "Terminé" at bounding box center [51, 106] width 52 height 5
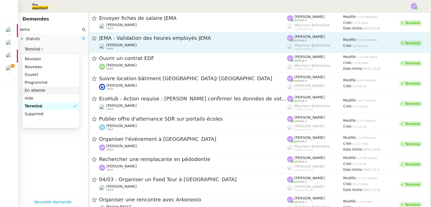
click at [162, 38] on span "JEMA - Validation des heures employés JEMA" at bounding box center [193, 38] width 188 height 5
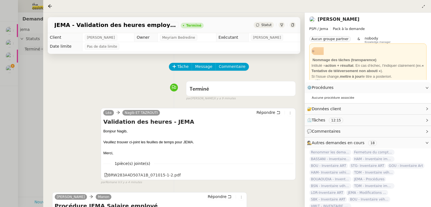
click at [0, 110] on div at bounding box center [215, 103] width 431 height 207
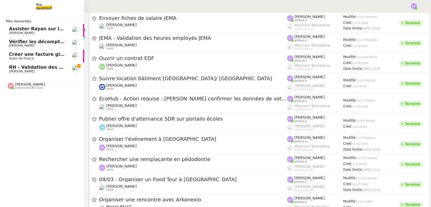
click at [15, 68] on span "RH - Validation des heures employés PSPI - 28 septembre 2025" at bounding box center [89, 67] width 160 height 5
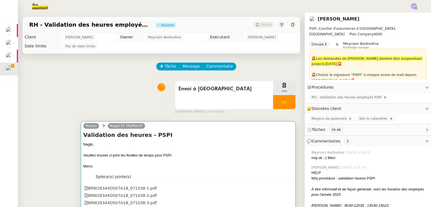
click at [171, 146] on div "Nagib," at bounding box center [188, 145] width 210 height 6
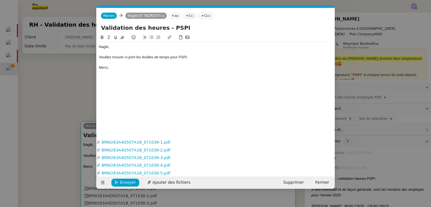
scroll to position [0, 12]
click at [128, 182] on span "Envoyer" at bounding box center [128, 182] width 16 height 6
click at [128, 182] on span "Confirmer l'envoi" at bounding box center [137, 182] width 34 height 6
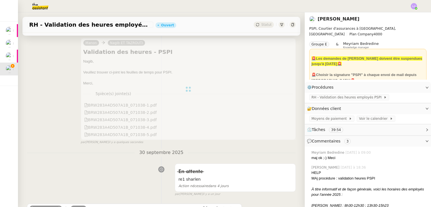
scroll to position [83, 0]
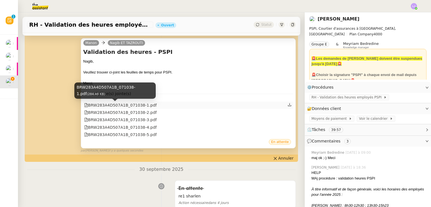
click at [141, 105] on div "BRW283A4D507A1B_071038-1.pdf" at bounding box center [120, 105] width 73 height 6
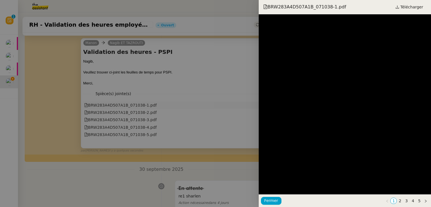
click at [141, 105] on div at bounding box center [215, 103] width 431 height 207
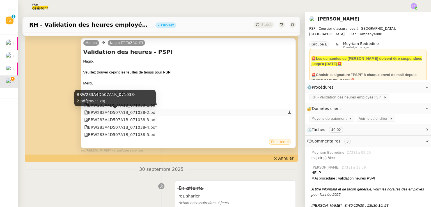
click at [141, 113] on div "BRW283A4D507A1B_071038-2.pdf" at bounding box center [120, 112] width 73 height 6
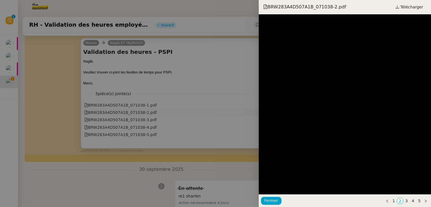
click at [141, 113] on div at bounding box center [215, 103] width 431 height 207
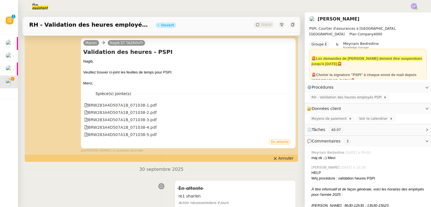
scroll to position [0, 0]
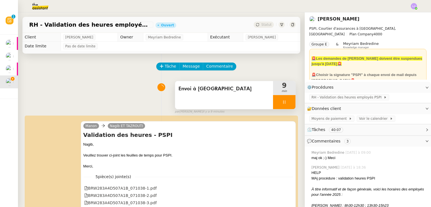
click at [284, 99] on div at bounding box center [284, 102] width 22 height 14
click at [284, 99] on button at bounding box center [289, 102] width 11 height 14
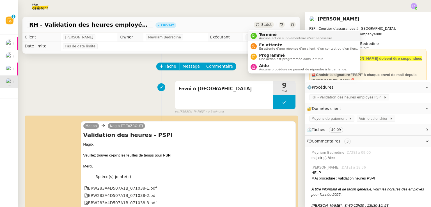
click at [265, 38] on span "Aucune action supplémentaire n'est nécessaire." at bounding box center [296, 38] width 74 height 3
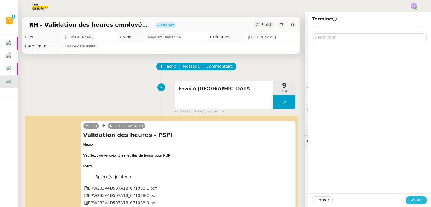
click at [415, 196] on button "Sauver" at bounding box center [416, 200] width 20 height 8
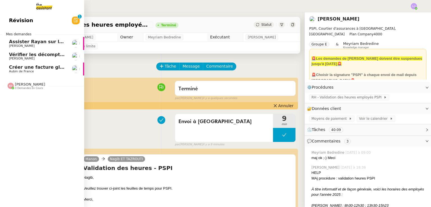
click at [53, 85] on nz-divider "[PERSON_NAME] 3 demandes en cours" at bounding box center [44, 85] width 84 height 7
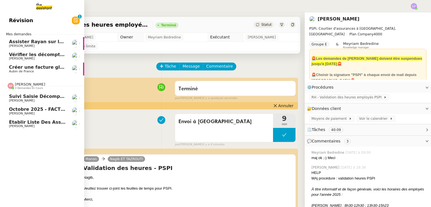
click at [67, 97] on link "Suivi saisie décomptes non-confiés Ecohub - [DATE] [PERSON_NAME]" at bounding box center [42, 98] width 84 height 13
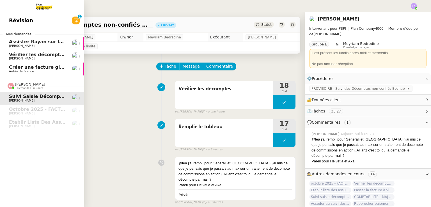
click at [73, 69] on img at bounding box center [76, 69] width 8 height 8
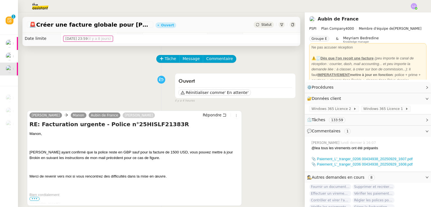
scroll to position [9, 0]
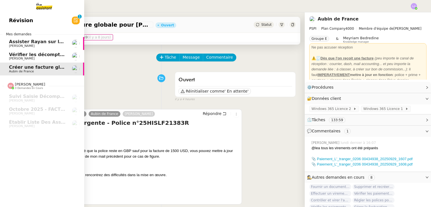
click at [20, 60] on span "[PERSON_NAME]" at bounding box center [22, 59] width 26 height 4
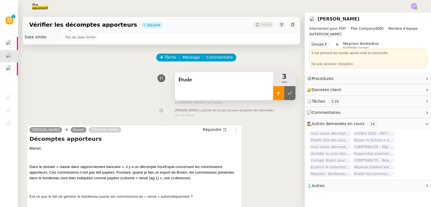
click at [273, 99] on div at bounding box center [278, 93] width 11 height 14
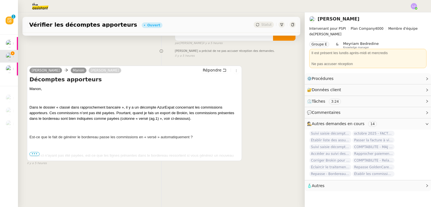
scroll to position [73, 0]
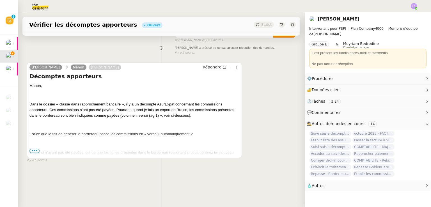
click at [34, 150] on span "•••" at bounding box center [34, 151] width 10 height 4
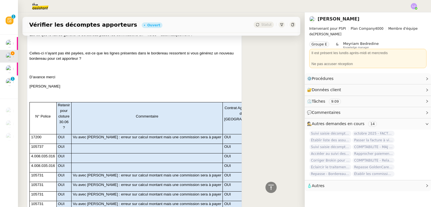
scroll to position [0, 0]
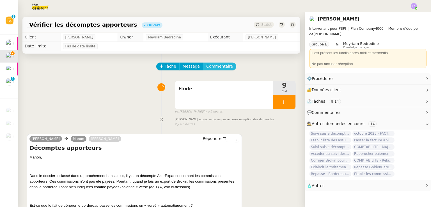
click at [215, 65] on span "Commentaire" at bounding box center [219, 66] width 27 height 6
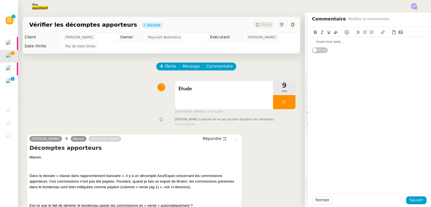
click at [319, 39] on div at bounding box center [369, 41] width 114 height 5
click at [388, 41] on div "@[PERSON_NAME] je n'ai jamais fait de paiement apporteur je te laisse voir" at bounding box center [369, 44] width 114 height 10
click at [417, 199] on span "Sauver" at bounding box center [416, 200] width 14 height 6
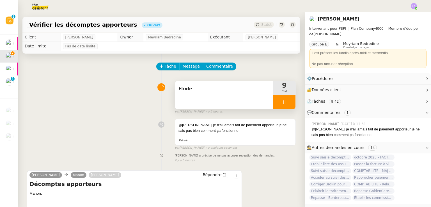
click at [283, 99] on div at bounding box center [284, 102] width 22 height 14
click at [284, 99] on button at bounding box center [289, 102] width 11 height 14
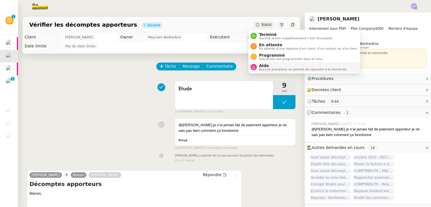
click at [279, 68] on span "Aucune procédure ne permet de répondre à la demande." at bounding box center [303, 69] width 88 height 3
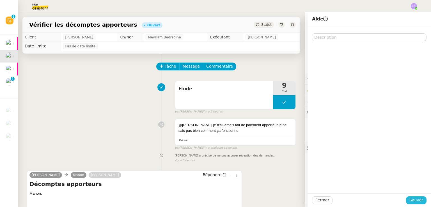
click at [419, 200] on span "Sauver" at bounding box center [416, 200] width 14 height 6
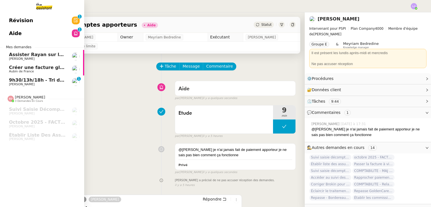
click at [16, 79] on span "9h30/13h/18h - Tri de la boite mail PRO - 26 septembre 2025" at bounding box center [85, 79] width 153 height 5
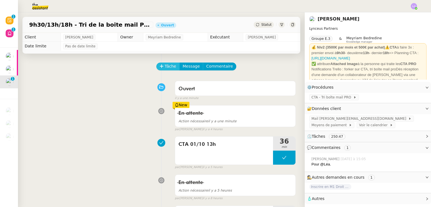
click at [160, 65] on button "Tâche" at bounding box center [167, 67] width 23 height 8
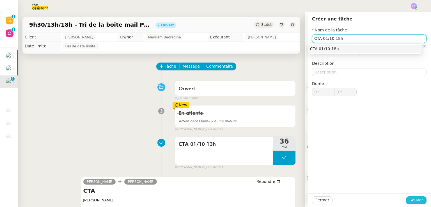
type input "CTA 01/10 18h"
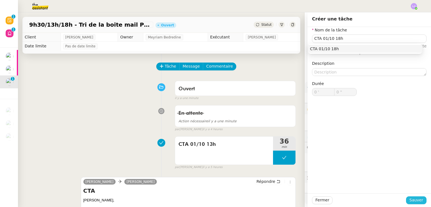
click at [415, 199] on span "Sauver" at bounding box center [416, 200] width 14 height 6
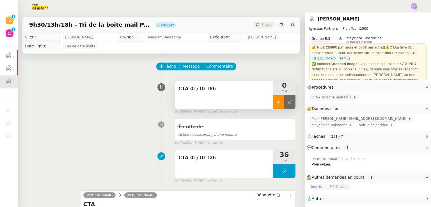
click at [274, 103] on div at bounding box center [278, 102] width 11 height 14
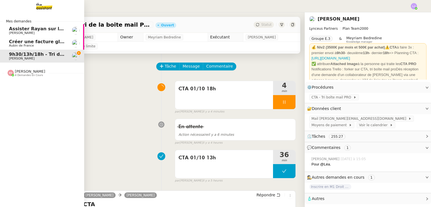
click at [30, 76] on span "4 demandes en cours" at bounding box center [29, 75] width 28 height 3
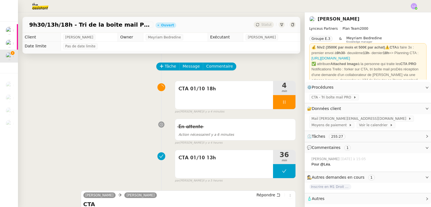
click at [107, 97] on div "CTA 01/10 18h 4 min false par [PERSON_NAME] il y a 4 minutes" at bounding box center [161, 96] width 269 height 36
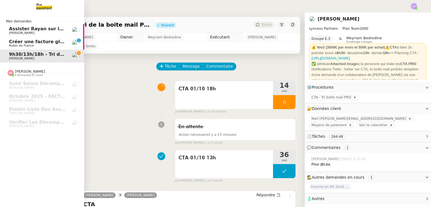
click at [57, 38] on link "Créer une facture globale pour [PERSON_NAME] Aubin de France 0 1 2 3 4 5 6 7 8 9" at bounding box center [42, 43] width 84 height 13
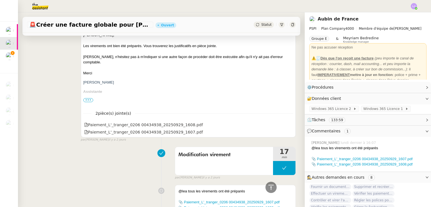
scroll to position [1300, 0]
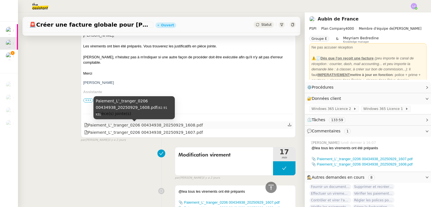
click at [153, 128] on div "Paiement_L'_tranger_0206 00434938_20250929_1608.pdf" at bounding box center [143, 125] width 119 height 6
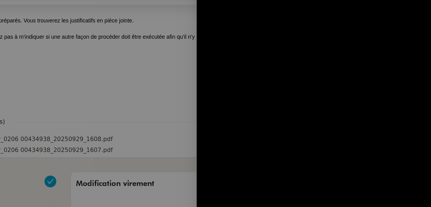
click at [239, 136] on div at bounding box center [215, 103] width 431 height 207
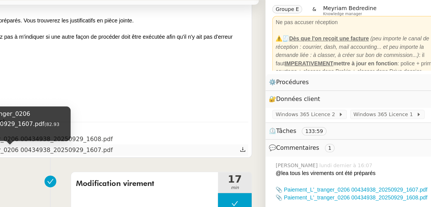
click at [175, 134] on div "Paiement_L'_tranger_0206 00434938_20250929_1607.pdf" at bounding box center [143, 132] width 119 height 6
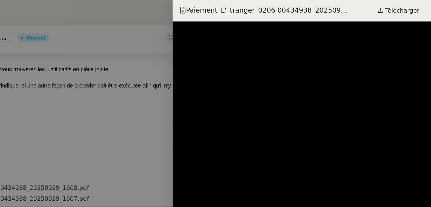
click at [240, 109] on div at bounding box center [215, 103] width 431 height 207
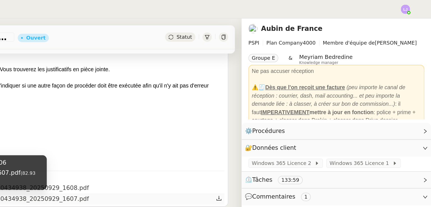
click at [168, 133] on div "Paiement_L'_tranger_0206 00434938_20250929_1607.pdf" at bounding box center [143, 132] width 119 height 6
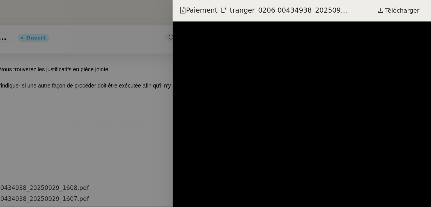
click at [198, 106] on div at bounding box center [215, 103] width 431 height 207
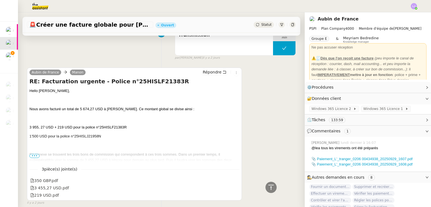
scroll to position [1506, 0]
click at [34, 155] on span "•••" at bounding box center [34, 156] width 10 height 4
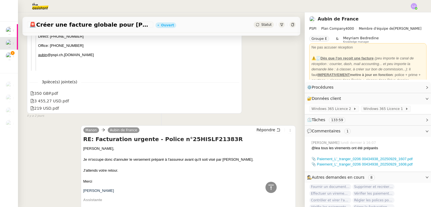
scroll to position [3520, 0]
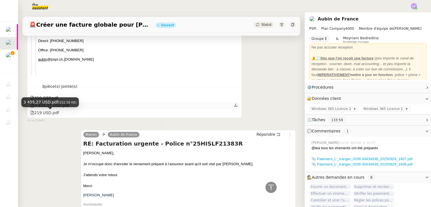
click at [60, 109] on div "3 455,27 USD.pdf" at bounding box center [49, 105] width 39 height 6
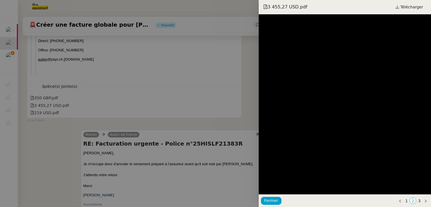
click at [70, 118] on div at bounding box center [215, 103] width 431 height 207
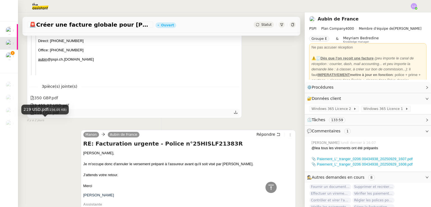
click at [51, 116] on div "219 USD.pdf" at bounding box center [44, 113] width 29 height 6
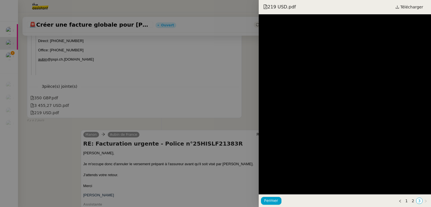
click at [87, 98] on div at bounding box center [215, 103] width 431 height 207
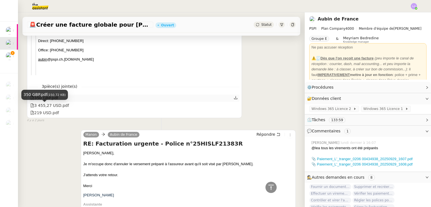
click at [50, 101] on div "350 GBP.pdf" at bounding box center [44, 98] width 28 height 6
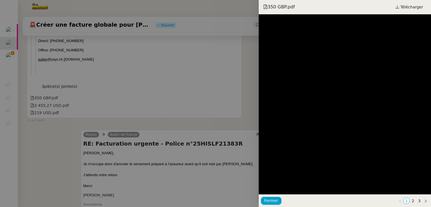
click at [104, 93] on div at bounding box center [215, 103] width 431 height 207
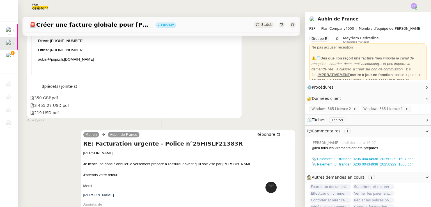
click at [268, 187] on icon at bounding box center [271, 187] width 7 height 7
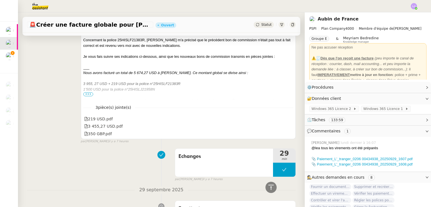
scroll to position [1041, 0]
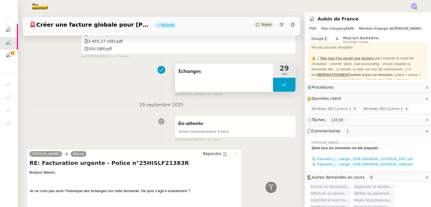
click at [273, 89] on button at bounding box center [284, 85] width 22 height 14
click at [273, 89] on div at bounding box center [278, 85] width 11 height 14
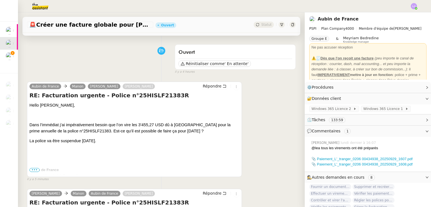
scroll to position [0, 0]
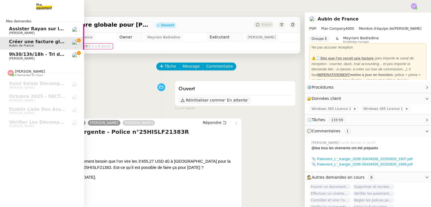
click at [17, 55] on span "9h30/13h/18h - Tri de la boite mail PRO - 26 septembre 2025" at bounding box center [85, 54] width 153 height 5
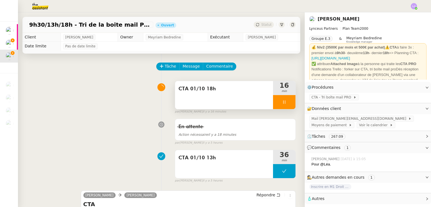
click at [282, 103] on icon at bounding box center [284, 102] width 4 height 4
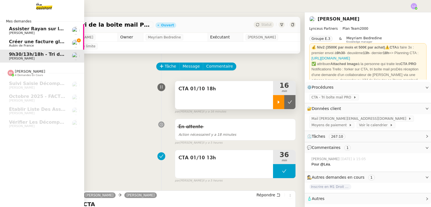
click at [12, 47] on span "Aubin de France" at bounding box center [21, 46] width 25 height 4
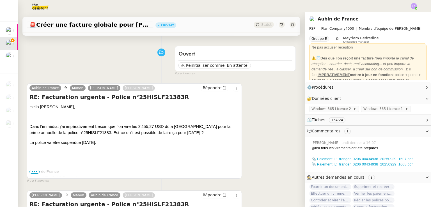
scroll to position [34, 0]
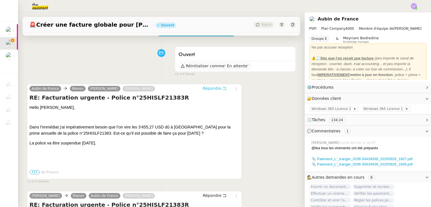
click at [203, 88] on span "Répondre" at bounding box center [212, 89] width 19 height 6
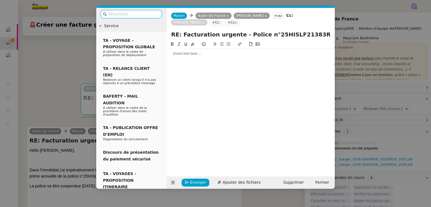
click at [191, 51] on div at bounding box center [251, 53] width 164 height 5
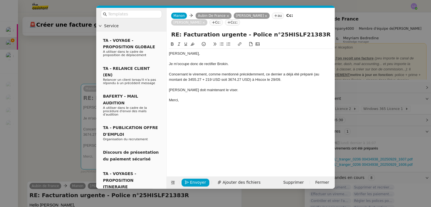
click at [173, 64] on div "Je m'occupe donc de rectifier Brokin." at bounding box center [251, 63] width 164 height 5
click at [266, 65] on div "Merci pour vos retours, je m'occupe donc de rectifier Brokin." at bounding box center [251, 63] width 164 height 5
click at [199, 180] on span "Envoyer" at bounding box center [198, 182] width 16 height 6
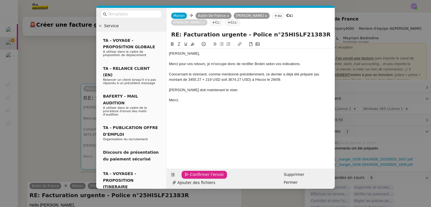
click at [199, 178] on span "Confirmer l'envoi" at bounding box center [207, 174] width 34 height 6
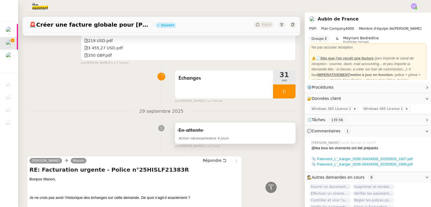
scroll to position [1123, 0]
click at [285, 95] on div at bounding box center [284, 92] width 22 height 14
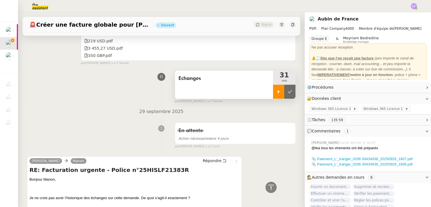
click at [285, 95] on button at bounding box center [289, 92] width 11 height 14
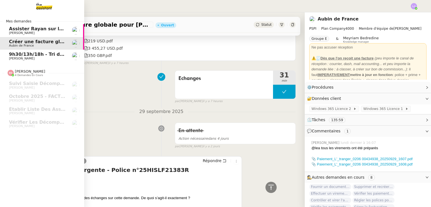
click at [12, 54] on span "9h30/13h/18h - Tri de la boite mail PRO - 26 septembre 2025" at bounding box center [85, 54] width 153 height 5
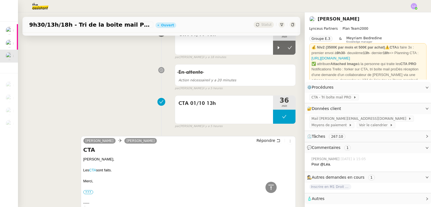
scroll to position [28, 0]
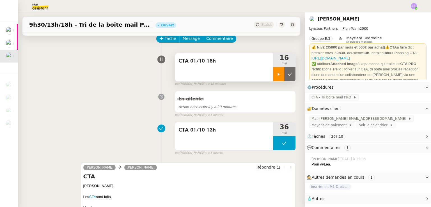
click at [276, 74] on icon at bounding box center [278, 74] width 4 height 4
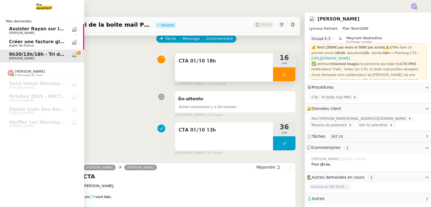
click at [20, 41] on span "Créer une facture globale pour [PERSON_NAME]" at bounding box center [69, 41] width 121 height 5
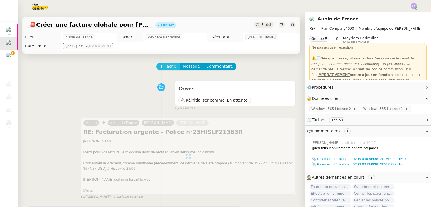
click at [165, 69] on span "Tâche" at bounding box center [171, 66] width 12 height 6
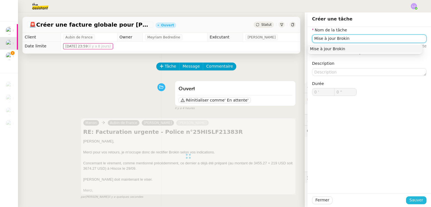
type input "Mise à jour Brokin"
click at [416, 199] on span "Sauver" at bounding box center [416, 200] width 14 height 6
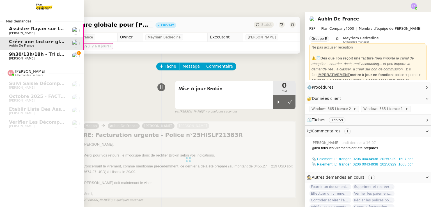
click at [43, 54] on span "9h30/13h/18h - Tri de la boite mail PRO - 26 septembre 2025" at bounding box center [85, 54] width 153 height 5
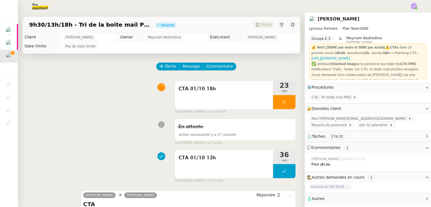
click at [349, 134] on div "⏲️ Tâches 274:33" at bounding box center [368, 136] width 126 height 11
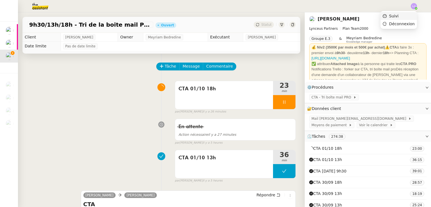
click at [410, 16] on li "Suivi" at bounding box center [398, 16] width 36 height 8
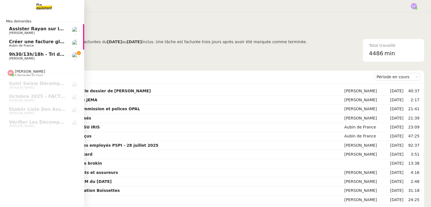
click at [21, 56] on span "9h30/13h/18h - Tri de la boite mail PRO - 26 septembre 2025" at bounding box center [85, 54] width 153 height 5
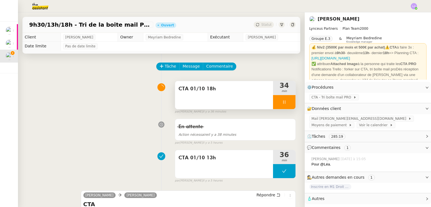
scroll to position [105, 0]
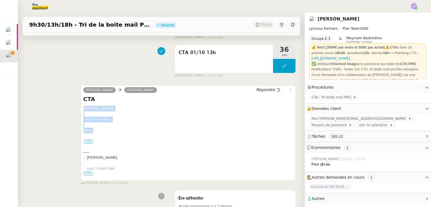
drag, startPoint x: 102, startPoint y: 129, endPoint x: 79, endPoint y: 109, distance: 31.0
click at [79, 109] on div "[PERSON_NAME] [PERSON_NAME] Répondre CTA [PERSON_NAME], Les CTA sont faits. [GE…" at bounding box center [161, 132] width 269 height 105
copy div "[PERSON_NAME], Les CTA sont faits. [GEOGRAPHIC_DATA],"
click at [261, 92] on span "Répondre" at bounding box center [265, 90] width 19 height 6
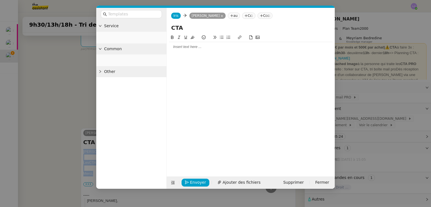
scroll to position [148, 0]
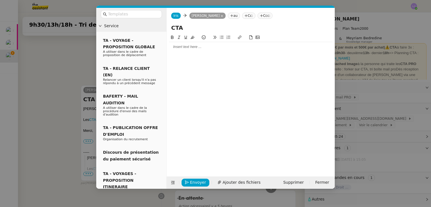
click at [259, 52] on div at bounding box center [251, 101] width 164 height 134
click at [245, 45] on div at bounding box center [251, 46] width 164 height 5
click at [192, 180] on span "Envoyer" at bounding box center [198, 182] width 16 height 6
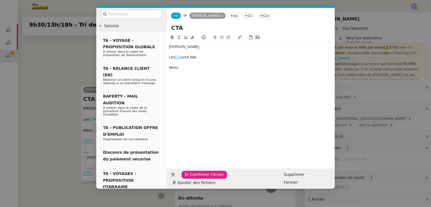
click at [192, 178] on span "Confirmer l'envoi" at bounding box center [207, 174] width 34 height 6
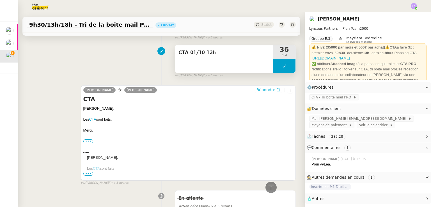
scroll to position [0, 0]
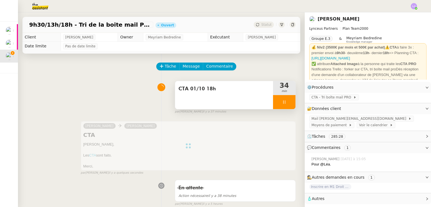
click at [285, 102] on div at bounding box center [284, 102] width 22 height 14
click at [288, 102] on icon at bounding box center [290, 102] width 4 height 4
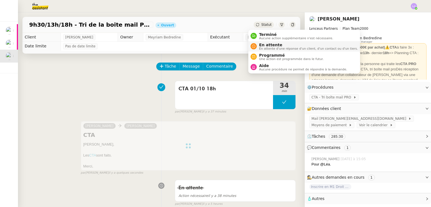
click at [271, 45] on span "En attente" at bounding box center [308, 45] width 99 height 4
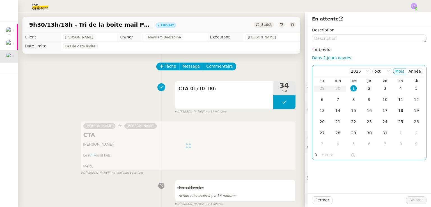
click at [366, 87] on div "2" at bounding box center [369, 88] width 6 height 6
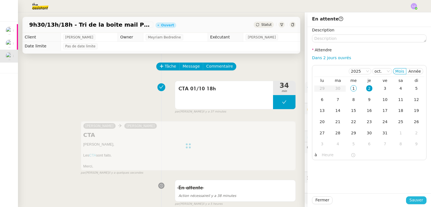
click at [412, 199] on span "Sauver" at bounding box center [416, 200] width 14 height 6
